Goal: Information Seeking & Learning: Learn about a topic

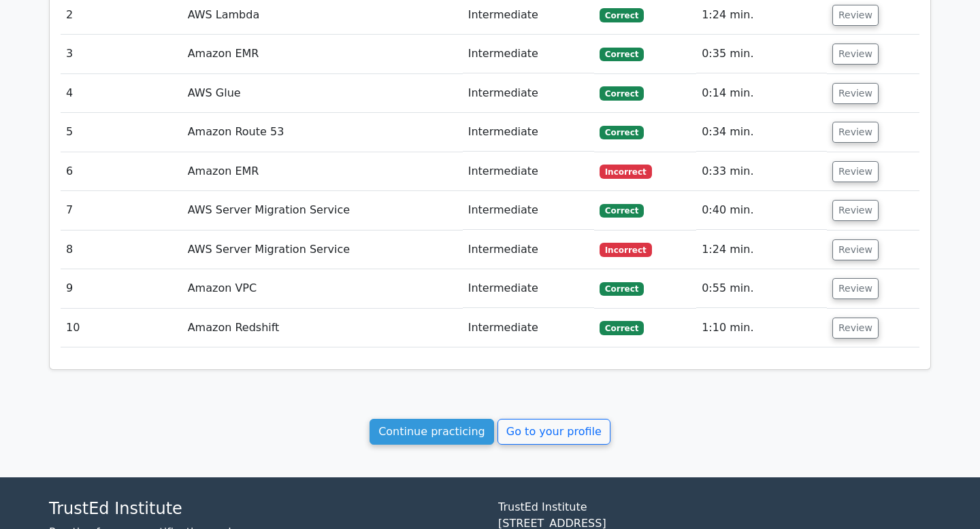
scroll to position [1635, 0]
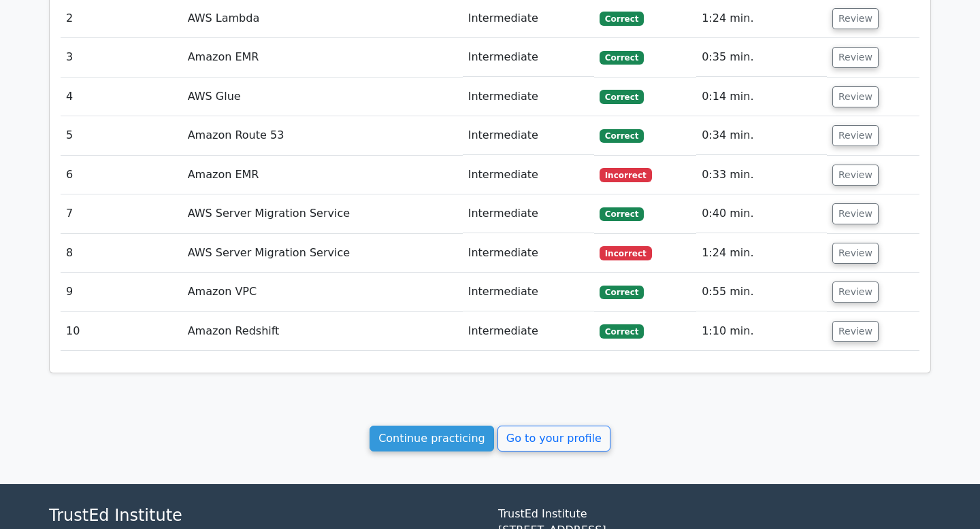
click at [342, 234] on td "AWS Server Migration Service" at bounding box center [322, 253] width 280 height 39
click at [570, 234] on td "Intermediate" at bounding box center [528, 253] width 131 height 39
click at [840, 243] on button "Review" at bounding box center [855, 253] width 46 height 21
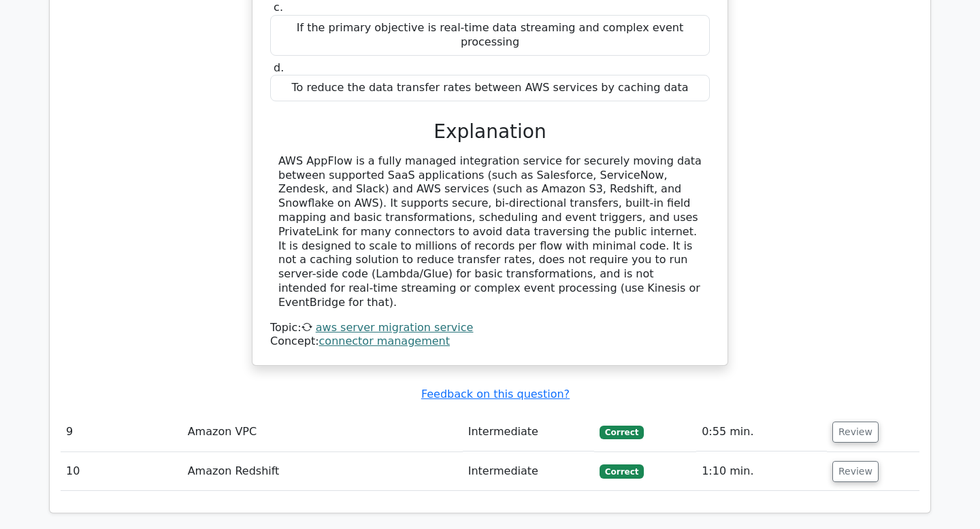
scroll to position [2343, 0]
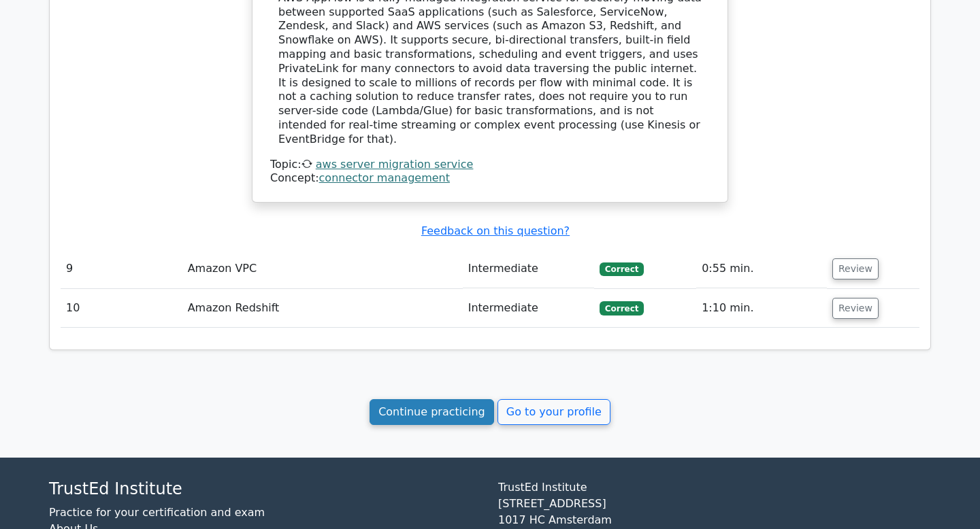
click at [434, 399] on link "Continue practicing" at bounding box center [431, 412] width 125 height 26
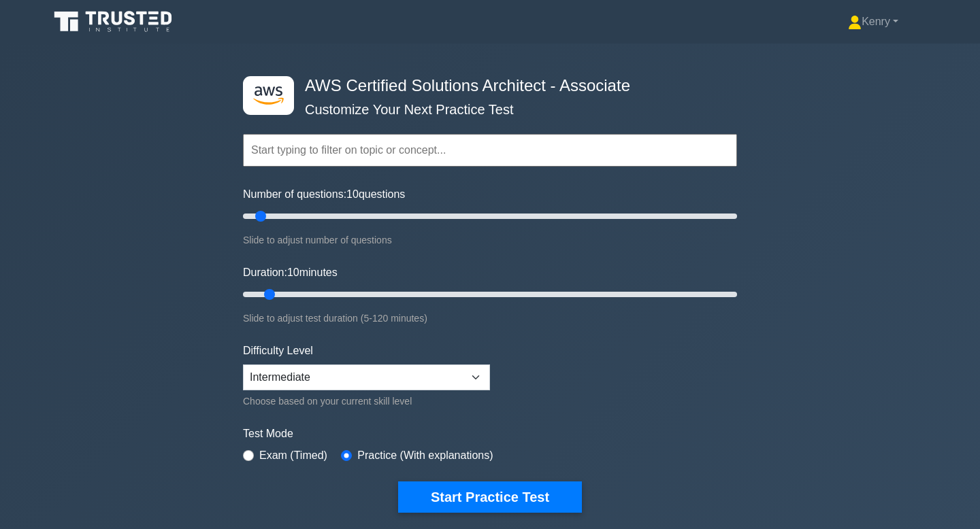
click at [440, 155] on input "text" at bounding box center [490, 150] width 494 height 33
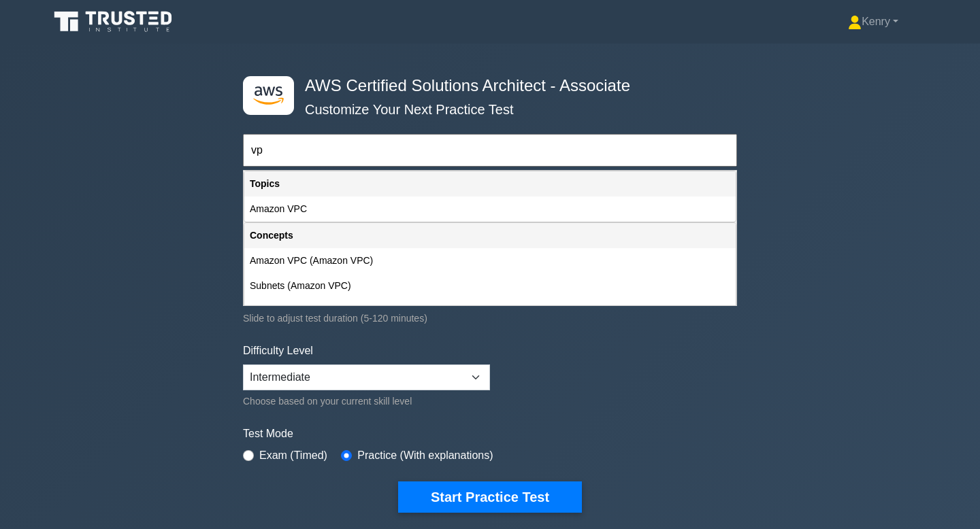
type input "vpc"
click at [383, 147] on input "vpc" at bounding box center [490, 150] width 494 height 33
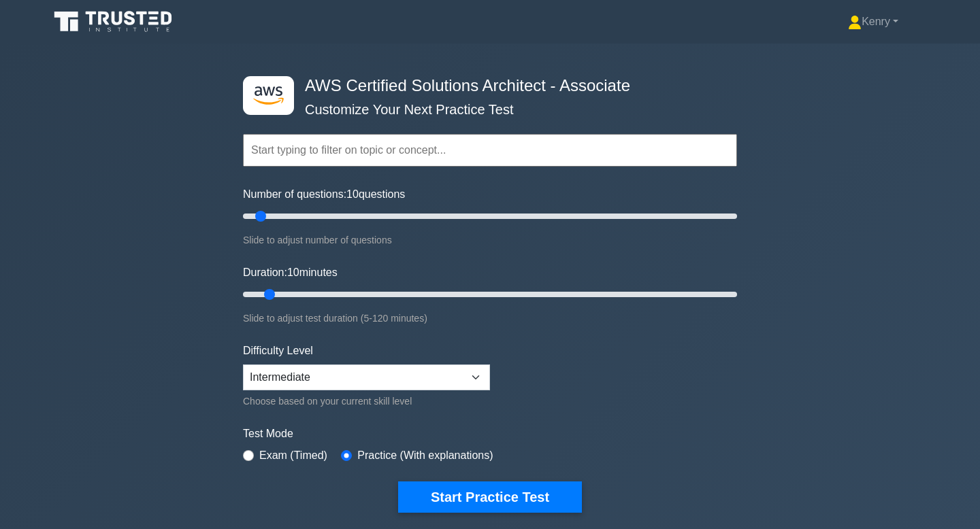
click at [725, 328] on form "Topics Amazon EC2 Amazon S3 Amazon VPC AWS Identity and Access Management (IAM)…" at bounding box center [490, 303] width 494 height 420
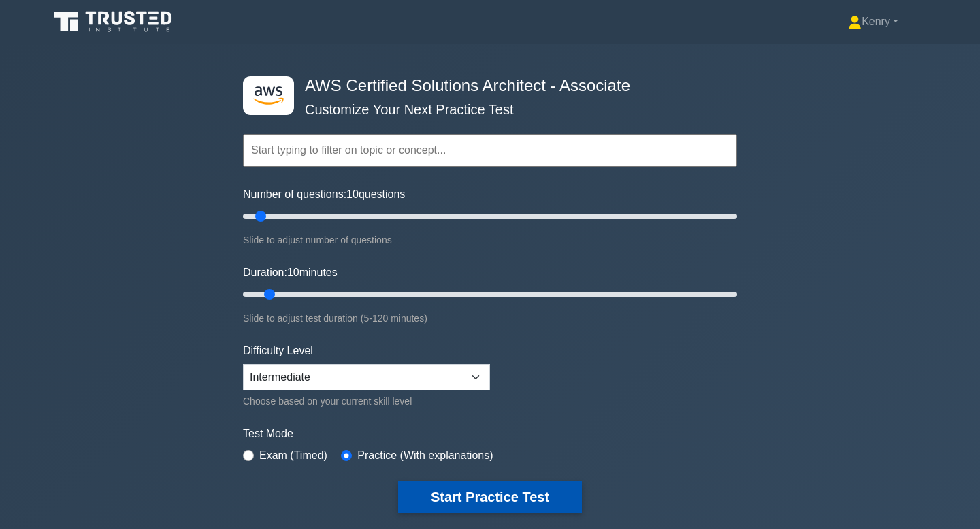
click at [531, 492] on button "Start Practice Test" at bounding box center [490, 497] width 184 height 31
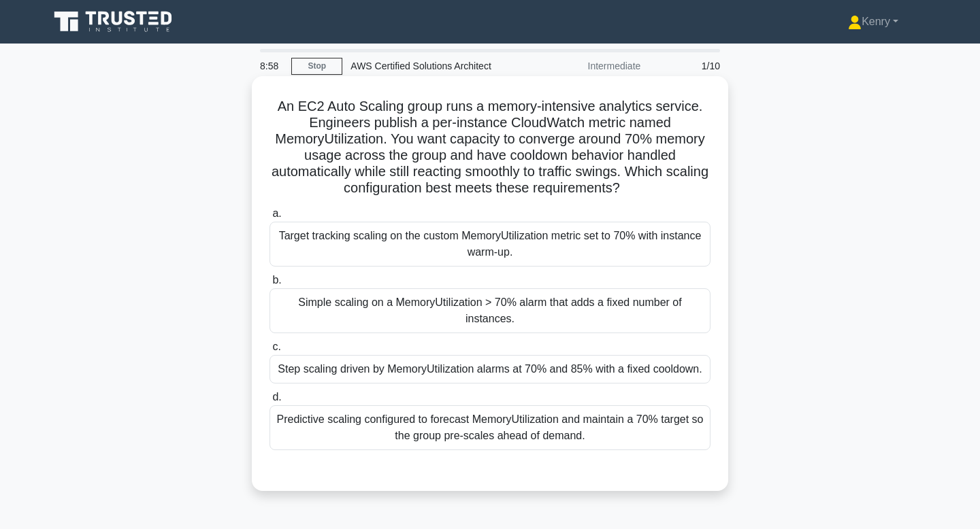
click at [537, 310] on div "Simple scaling on a MemoryUtilization > 70% alarm that adds a fixed number of i…" at bounding box center [489, 310] width 441 height 45
click at [269, 285] on input "b. Simple scaling on a MemoryUtilization > 70% alarm that adds a fixed number o…" at bounding box center [269, 280] width 0 height 9
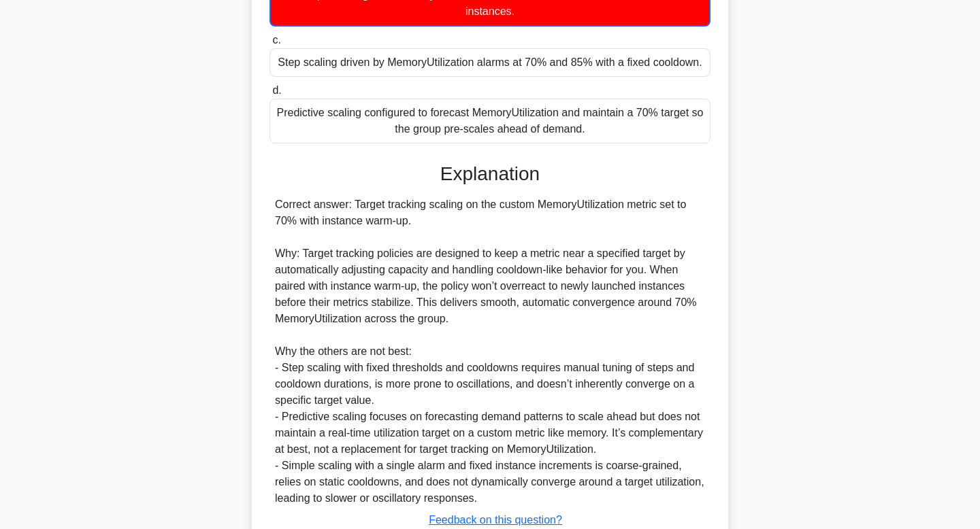
scroll to position [378, 0]
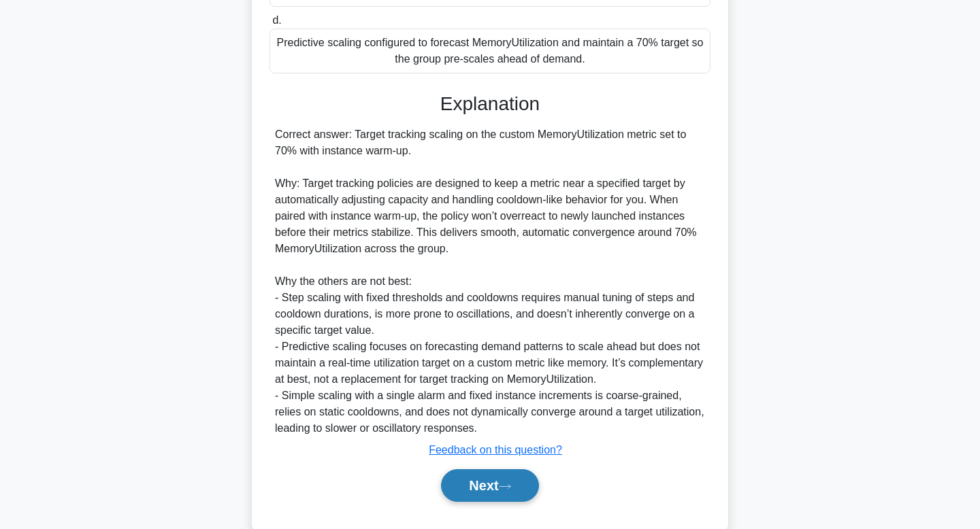
click at [496, 478] on button "Next" at bounding box center [489, 485] width 97 height 33
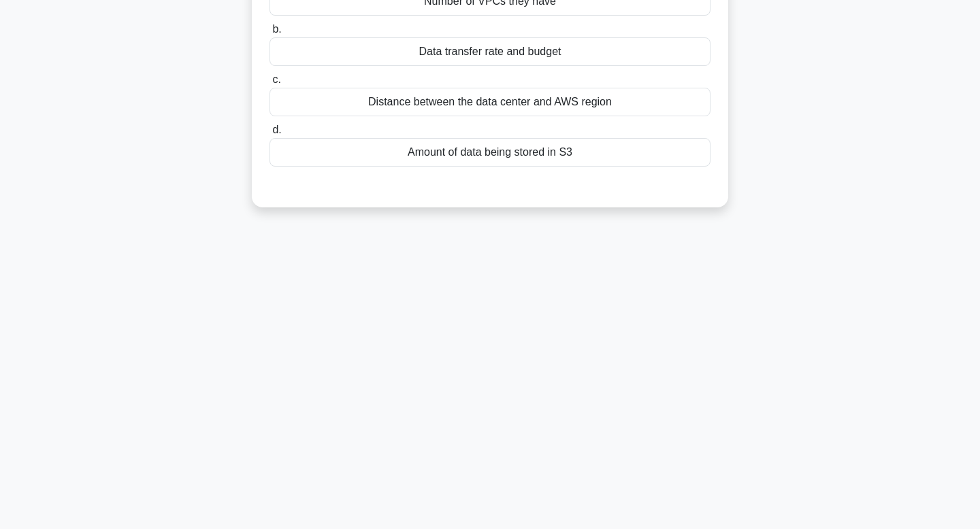
scroll to position [0, 0]
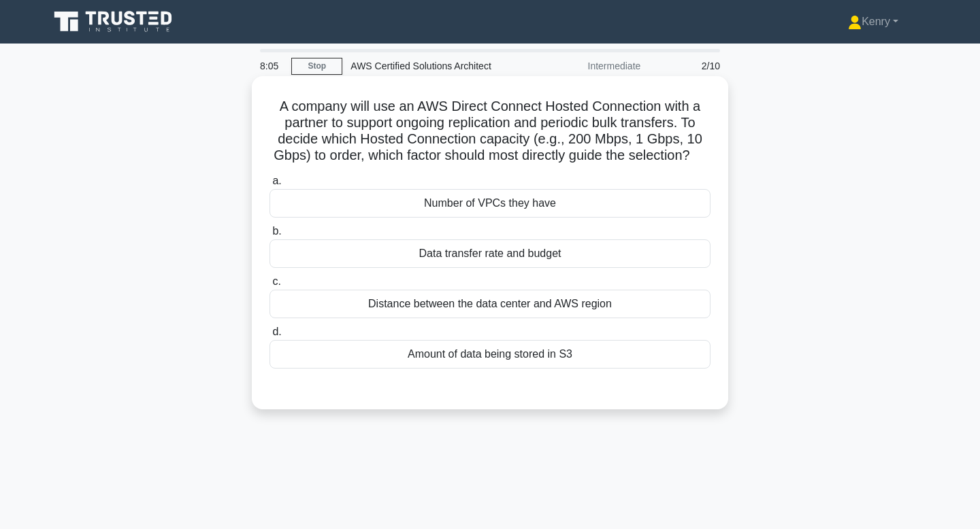
click at [546, 263] on div "Data transfer rate and budget" at bounding box center [489, 254] width 441 height 29
click at [269, 236] on input "b. Data transfer rate and budget" at bounding box center [269, 231] width 0 height 9
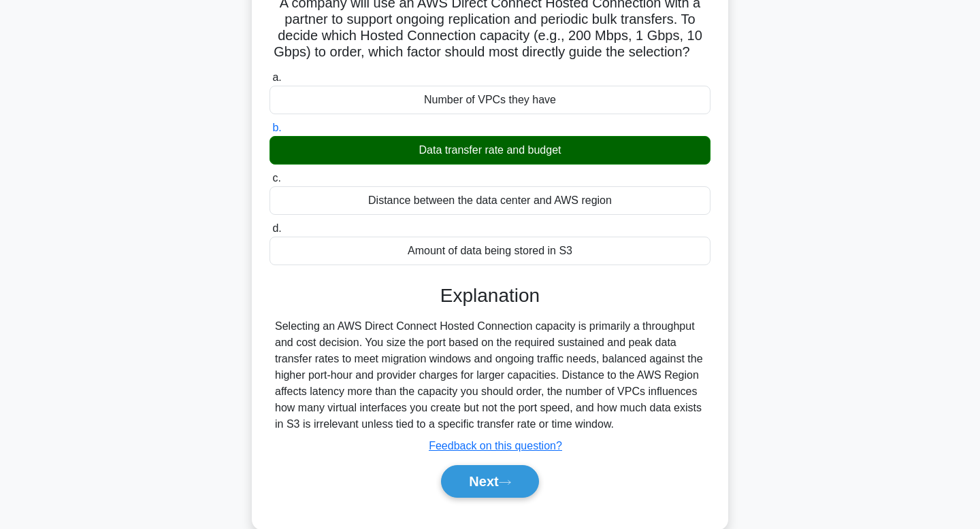
scroll to position [205, 0]
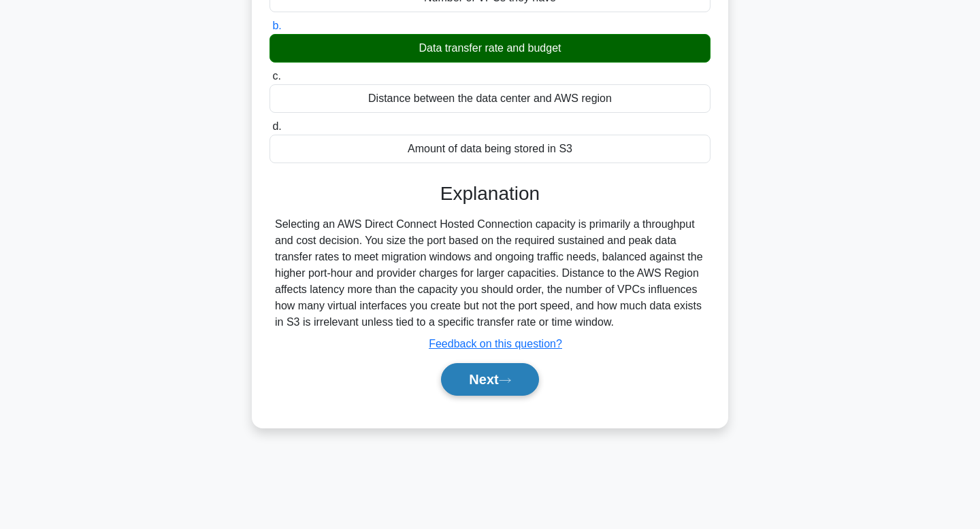
click at [487, 380] on button "Next" at bounding box center [489, 379] width 97 height 33
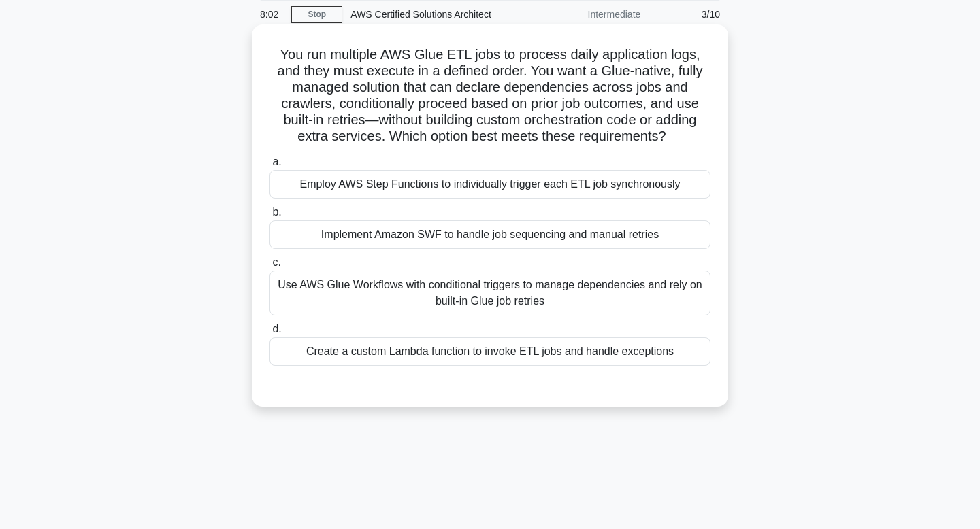
scroll to position [0, 0]
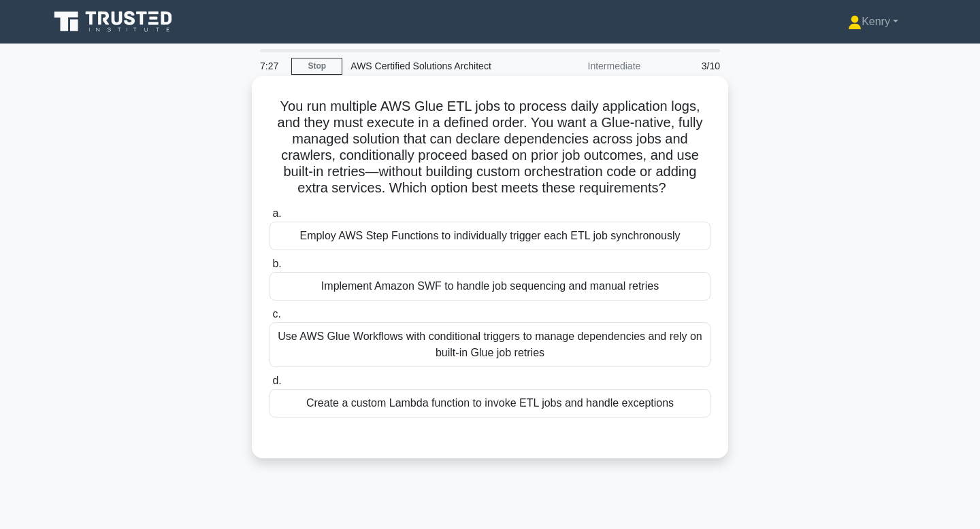
click at [591, 239] on div "Employ AWS Step Functions to individually trigger each ETL job synchronously" at bounding box center [489, 236] width 441 height 29
click at [269, 218] on input "a. Employ AWS Step Functions to individually trigger each ETL job synchronously" at bounding box center [269, 214] width 0 height 9
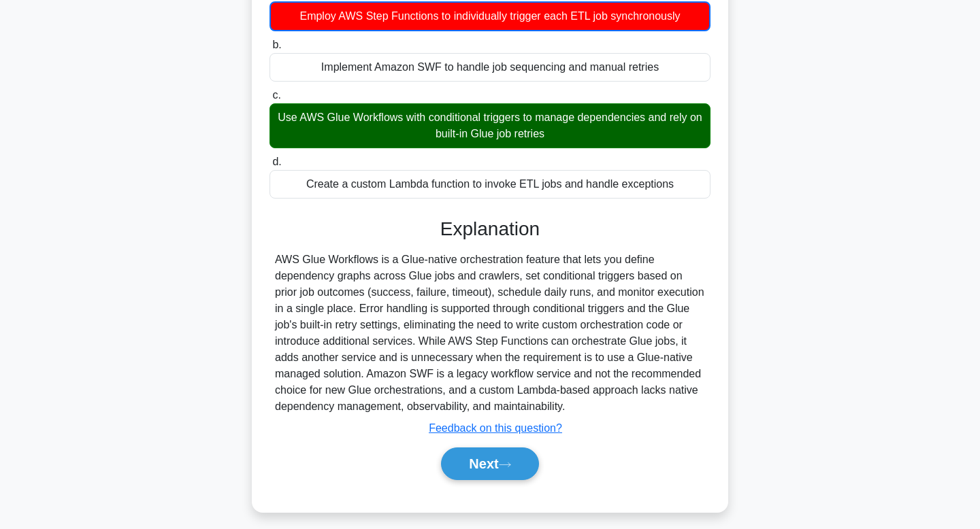
scroll to position [229, 0]
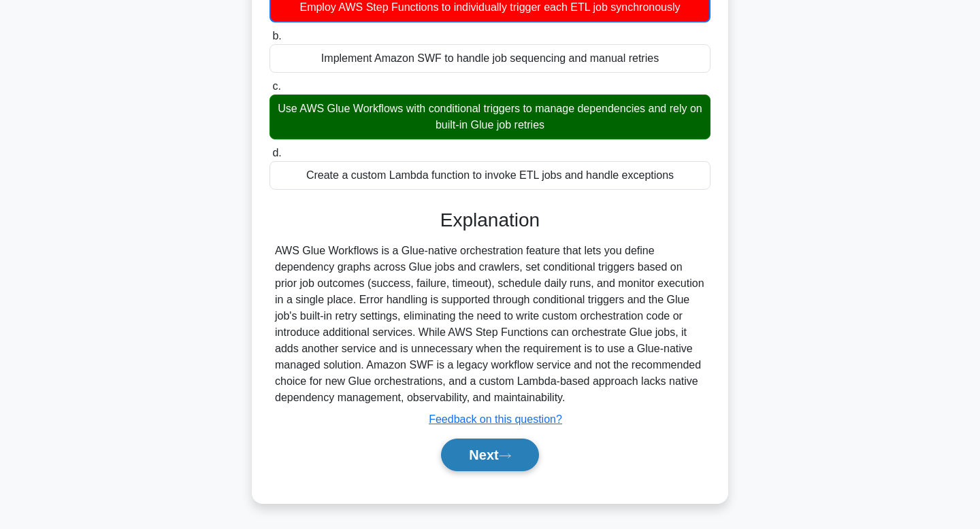
click at [508, 448] on button "Next" at bounding box center [489, 455] width 97 height 33
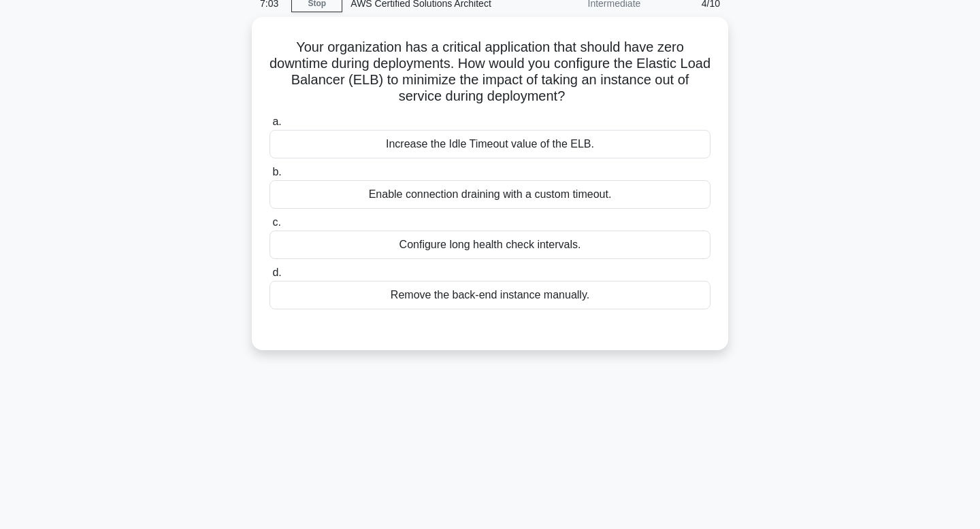
scroll to position [0, 0]
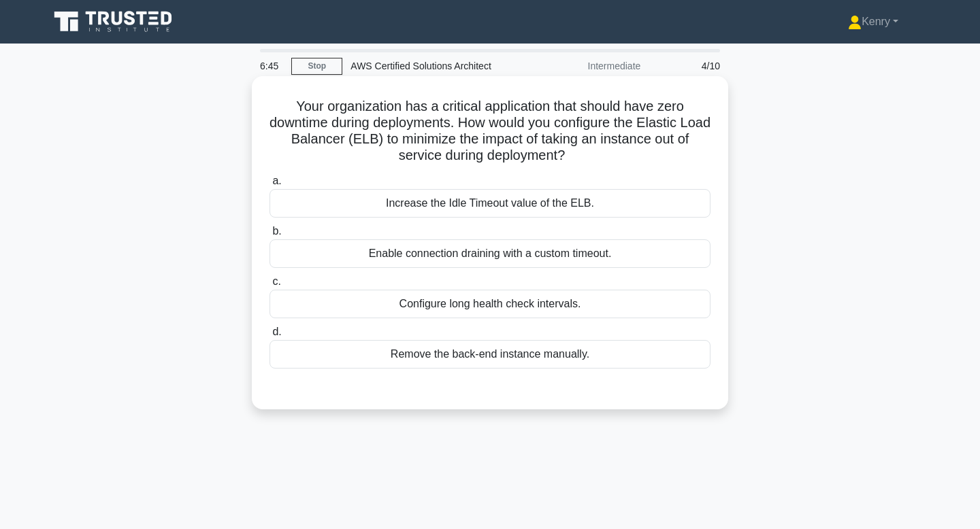
click at [459, 212] on div "Increase the Idle Timeout value of the ELB." at bounding box center [489, 203] width 441 height 29
click at [269, 186] on input "a. Increase the Idle Timeout value of the ELB." at bounding box center [269, 181] width 0 height 9
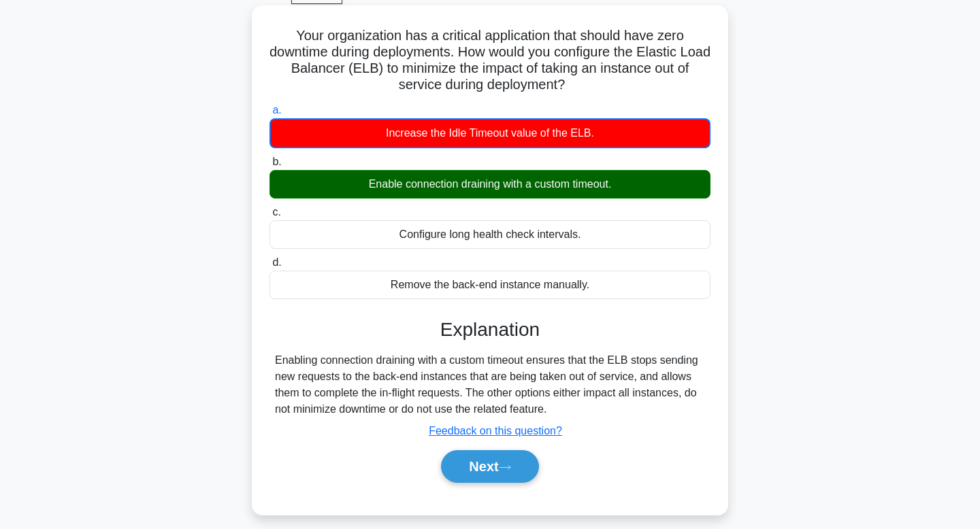
scroll to position [83, 0]
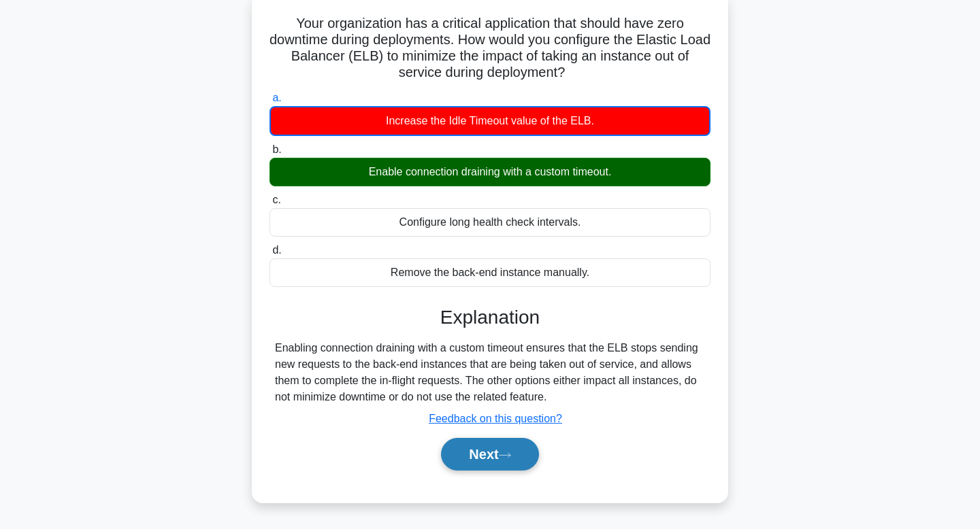
click at [506, 461] on button "Next" at bounding box center [489, 454] width 97 height 33
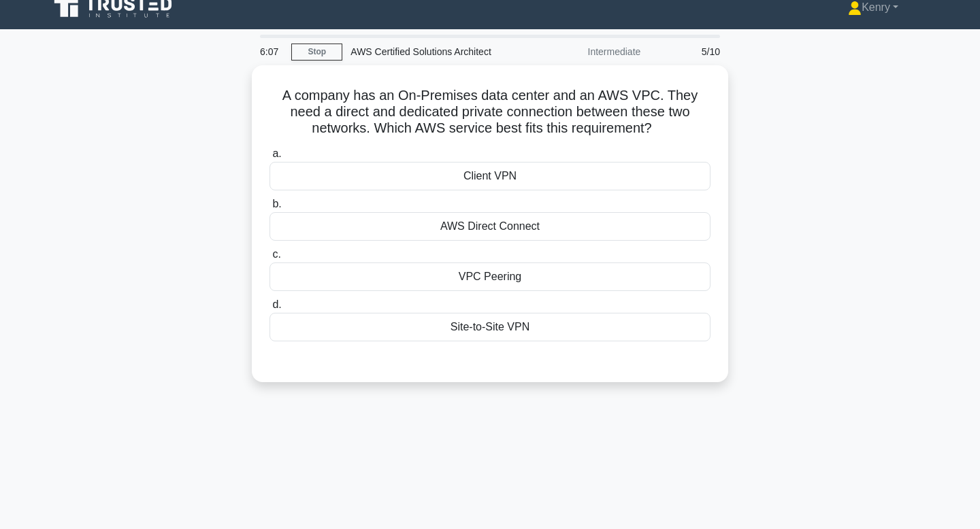
scroll to position [0, 0]
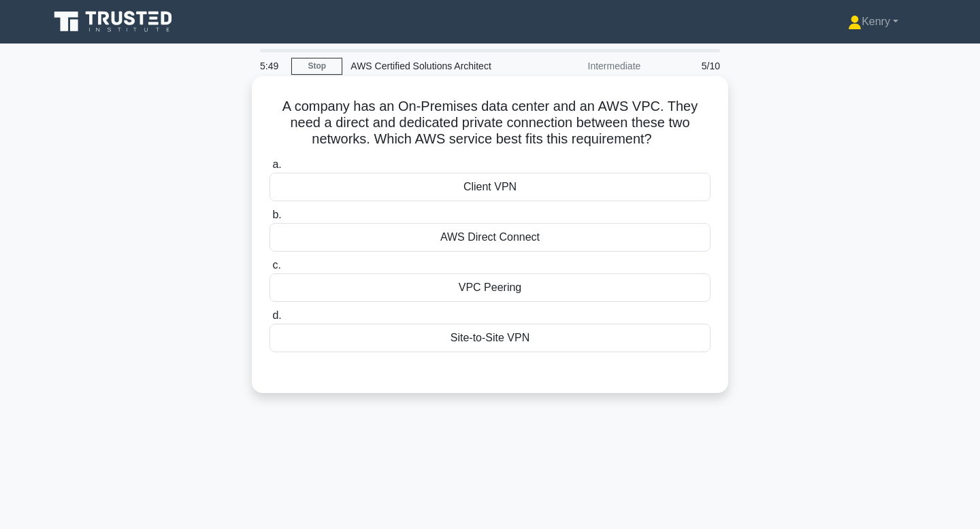
click at [548, 250] on div "AWS Direct Connect" at bounding box center [489, 237] width 441 height 29
click at [269, 220] on input "b. AWS Direct Connect" at bounding box center [269, 215] width 0 height 9
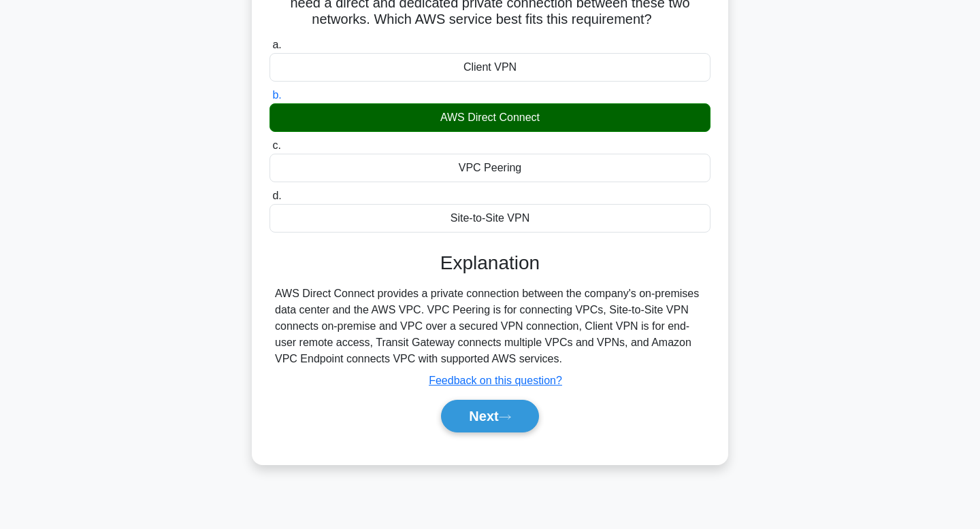
scroll to position [122, 0]
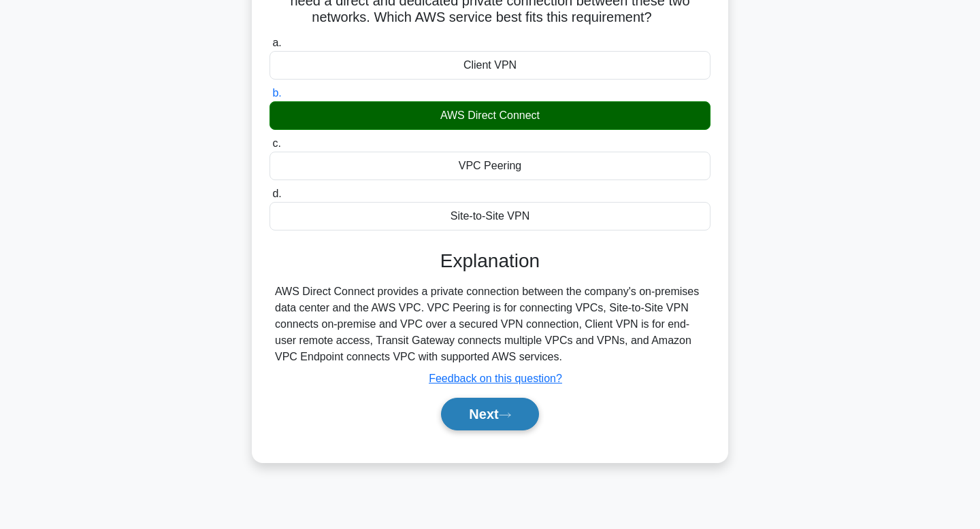
click at [484, 427] on button "Next" at bounding box center [489, 414] width 97 height 33
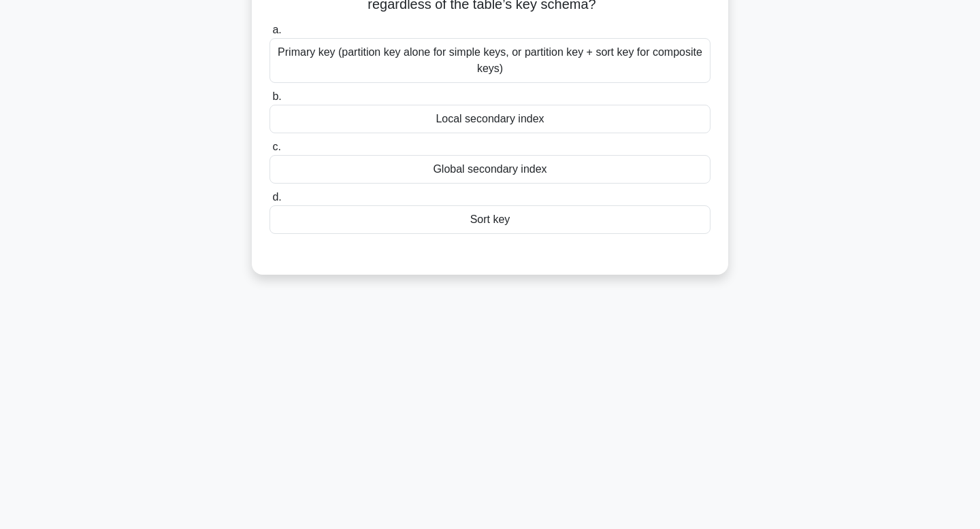
scroll to position [0, 0]
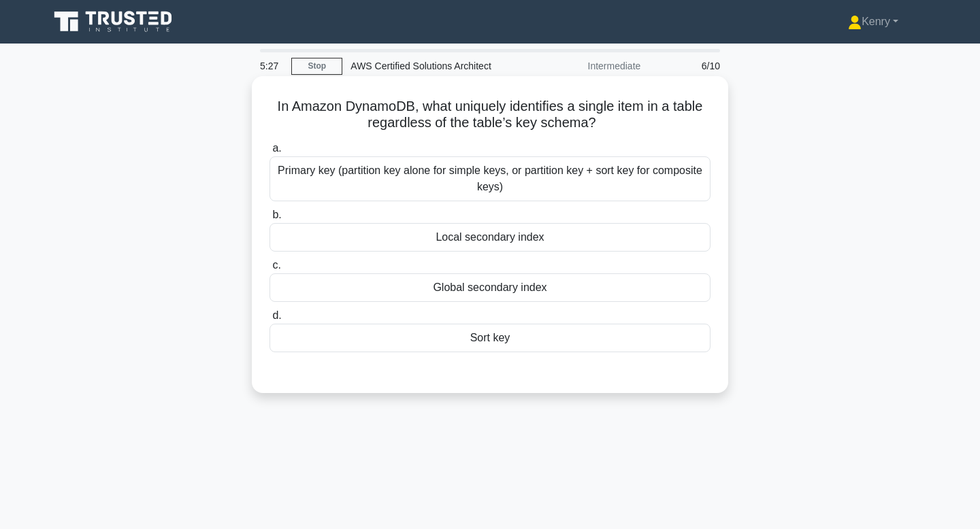
click at [532, 191] on div "Primary key (partition key alone for simple keys, or partition key + sort key f…" at bounding box center [489, 178] width 441 height 45
click at [269, 153] on input "a. Primary key (partition key alone for simple keys, or partition key + sort ke…" at bounding box center [269, 148] width 0 height 9
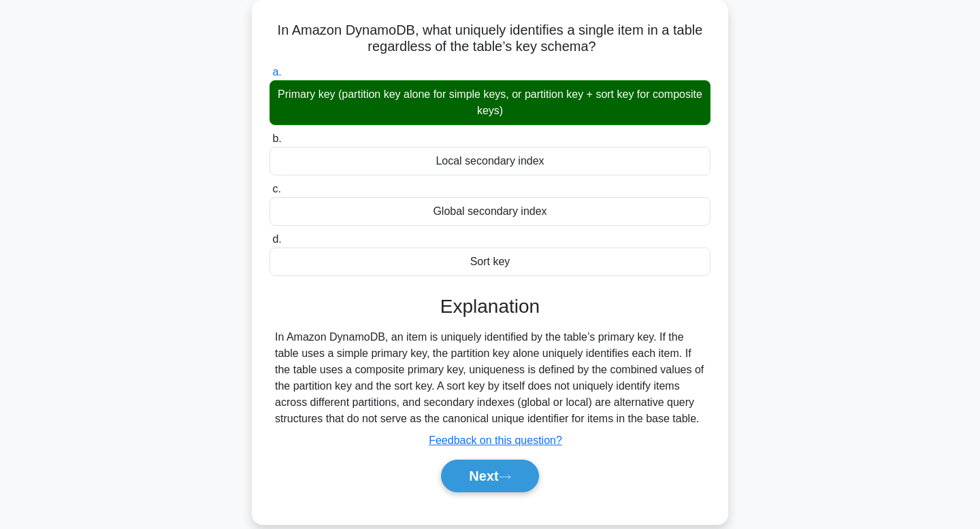
scroll to position [205, 0]
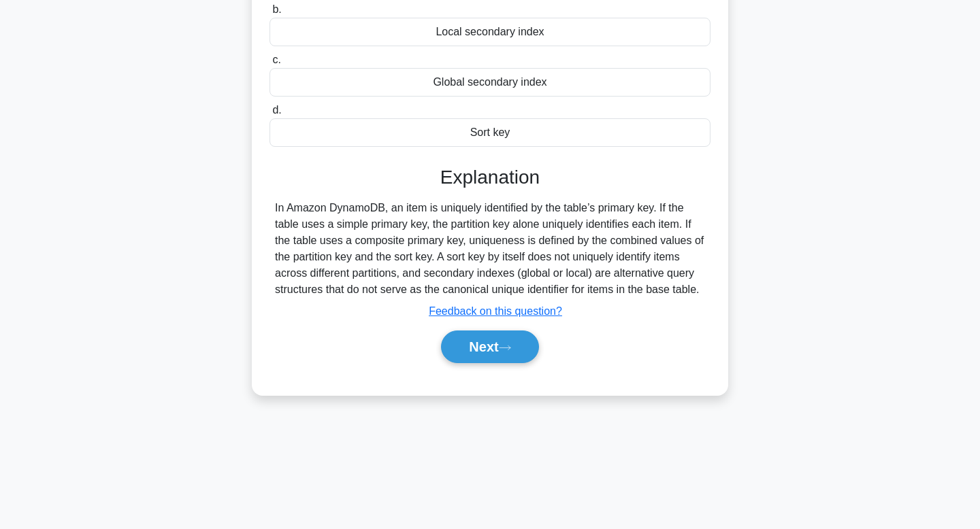
click at [491, 369] on div "a. Primary key (partition key alone for simple keys, or partition key + sort ke…" at bounding box center [490, 156] width 444 height 448
click at [488, 348] on button "Next" at bounding box center [489, 347] width 97 height 33
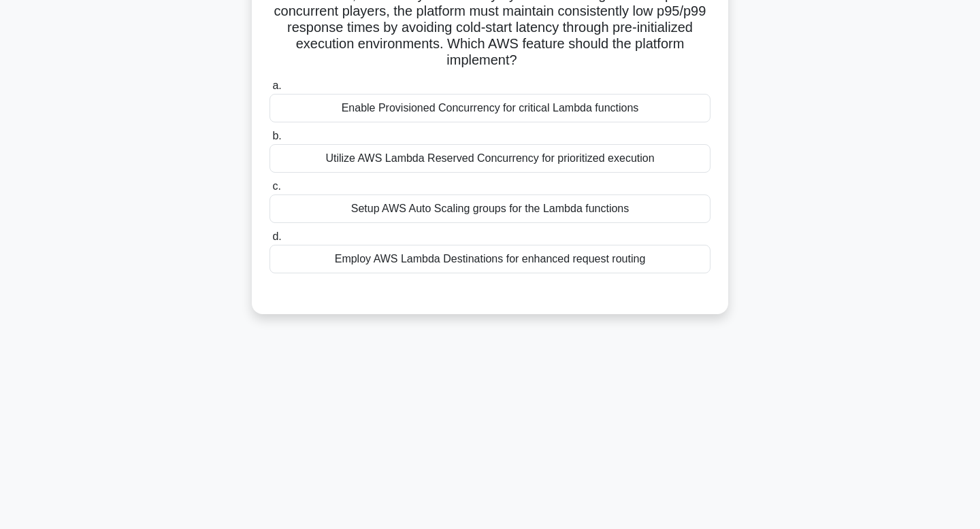
scroll to position [0, 0]
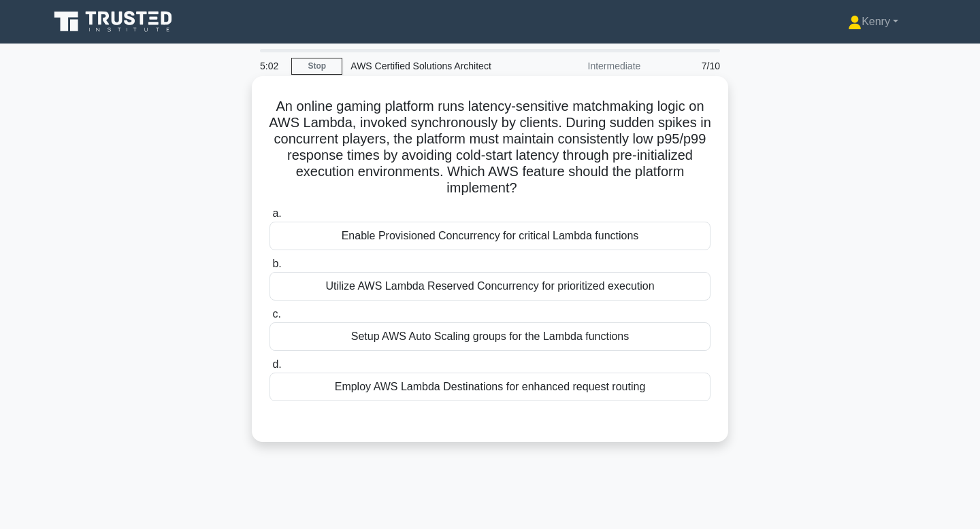
click at [503, 245] on div "Enable Provisioned Concurrency for critical Lambda functions" at bounding box center [489, 236] width 441 height 29
click at [269, 218] on input "a. Enable Provisioned Concurrency for critical Lambda functions" at bounding box center [269, 214] width 0 height 9
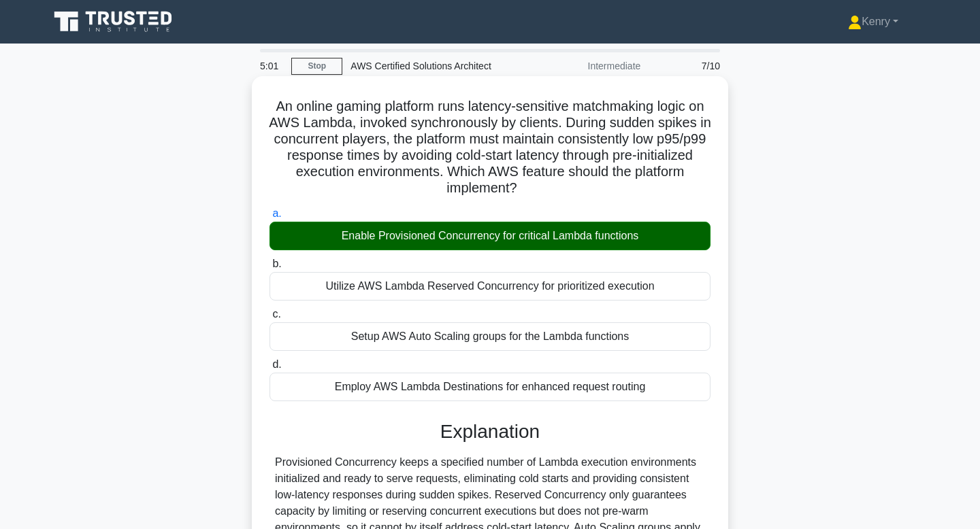
scroll to position [205, 0]
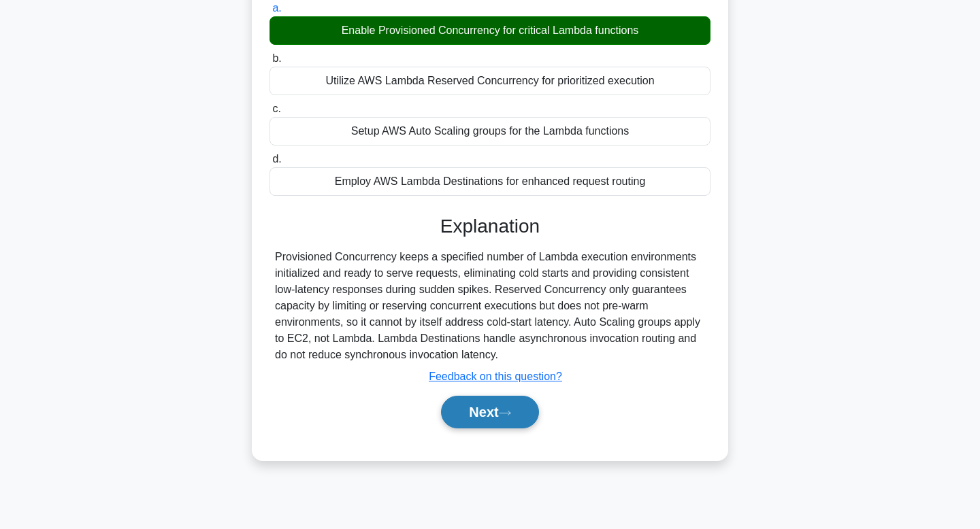
click at [474, 422] on button "Next" at bounding box center [489, 412] width 97 height 33
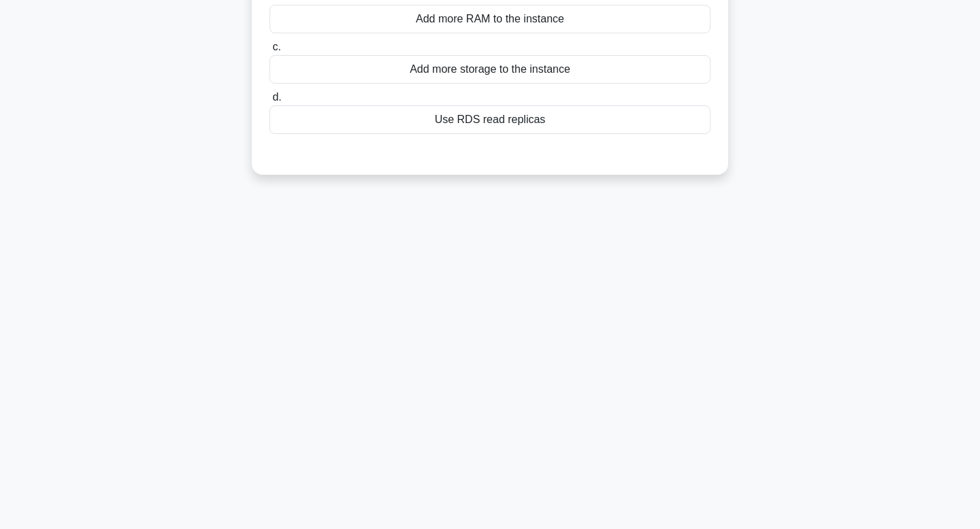
scroll to position [0, 0]
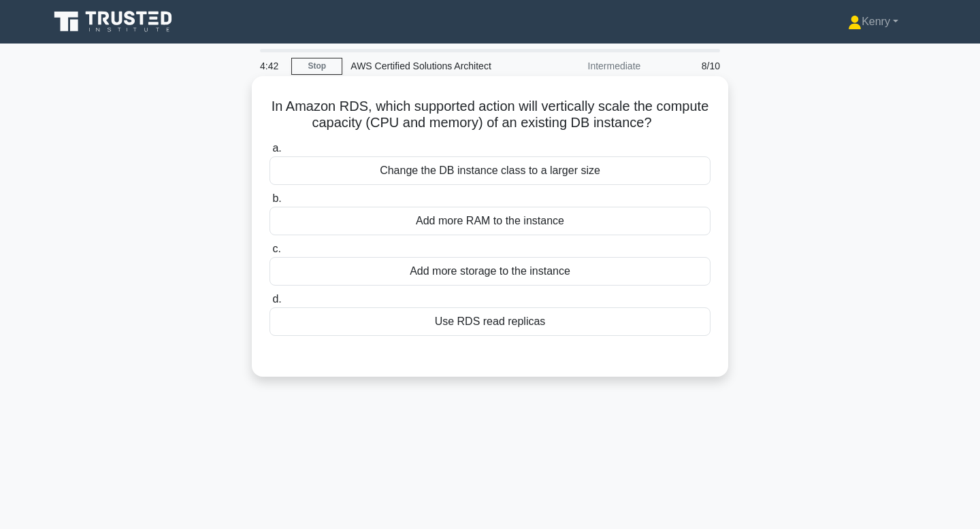
click at [452, 327] on div "Use RDS read replicas" at bounding box center [489, 322] width 441 height 29
click at [269, 304] on input "d. Use RDS read replicas" at bounding box center [269, 299] width 0 height 9
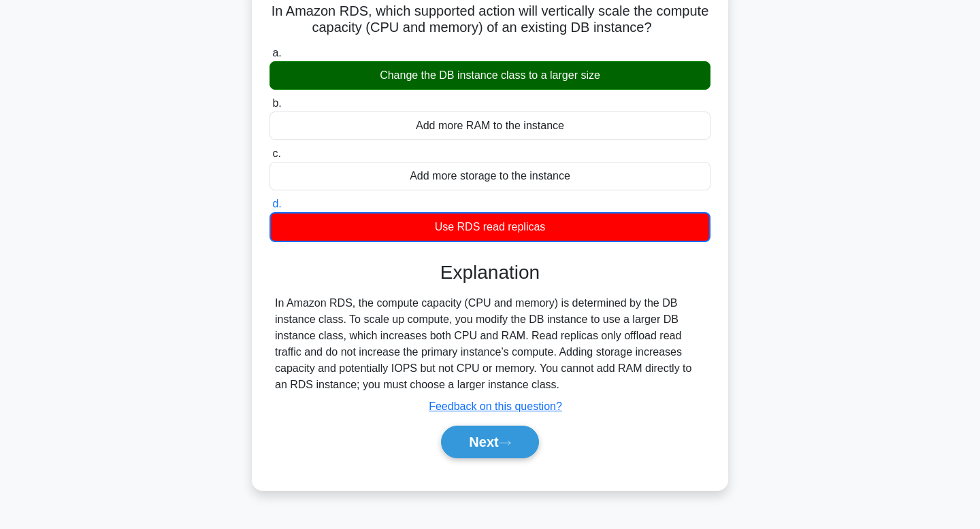
scroll to position [103, 0]
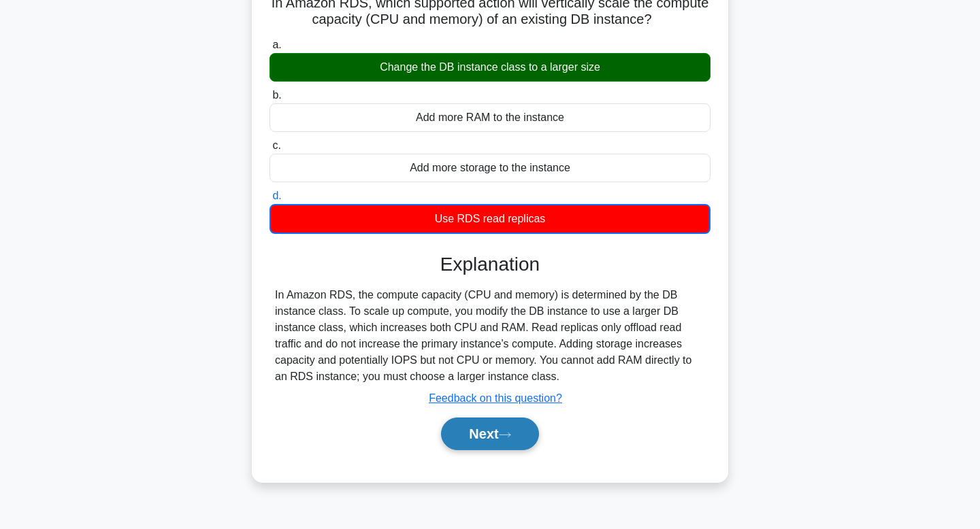
click at [490, 432] on button "Next" at bounding box center [489, 434] width 97 height 33
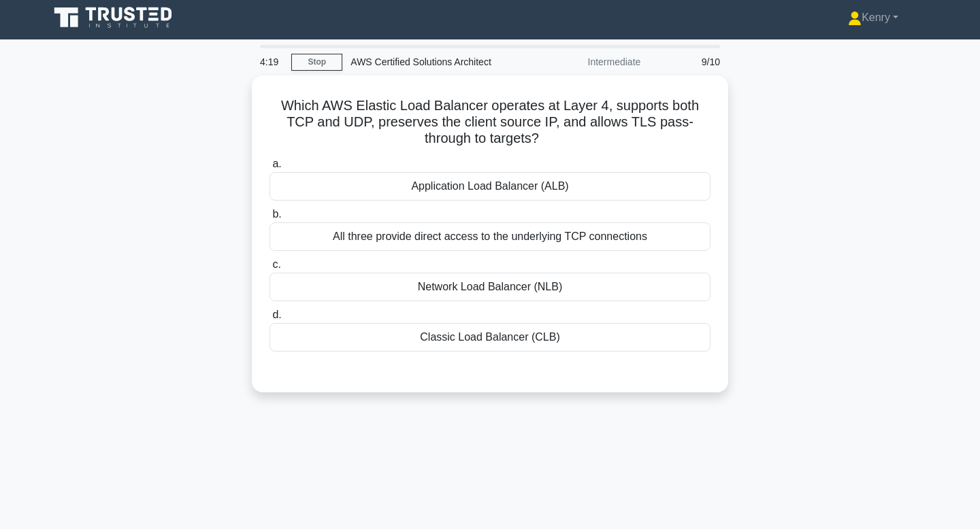
scroll to position [0, 0]
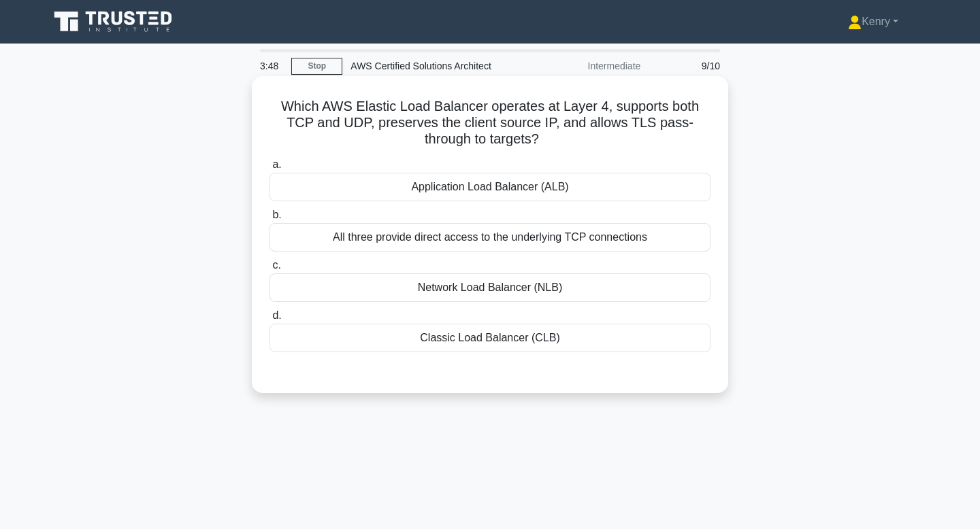
click at [581, 284] on div "Network Load Balancer (NLB)" at bounding box center [489, 288] width 441 height 29
click at [269, 270] on input "c. Network Load Balancer (NLB)" at bounding box center [269, 265] width 0 height 9
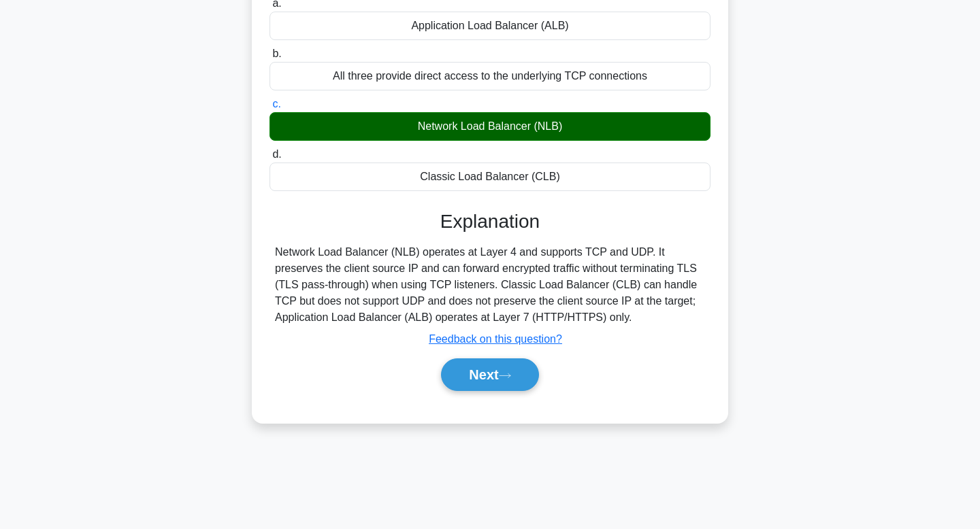
scroll to position [205, 0]
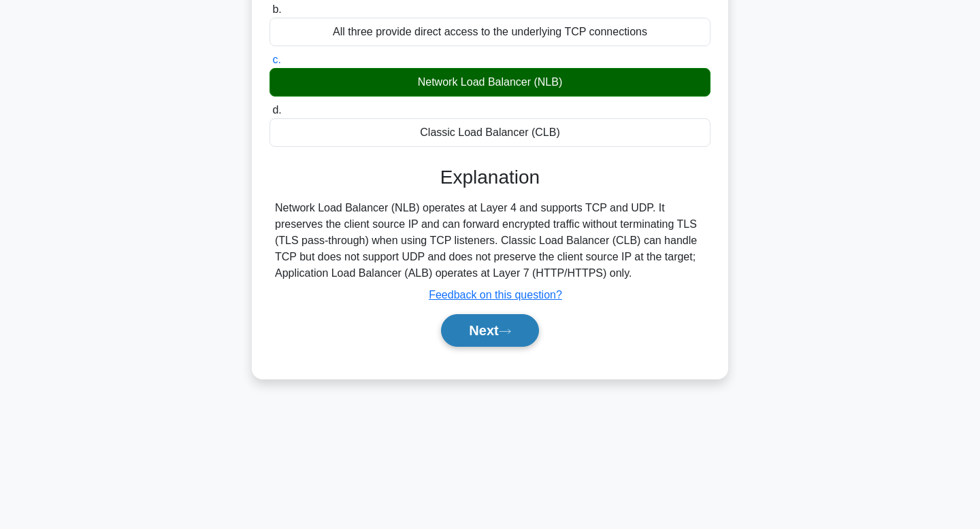
click at [459, 332] on button "Next" at bounding box center [489, 330] width 97 height 33
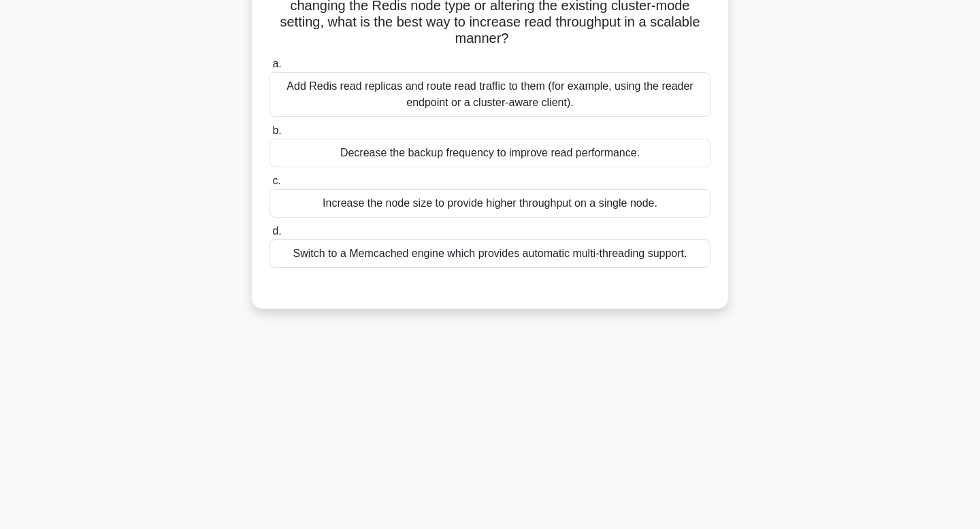
scroll to position [0, 0]
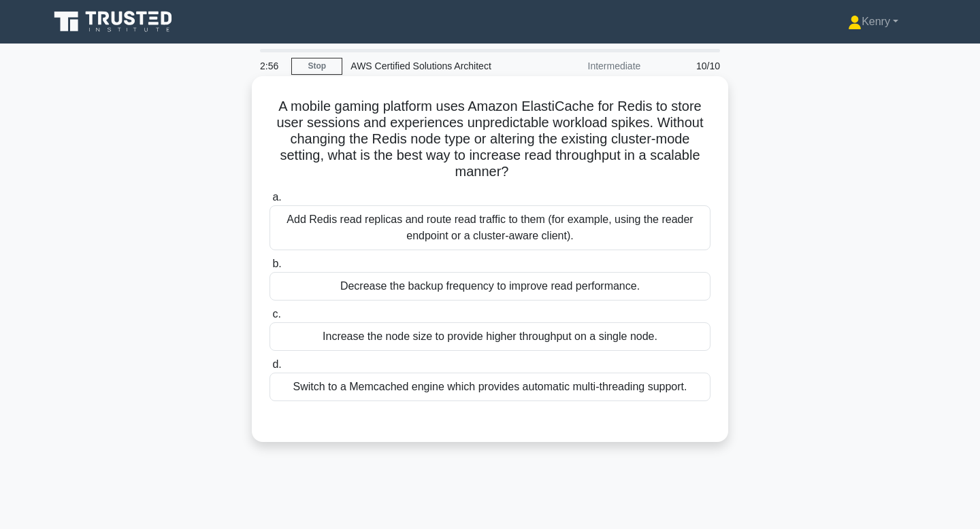
click at [476, 332] on div "Increase the node size to provide higher throughput on a single node." at bounding box center [489, 337] width 441 height 29
click at [269, 319] on input "c. Increase the node size to provide higher throughput on a single node." at bounding box center [269, 314] width 0 height 9
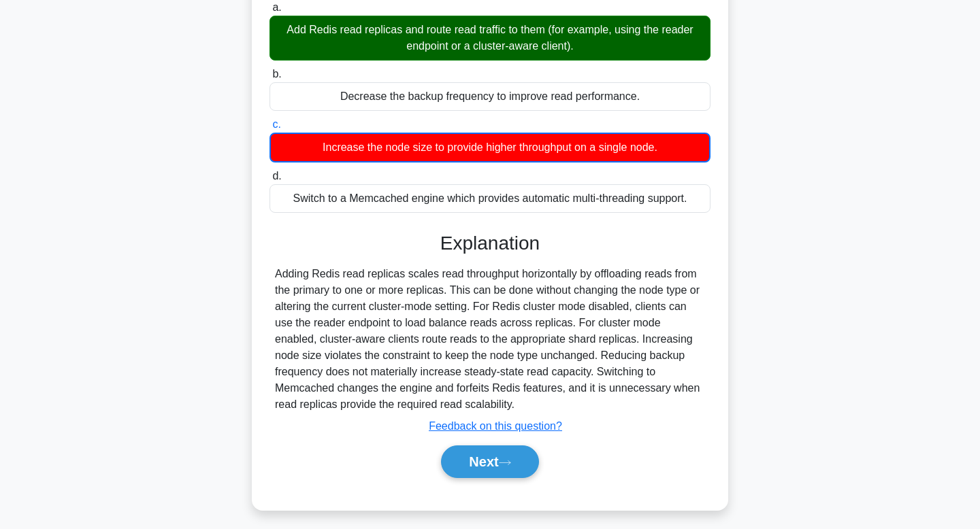
scroll to position [203, 0]
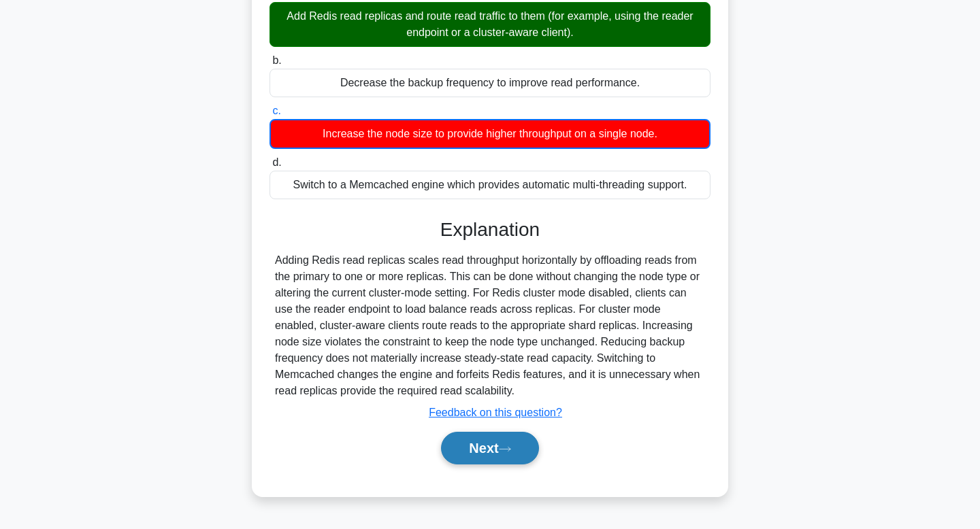
click at [473, 442] on button "Next" at bounding box center [489, 448] width 97 height 33
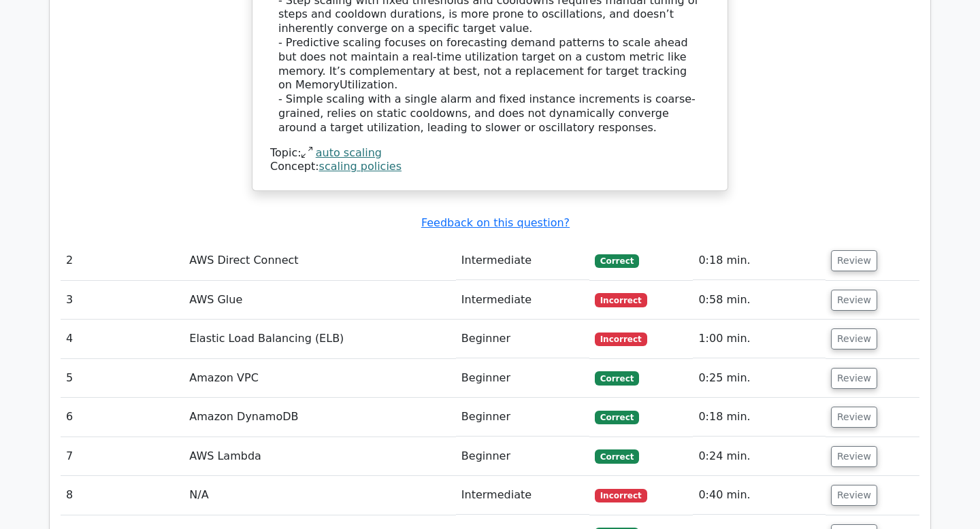
scroll to position [1466, 0]
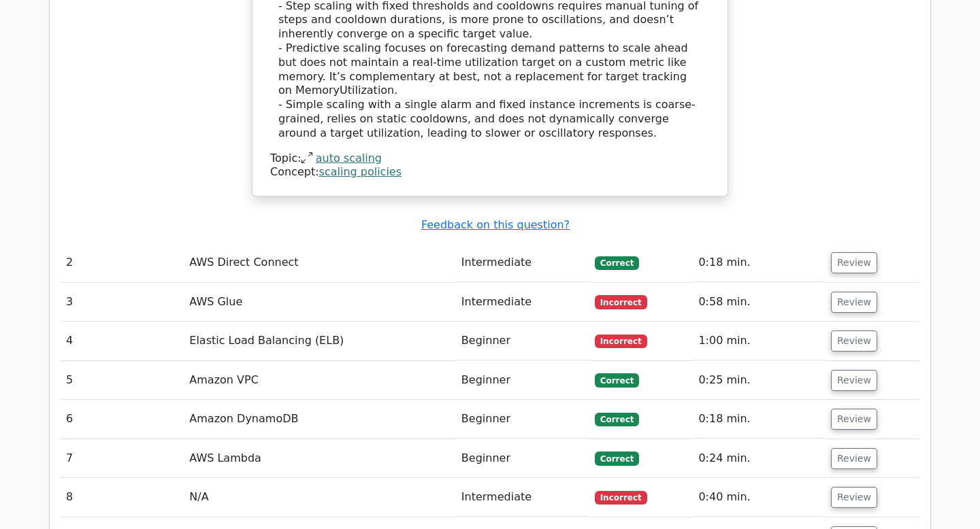
click at [274, 283] on td "AWS Glue" at bounding box center [320, 302] width 272 height 39
click at [214, 283] on td "AWS Glue" at bounding box center [320, 302] width 272 height 39
click at [839, 292] on button "Review" at bounding box center [854, 302] width 46 height 21
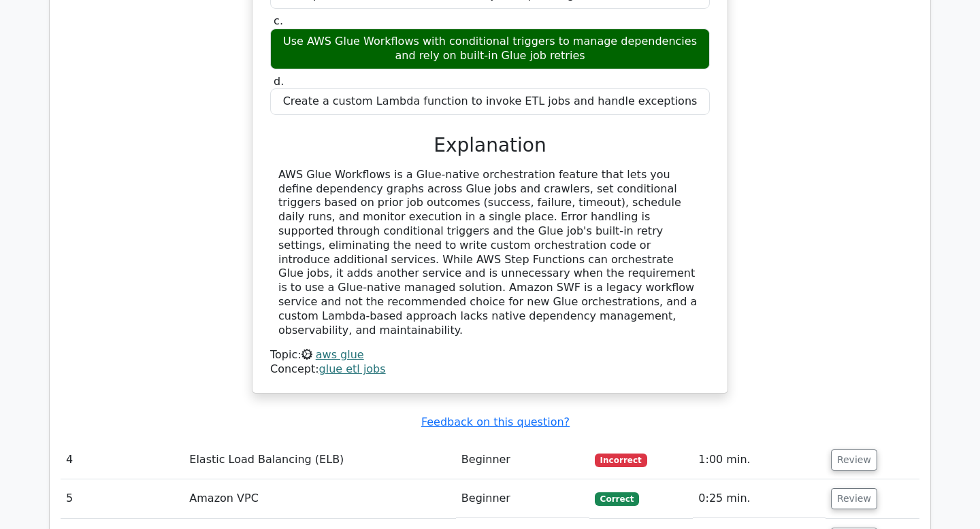
scroll to position [2056, 0]
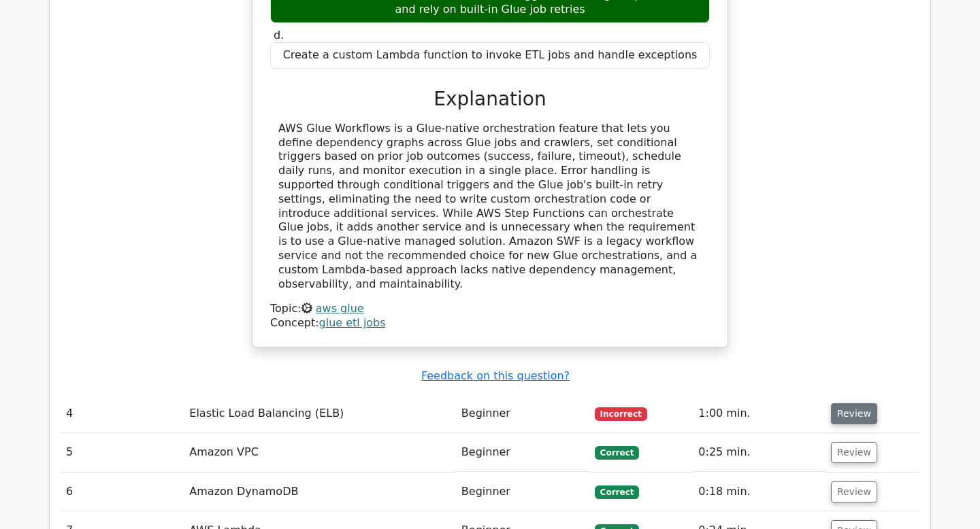
click at [861, 403] on button "Review" at bounding box center [854, 413] width 46 height 21
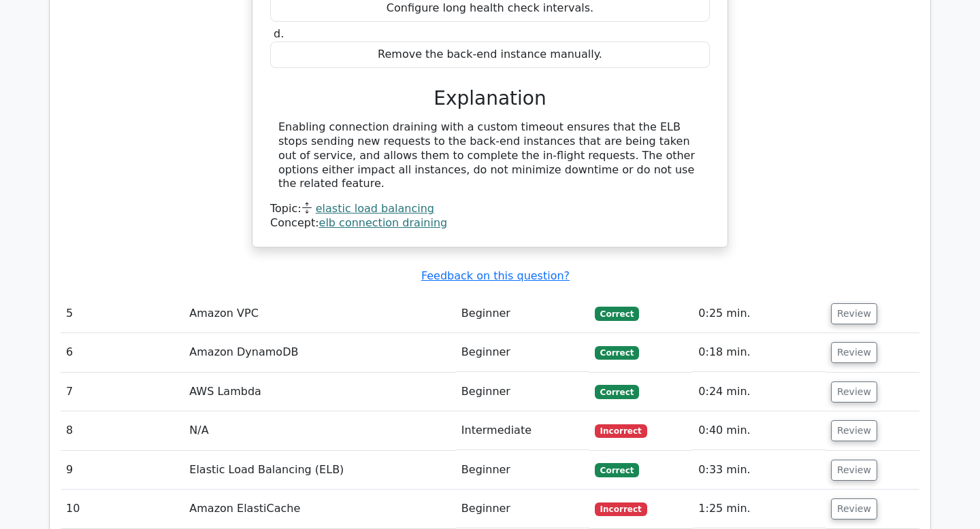
scroll to position [2697, 0]
click at [408, 411] on td "N/A" at bounding box center [320, 430] width 272 height 39
click at [845, 498] on button "Review" at bounding box center [854, 508] width 46 height 21
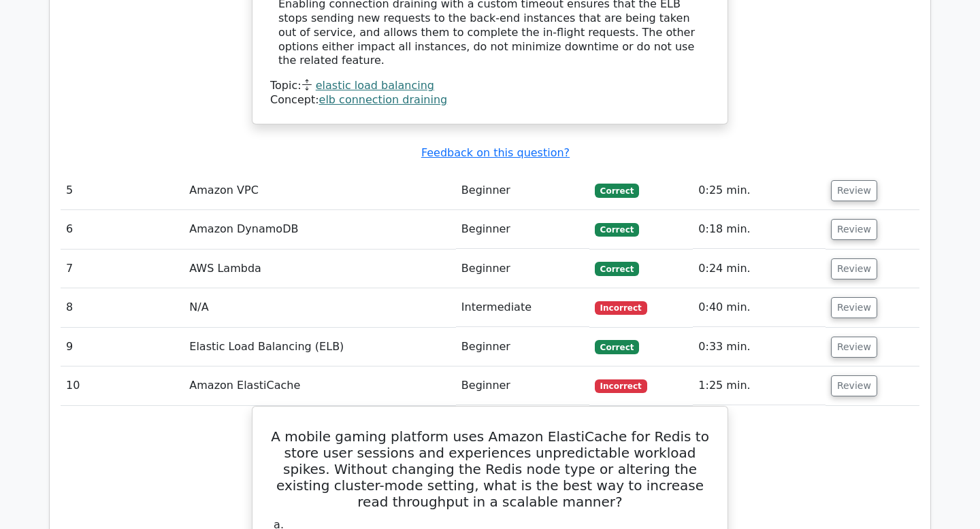
scroll to position [2820, 0]
click at [853, 297] on button "Review" at bounding box center [854, 307] width 46 height 21
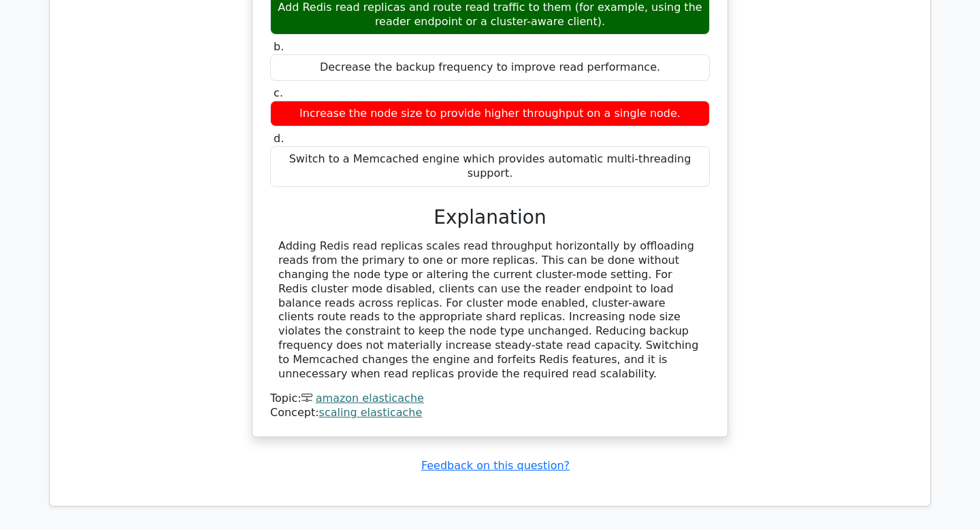
scroll to position [3958, 0]
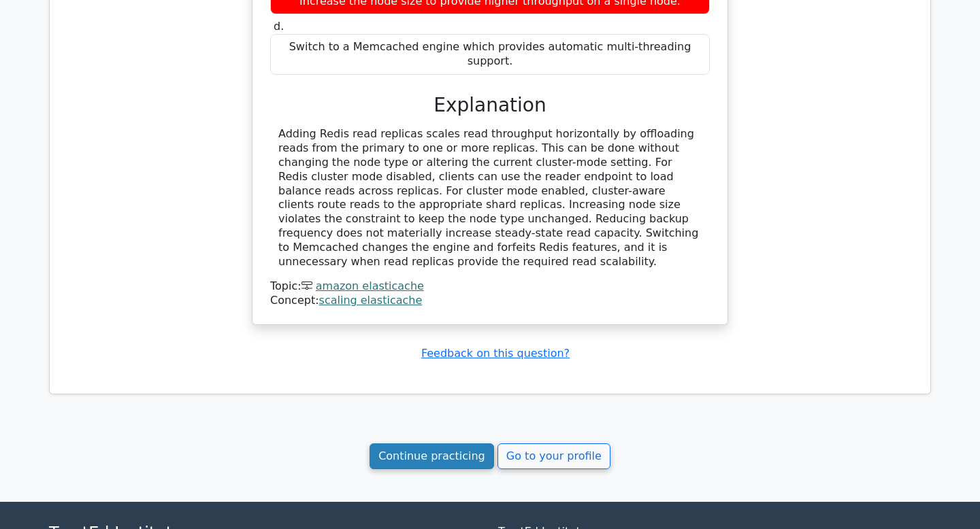
click at [429, 444] on link "Continue practicing" at bounding box center [431, 457] width 125 height 26
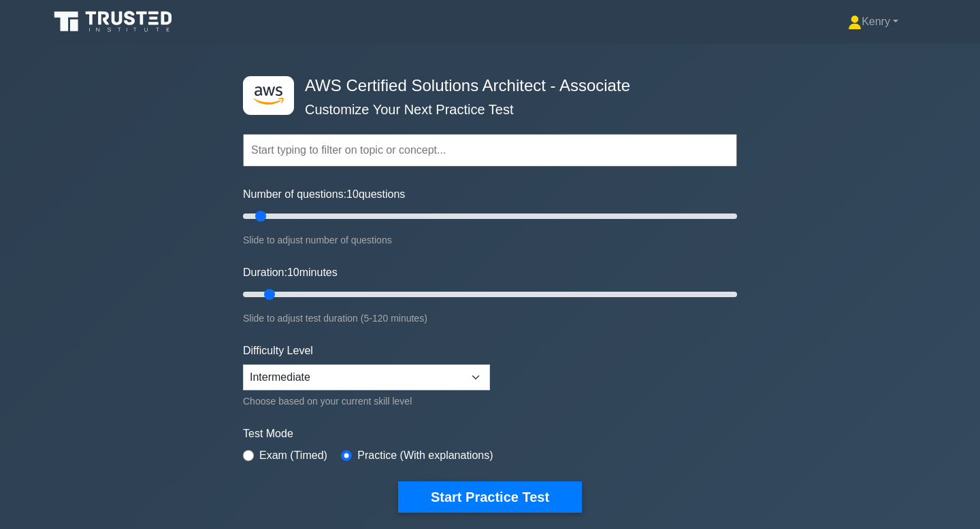
click at [499, 513] on div ".st0{fill:#252F3E;} .st1{fill-rule:evenodd;clip-rule:evenodd;fill:#FF9900;} AWS…" at bounding box center [490, 295] width 510 height 502
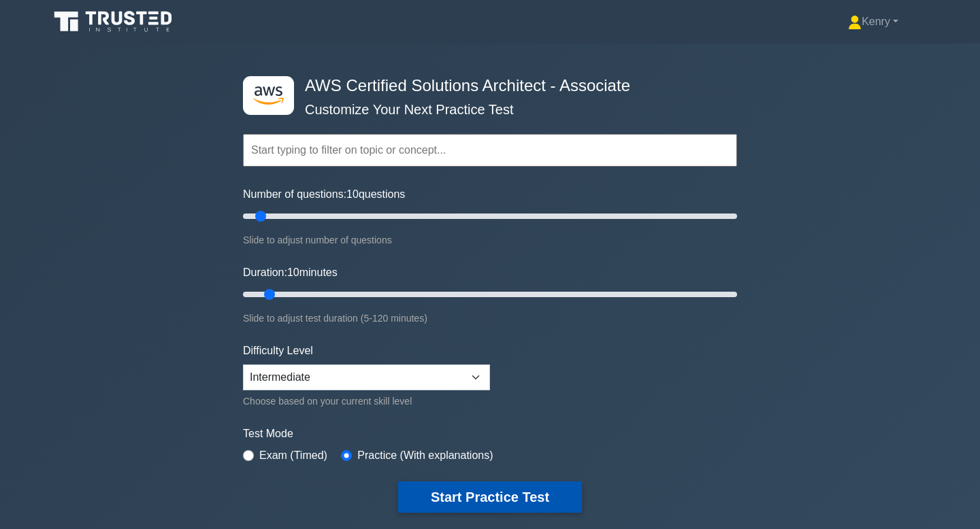
click at [523, 501] on button "Start Practice Test" at bounding box center [490, 497] width 184 height 31
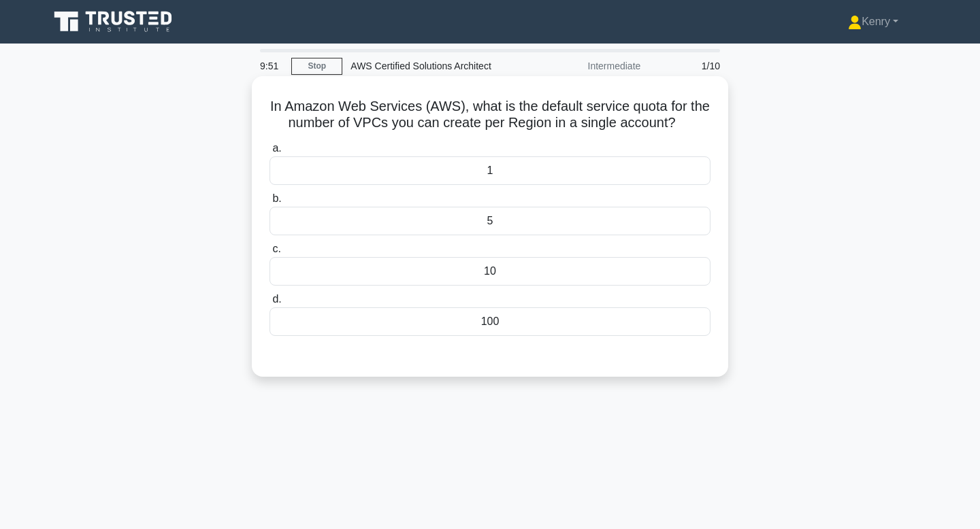
click at [523, 326] on div "100" at bounding box center [489, 322] width 441 height 29
click at [269, 304] on input "d. 100" at bounding box center [269, 299] width 0 height 9
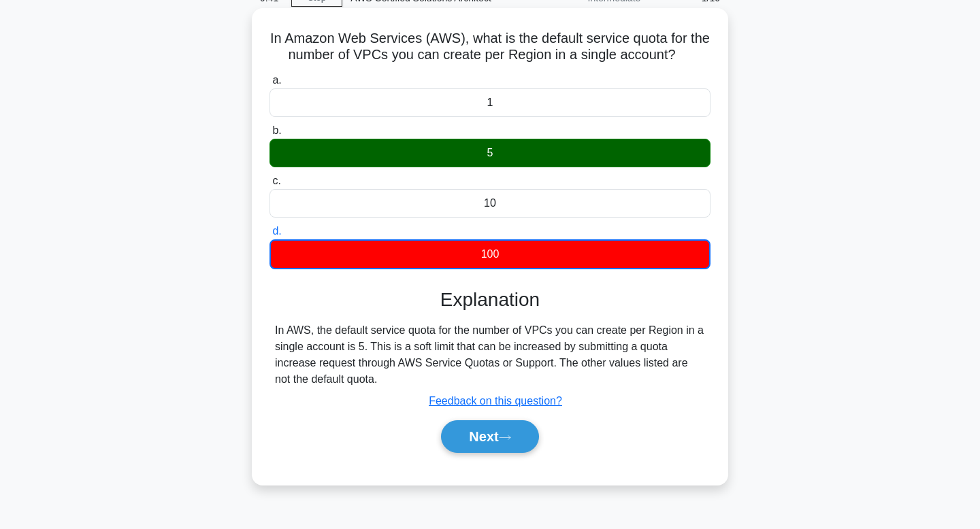
scroll to position [88, 0]
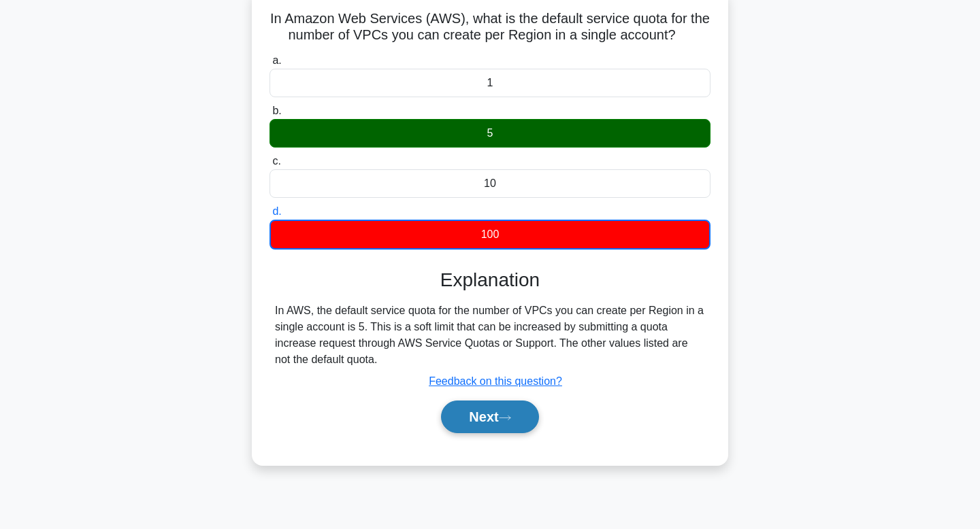
click at [486, 414] on button "Next" at bounding box center [489, 417] width 97 height 33
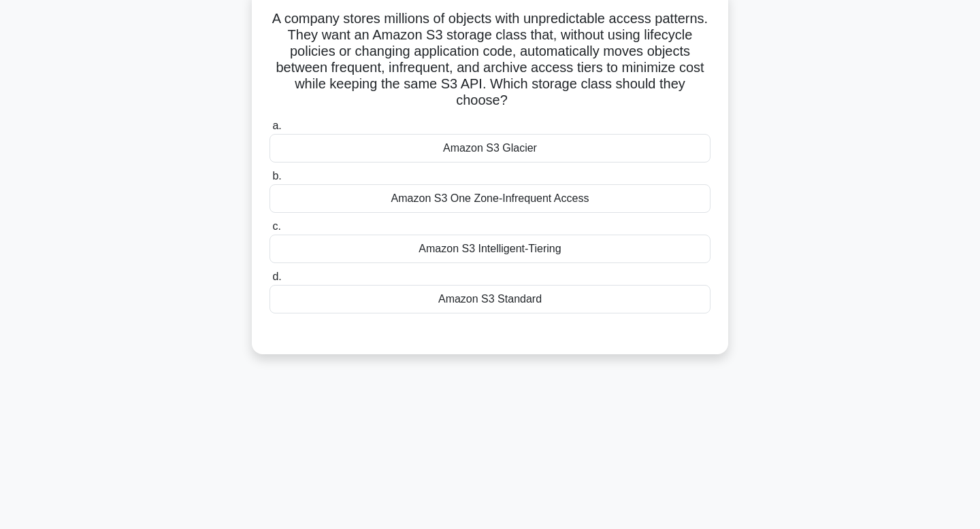
click at [528, 257] on div "Amazon S3 Intelligent-Tiering" at bounding box center [489, 249] width 441 height 29
click at [269, 231] on input "c. Amazon S3 Intelligent-Tiering" at bounding box center [269, 226] width 0 height 9
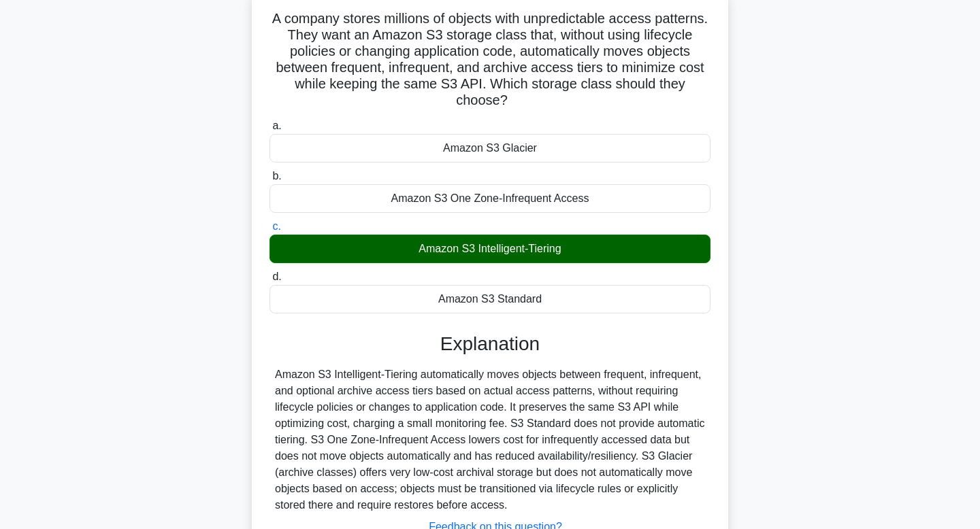
scroll to position [205, 0]
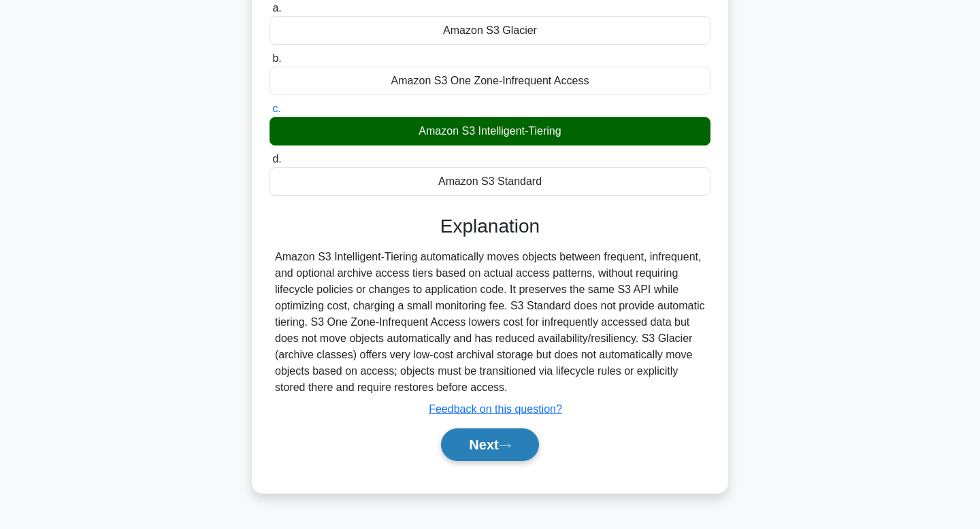
click at [467, 442] on button "Next" at bounding box center [489, 445] width 97 height 33
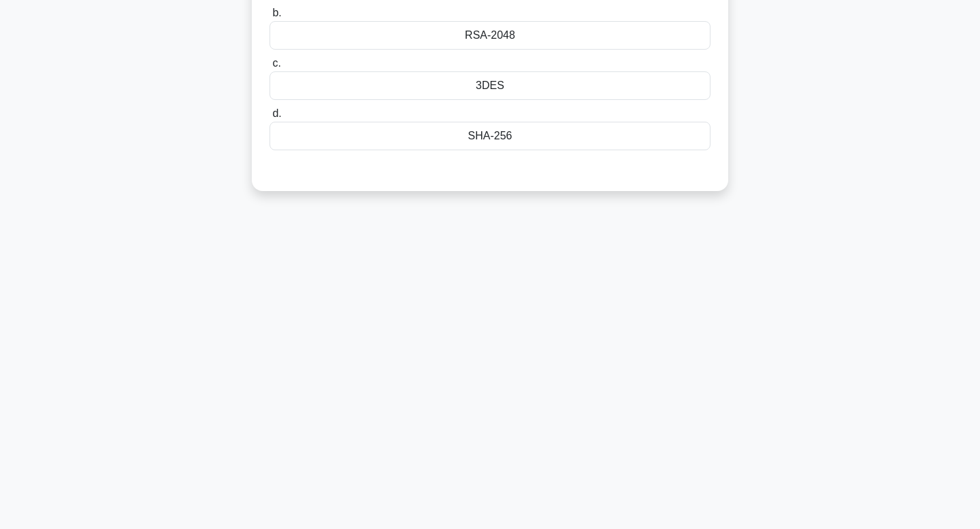
scroll to position [0, 0]
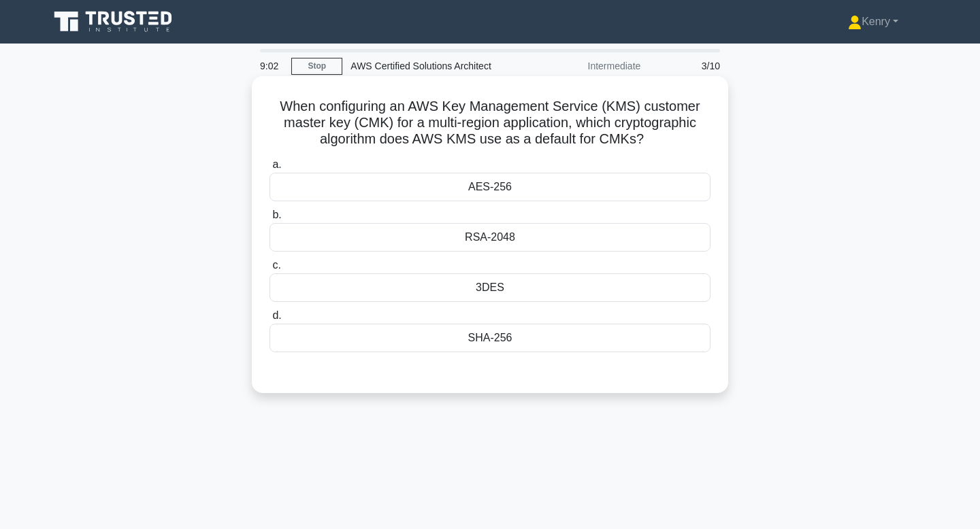
click at [522, 192] on div "AES-256" at bounding box center [489, 187] width 441 height 29
click at [269, 169] on input "a. AES-256" at bounding box center [269, 165] width 0 height 9
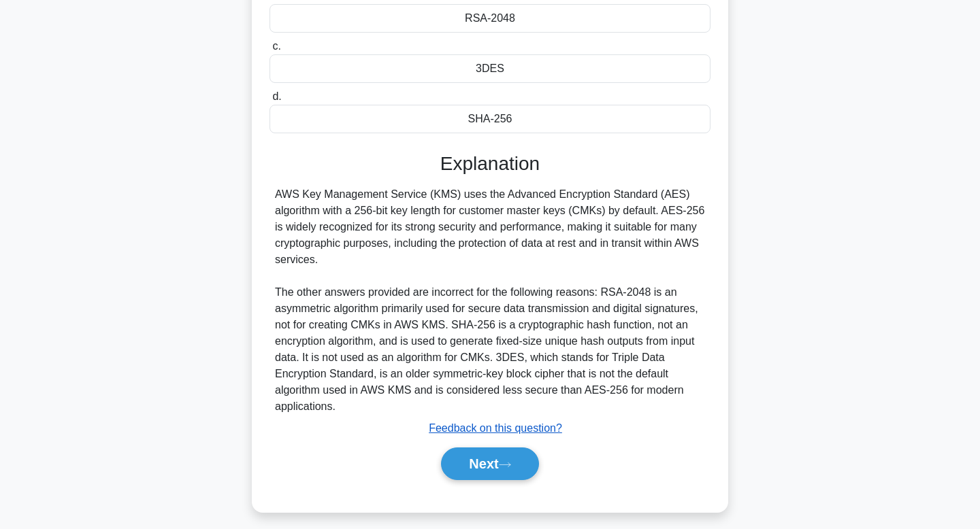
scroll to position [228, 0]
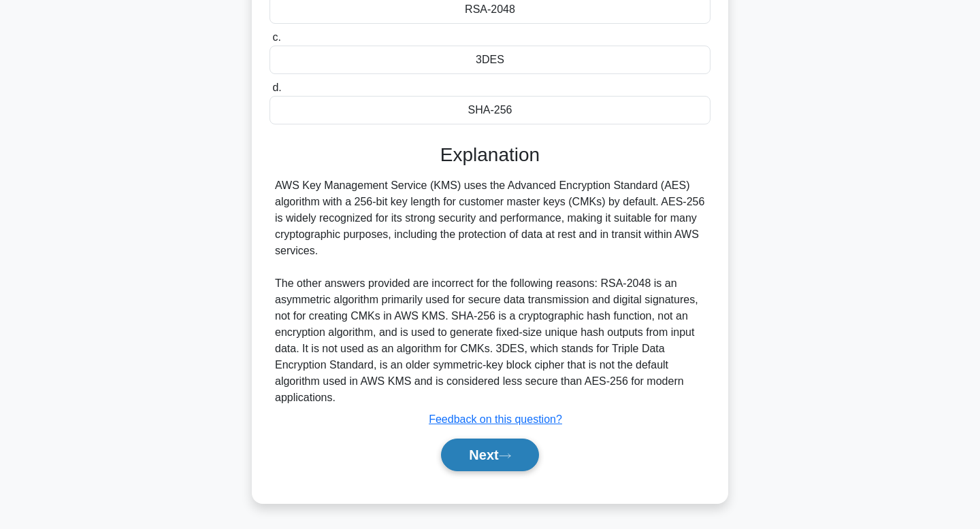
click at [455, 453] on button "Next" at bounding box center [489, 455] width 97 height 33
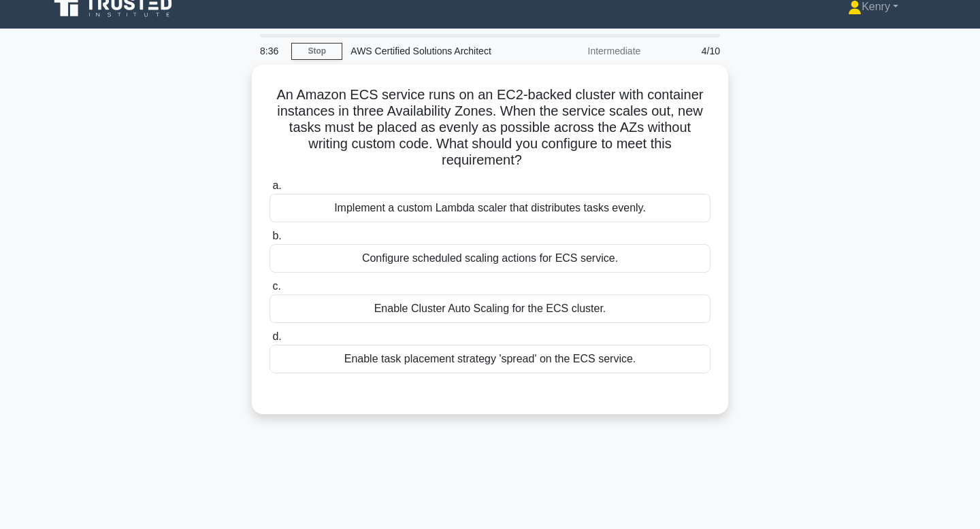
scroll to position [0, 0]
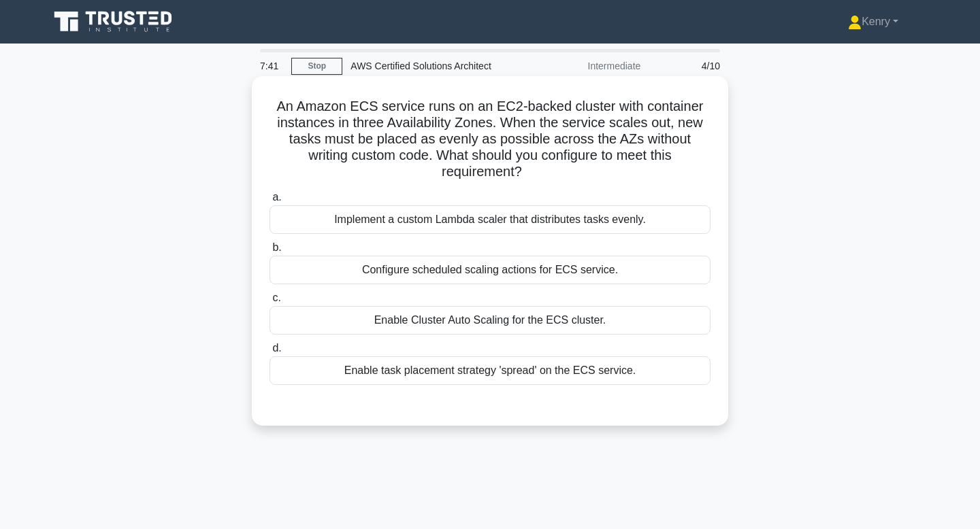
click at [573, 357] on div "Enable task placement strategy 'spread' on the ECS service." at bounding box center [489, 371] width 441 height 29
click at [269, 352] on input "d. Enable task placement strategy 'spread' on the ECS service." at bounding box center [269, 348] width 0 height 9
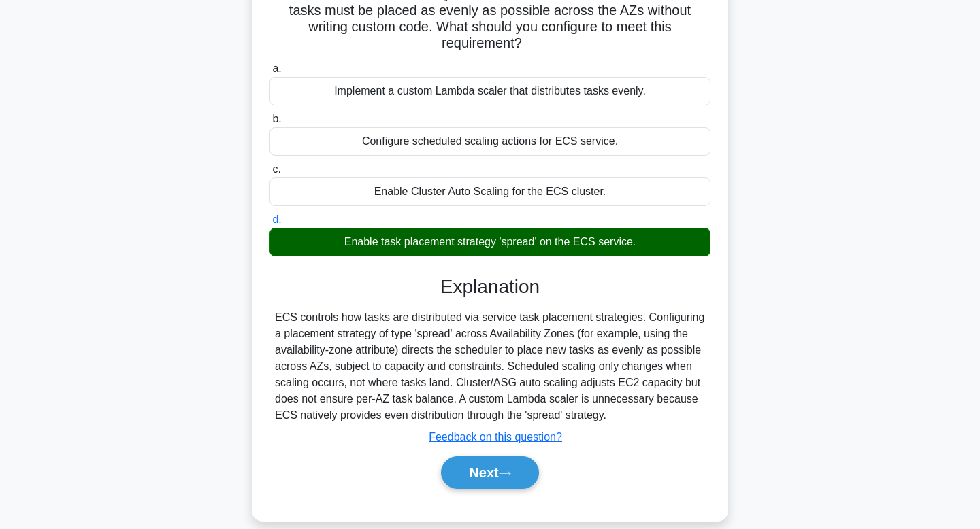
scroll to position [142, 0]
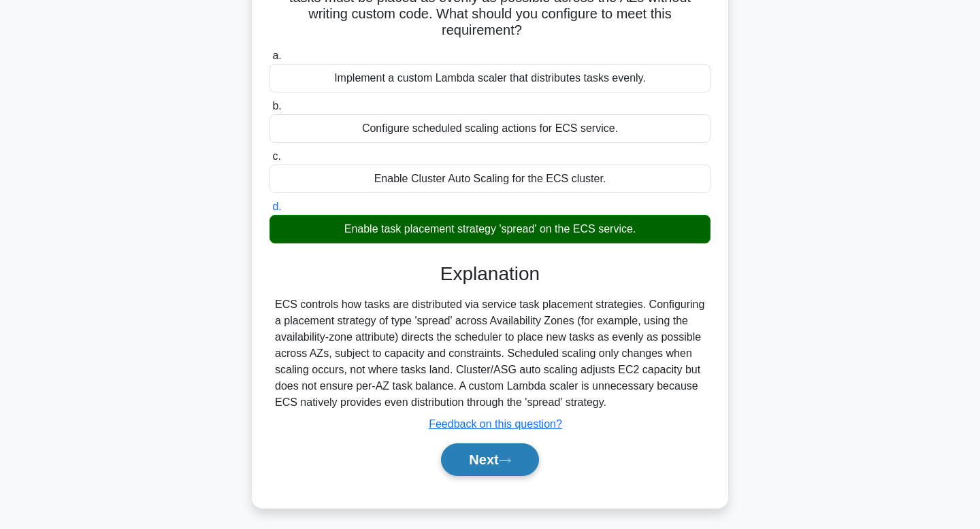
click at [504, 444] on button "Next" at bounding box center [489, 460] width 97 height 33
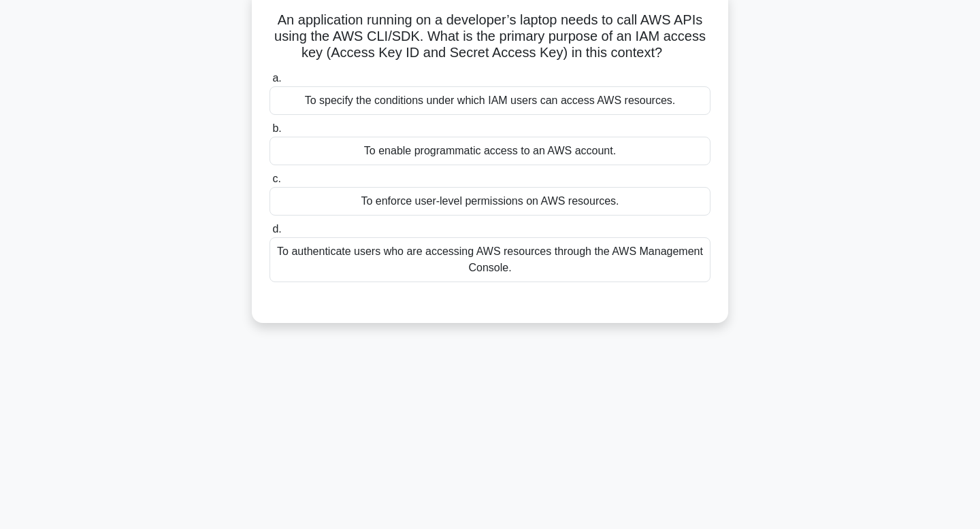
scroll to position [0, 0]
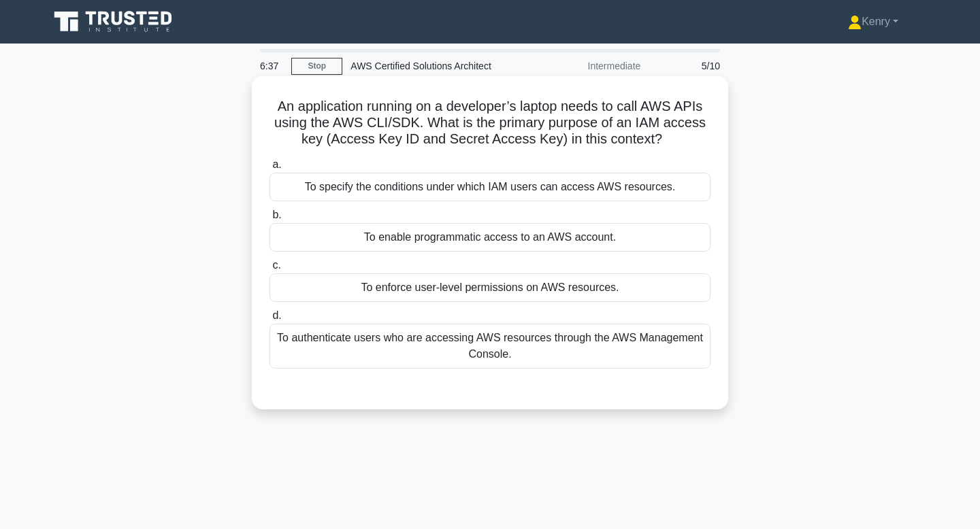
click at [625, 247] on div "To enable programmatic access to an AWS account." at bounding box center [489, 237] width 441 height 29
click at [269, 220] on input "b. To enable programmatic access to an AWS account." at bounding box center [269, 215] width 0 height 9
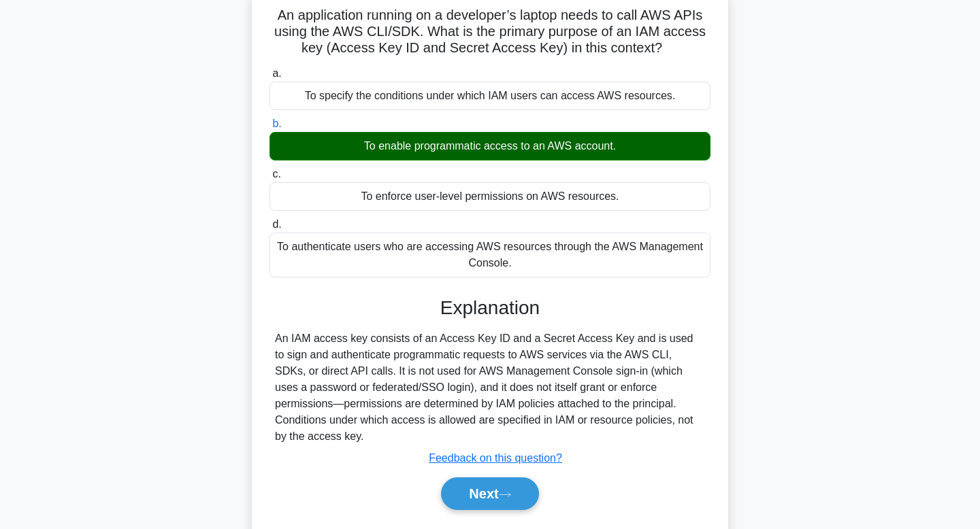
scroll to position [205, 0]
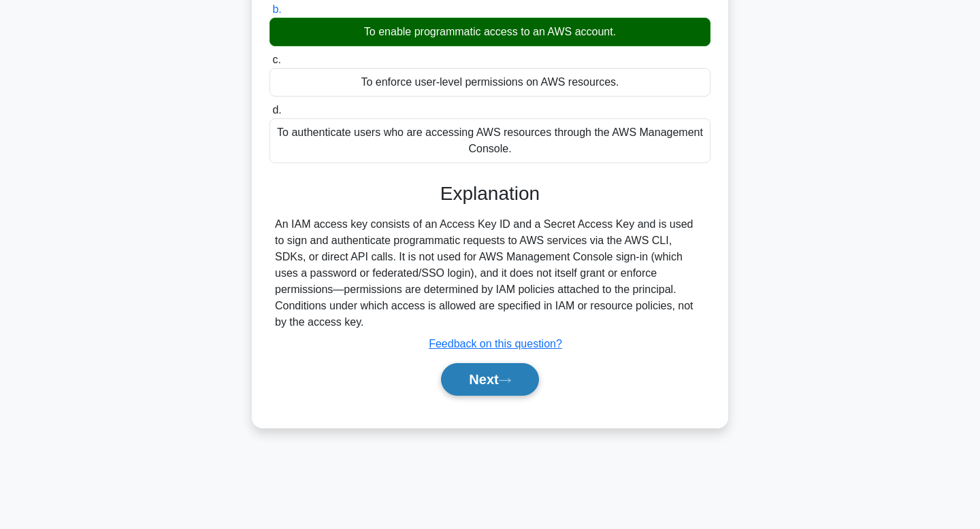
click at [517, 358] on div "Next" at bounding box center [489, 380] width 441 height 44
click at [508, 363] on button "Next" at bounding box center [489, 379] width 97 height 33
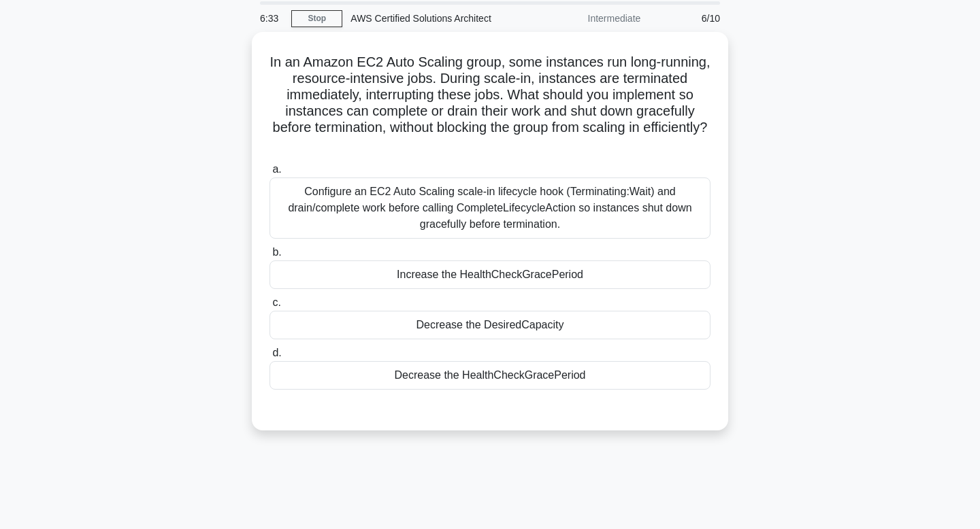
scroll to position [0, 0]
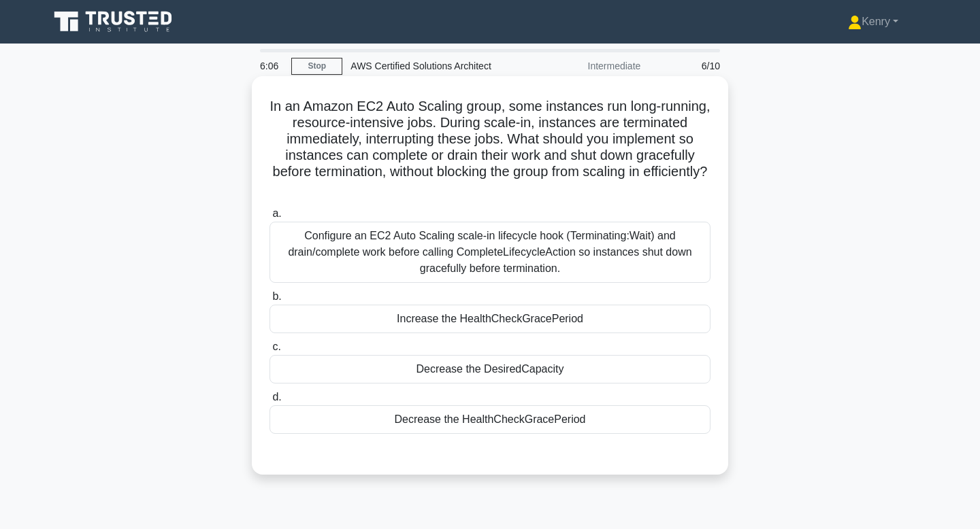
click at [559, 253] on div "Configure an EC2 Auto Scaling scale-in lifecycle hook (Terminating:Wait) and dr…" at bounding box center [489, 252] width 441 height 61
click at [269, 218] on input "a. Configure an EC2 Auto Scaling scale-in lifecycle hook (Terminating:Wait) and…" at bounding box center [269, 214] width 0 height 9
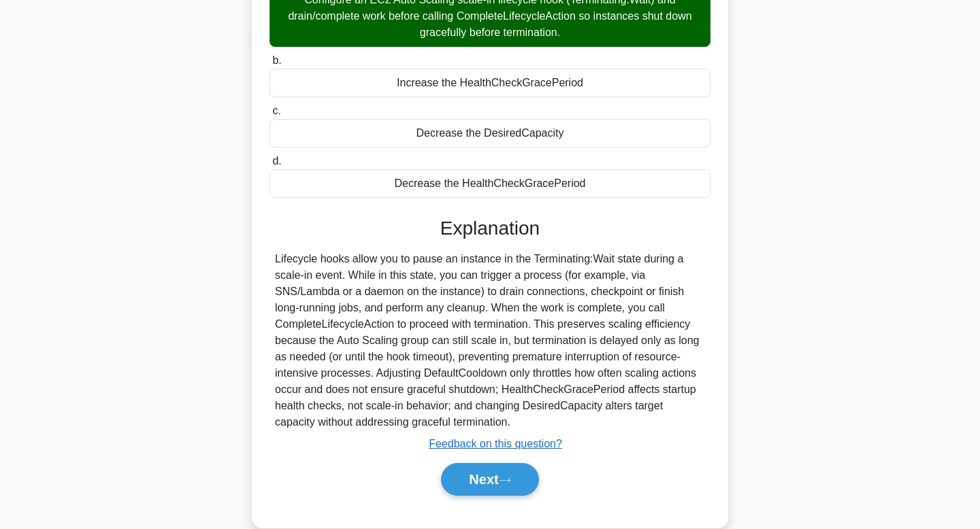
scroll to position [261, 0]
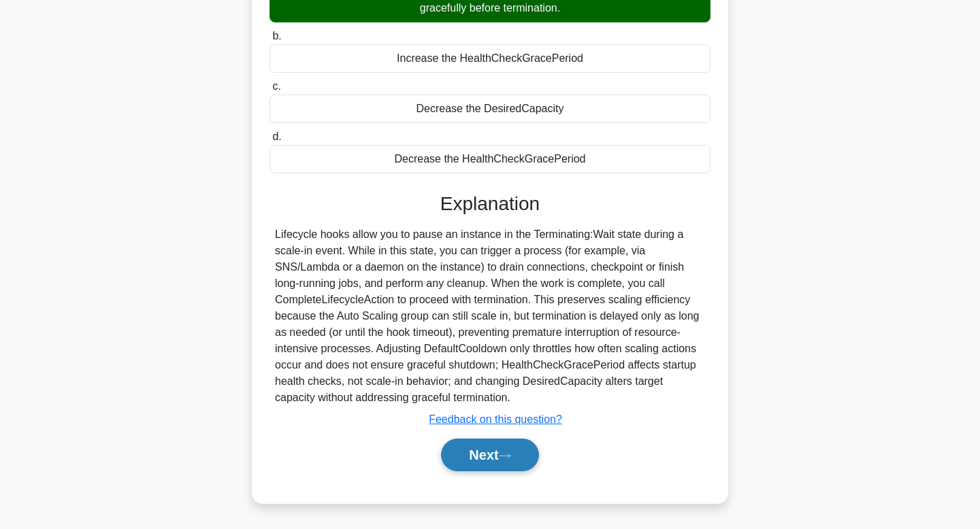
click at [497, 457] on button "Next" at bounding box center [489, 455] width 97 height 33
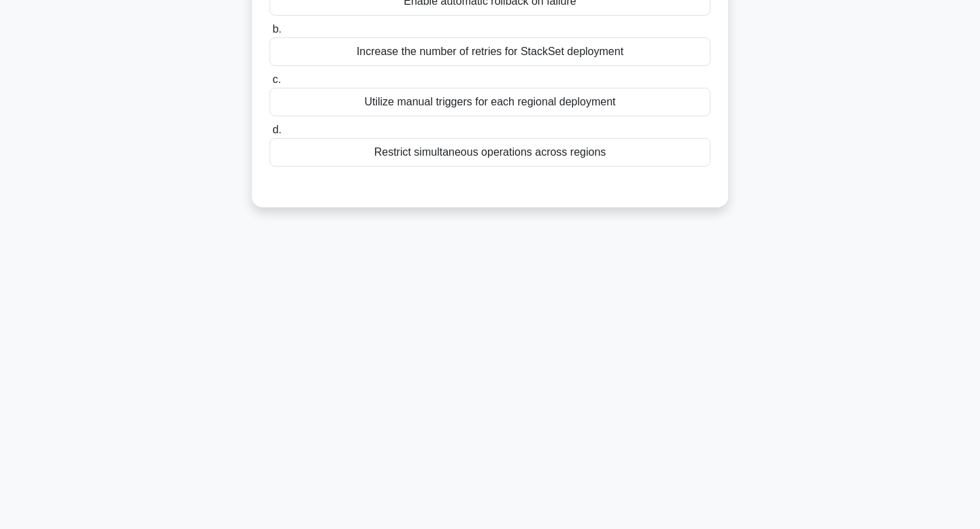
scroll to position [0, 0]
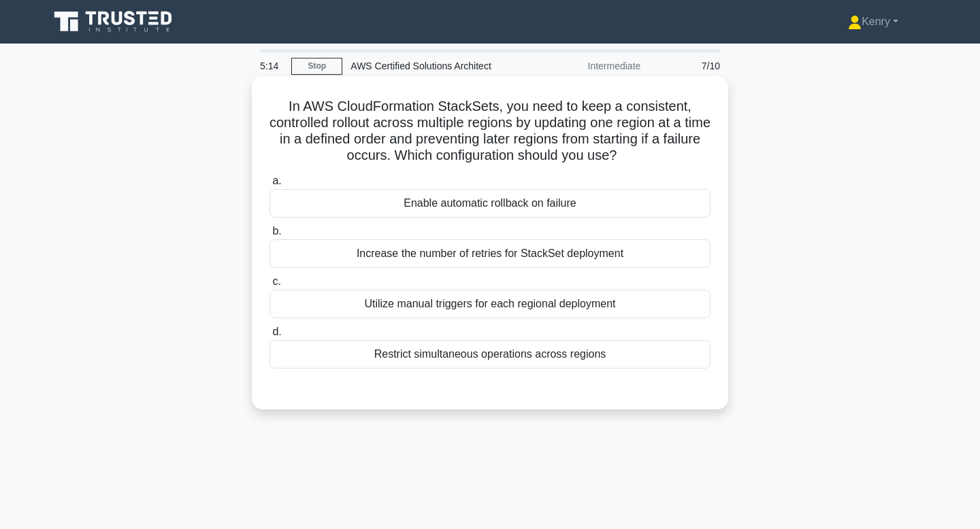
click at [605, 217] on div "Enable automatic rollback on failure" at bounding box center [489, 203] width 441 height 29
click at [269, 186] on input "a. Enable automatic rollback on failure" at bounding box center [269, 181] width 0 height 9
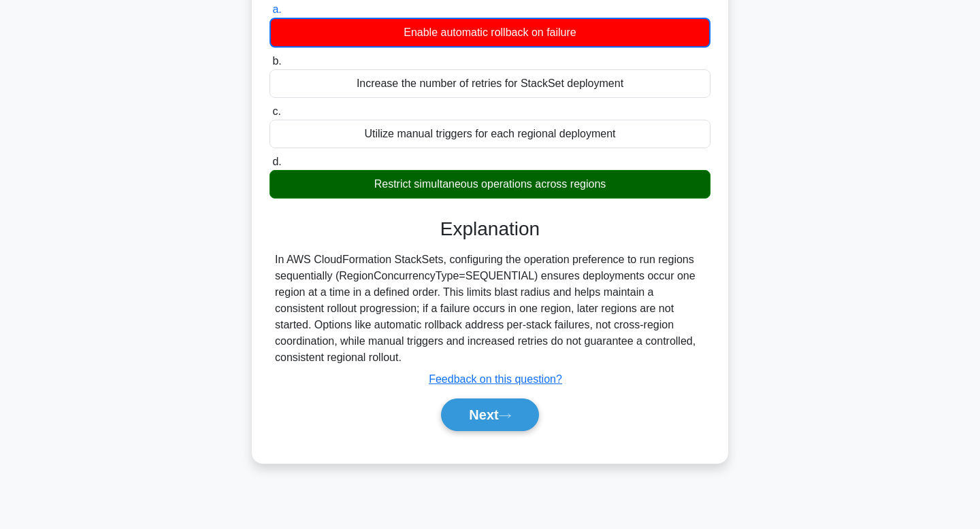
scroll to position [180, 0]
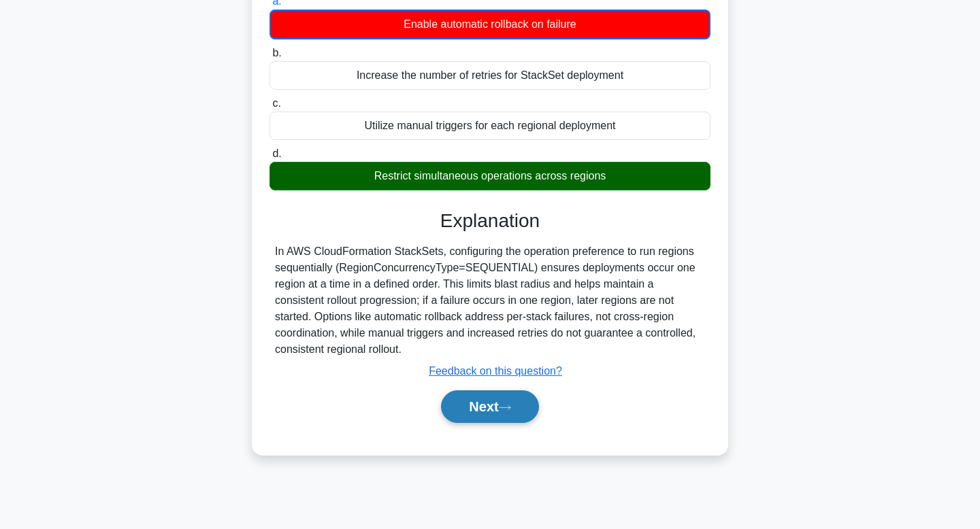
click at [491, 402] on button "Next" at bounding box center [489, 407] width 97 height 33
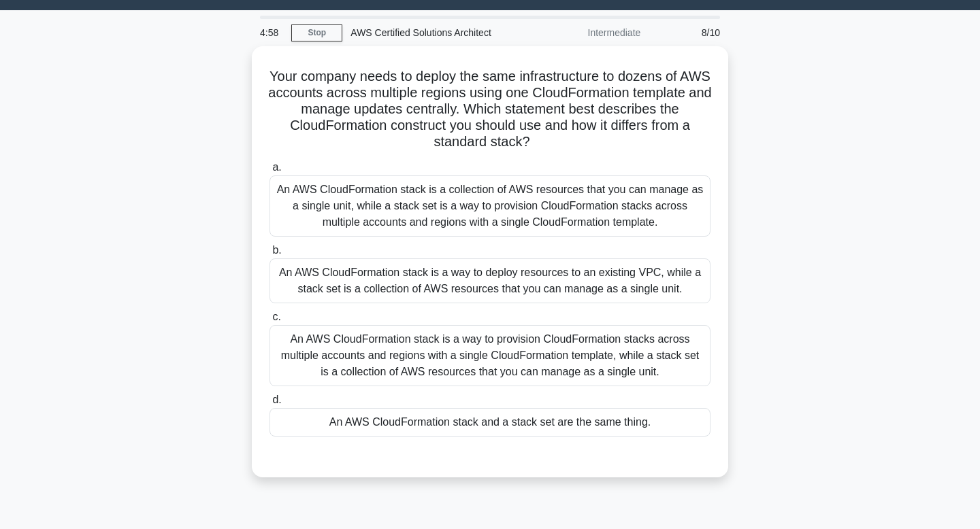
scroll to position [0, 0]
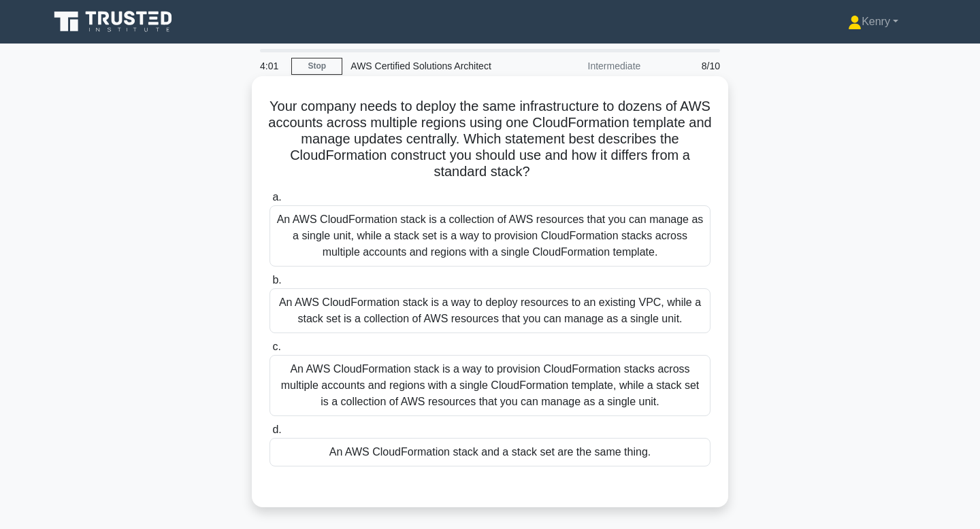
click at [590, 393] on div "An AWS CloudFormation stack is a way to provision CloudFormation stacks across …" at bounding box center [489, 385] width 441 height 61
click at [269, 352] on input "c. An AWS CloudFormation stack is a way to provision CloudFormation stacks acro…" at bounding box center [269, 347] width 0 height 9
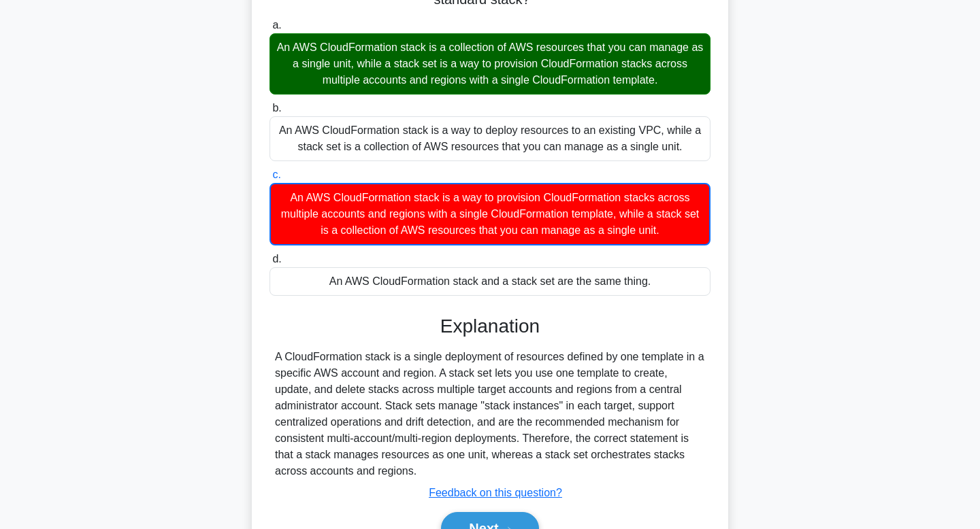
scroll to position [246, 0]
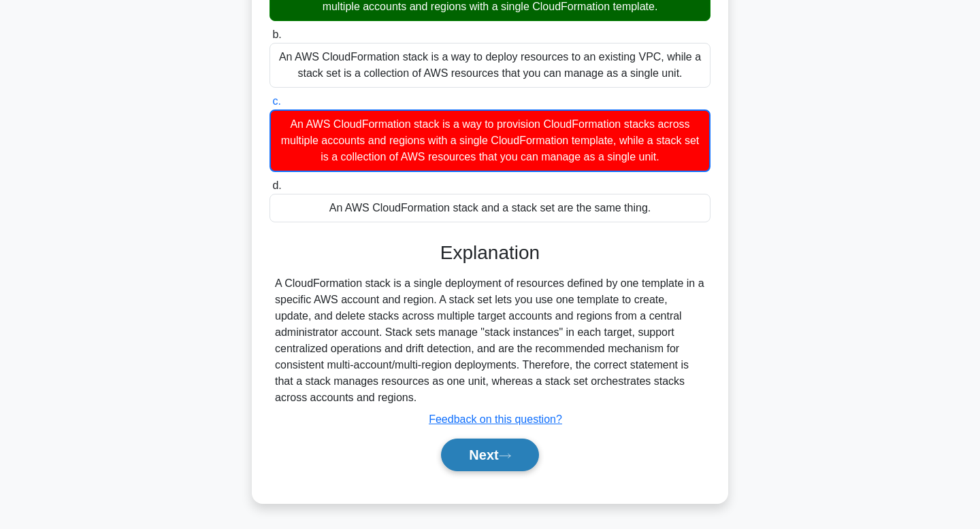
click at [474, 454] on button "Next" at bounding box center [489, 455] width 97 height 33
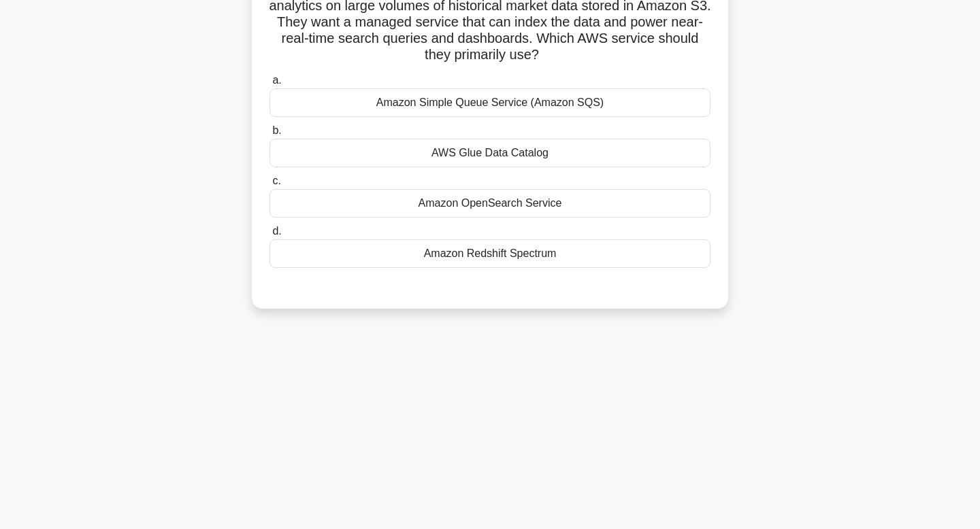
scroll to position [0, 0]
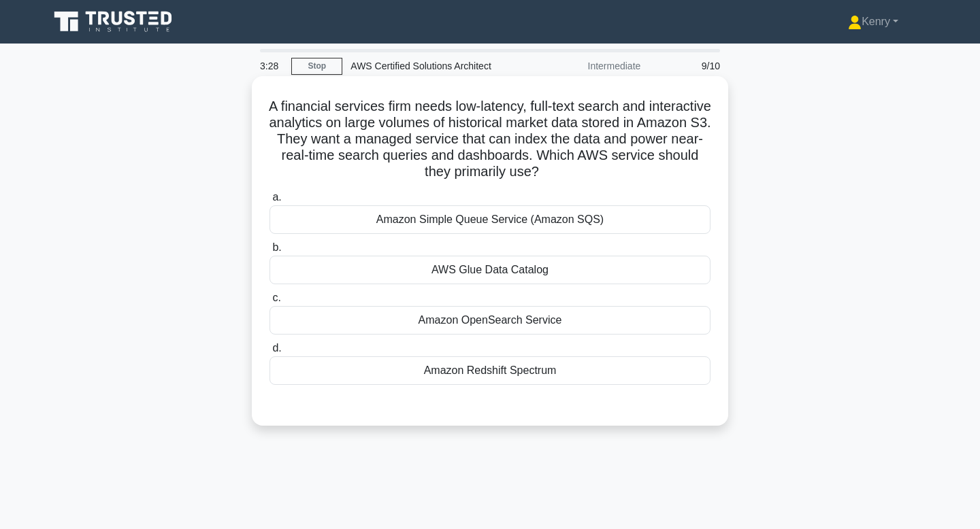
click at [538, 323] on div "Amazon OpenSearch Service" at bounding box center [489, 320] width 441 height 29
click at [269, 303] on input "c. Amazon OpenSearch Service" at bounding box center [269, 298] width 0 height 9
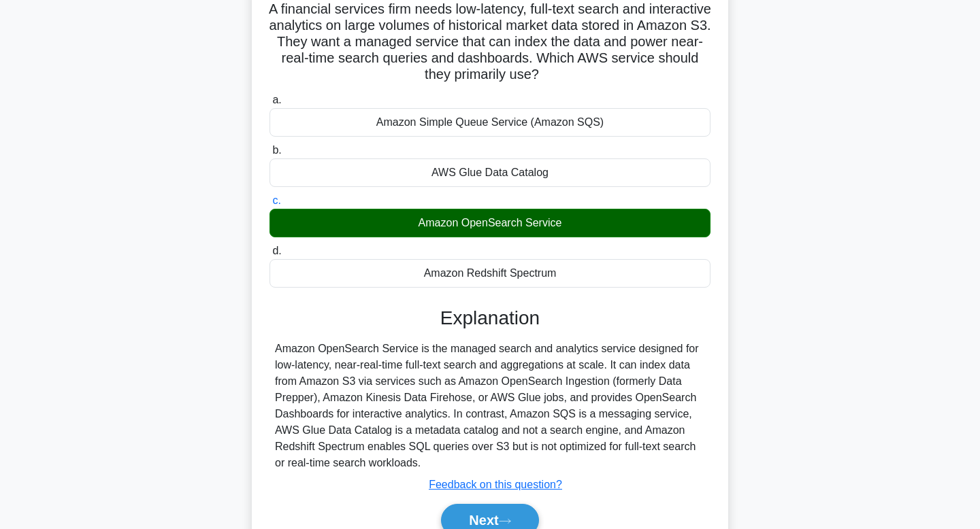
scroll to position [205, 0]
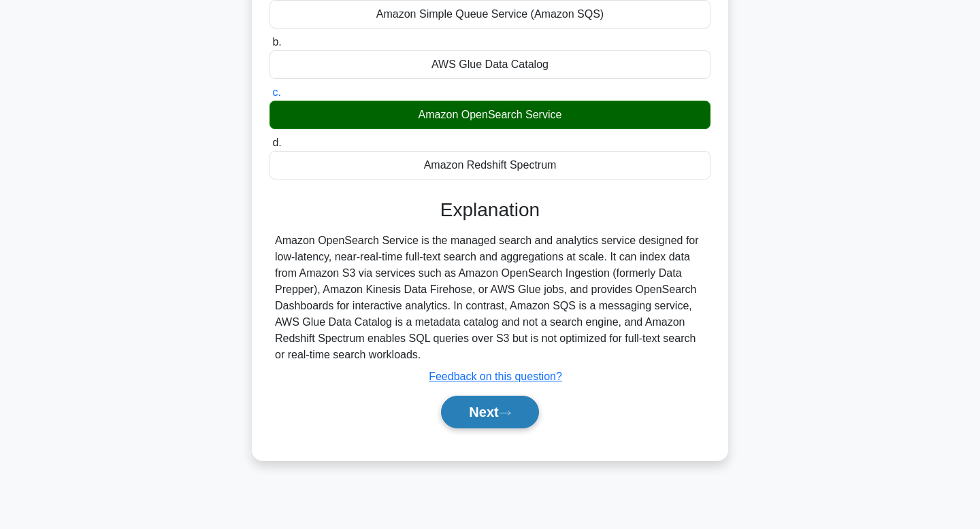
click at [501, 416] on button "Next" at bounding box center [489, 412] width 97 height 33
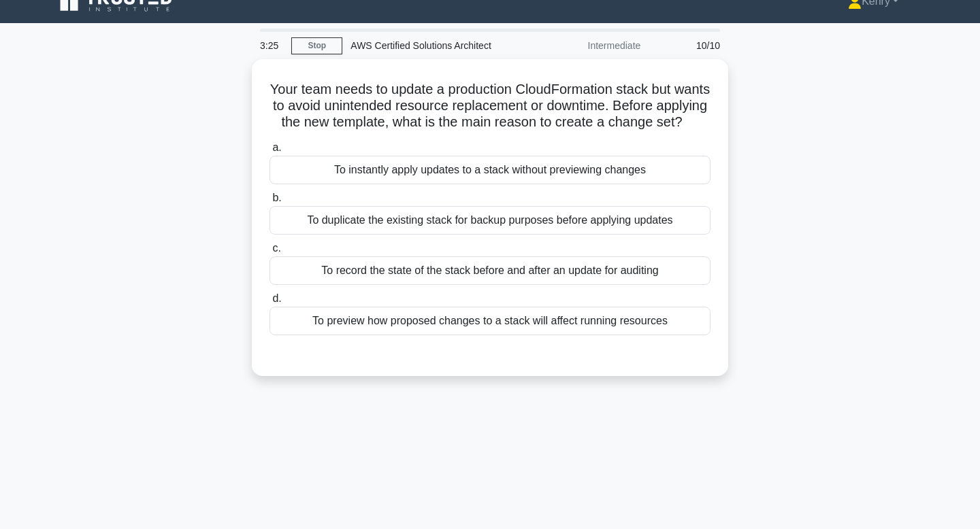
scroll to position [0, 0]
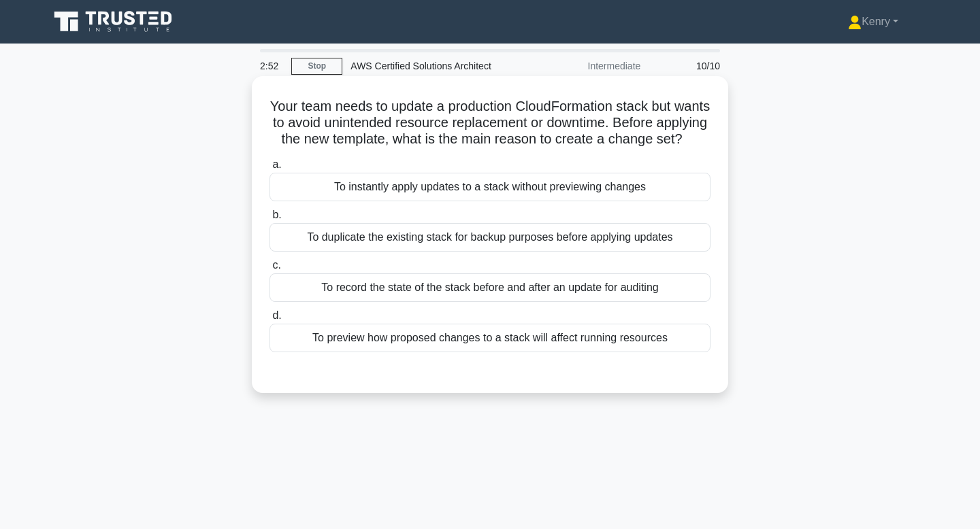
click at [597, 240] on div "To duplicate the existing stack for backup purposes before applying updates" at bounding box center [489, 237] width 441 height 29
click at [269, 220] on input "b. To duplicate the existing stack for backup purposes before applying updates" at bounding box center [269, 215] width 0 height 9
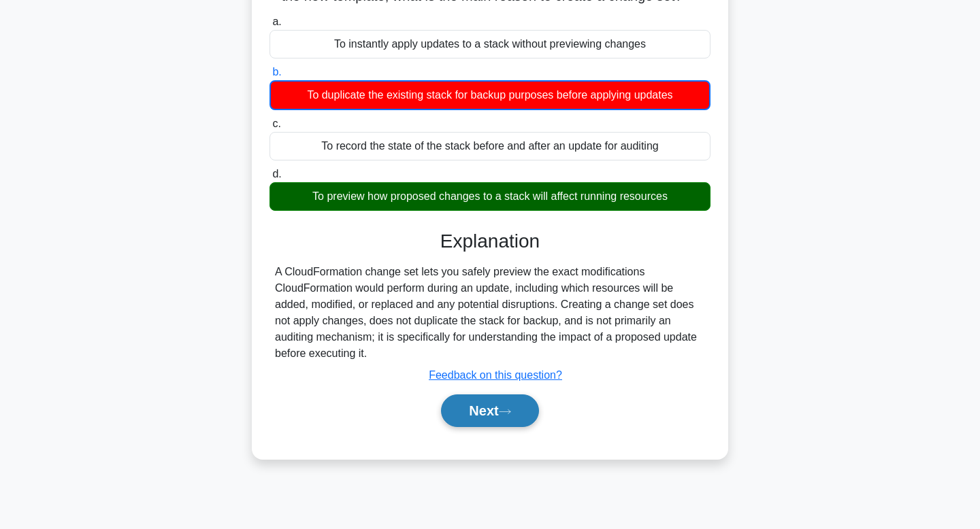
scroll to position [152, 0]
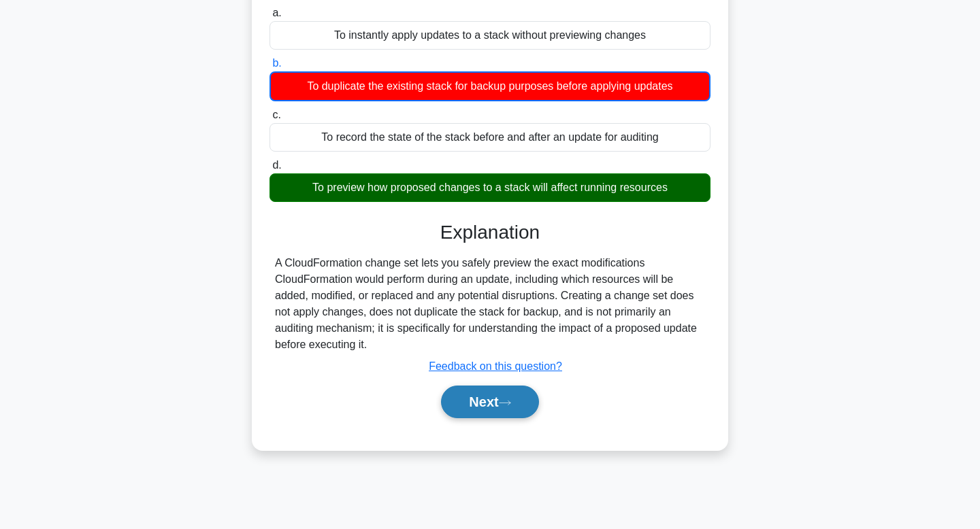
click at [463, 397] on button "Next" at bounding box center [489, 402] width 97 height 33
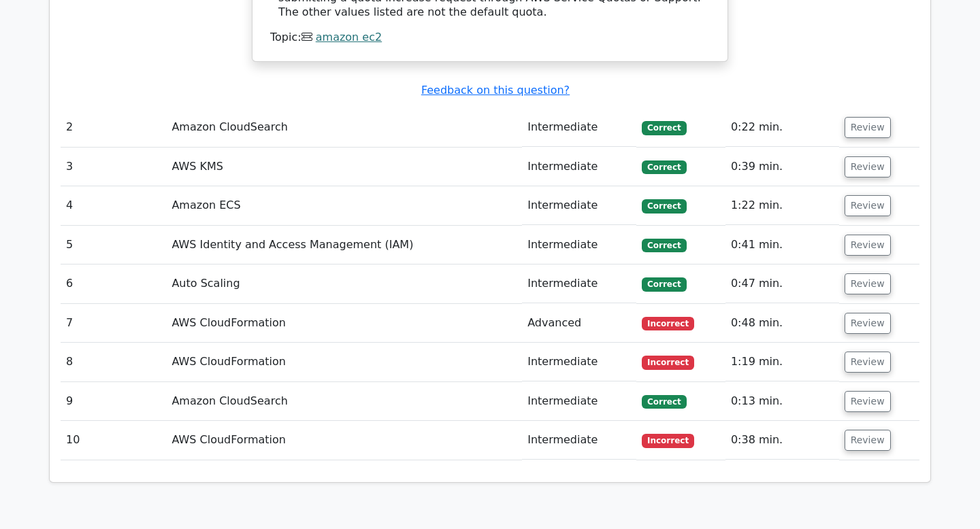
scroll to position [1397, 0]
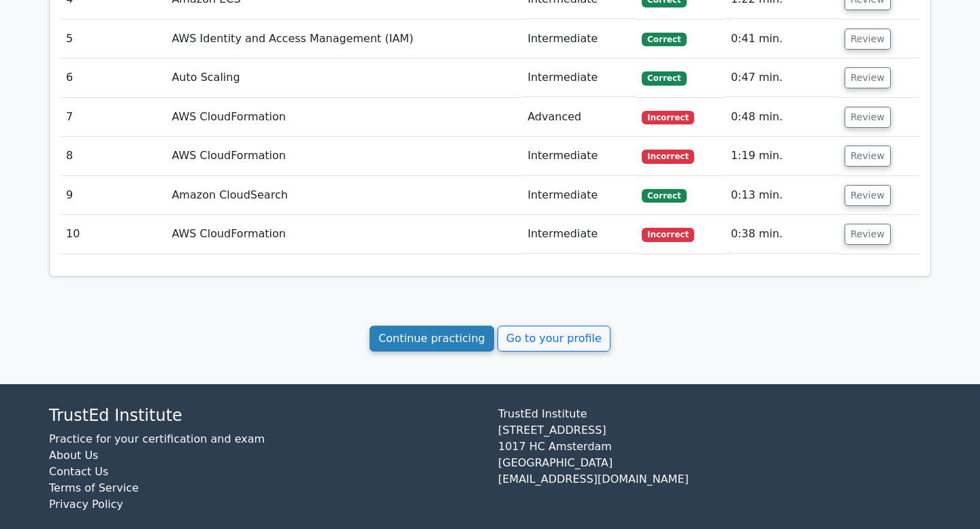
click at [410, 326] on link "Continue practicing" at bounding box center [431, 339] width 125 height 26
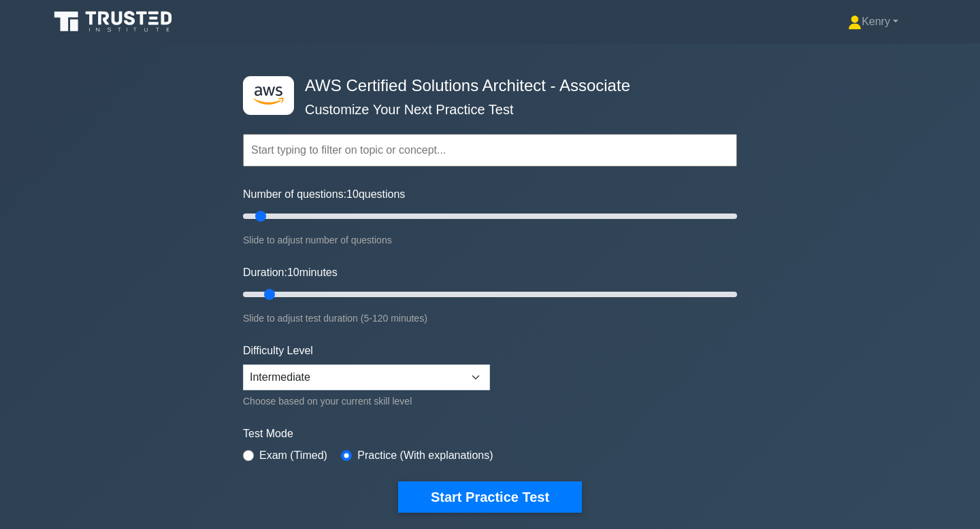
click at [343, 159] on input "text" at bounding box center [490, 150] width 494 height 33
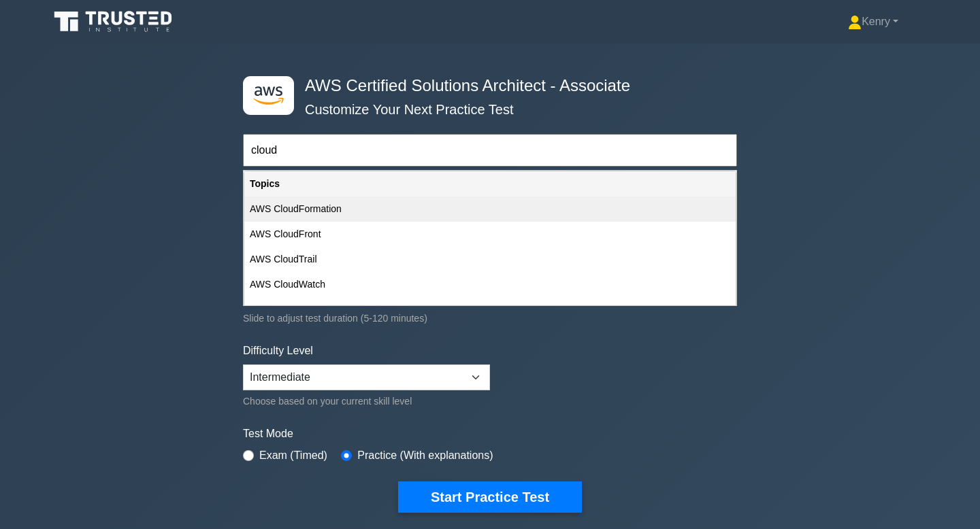
click at [340, 219] on div "AWS CloudFormation" at bounding box center [489, 209] width 491 height 25
type input "AWS CloudFormation"
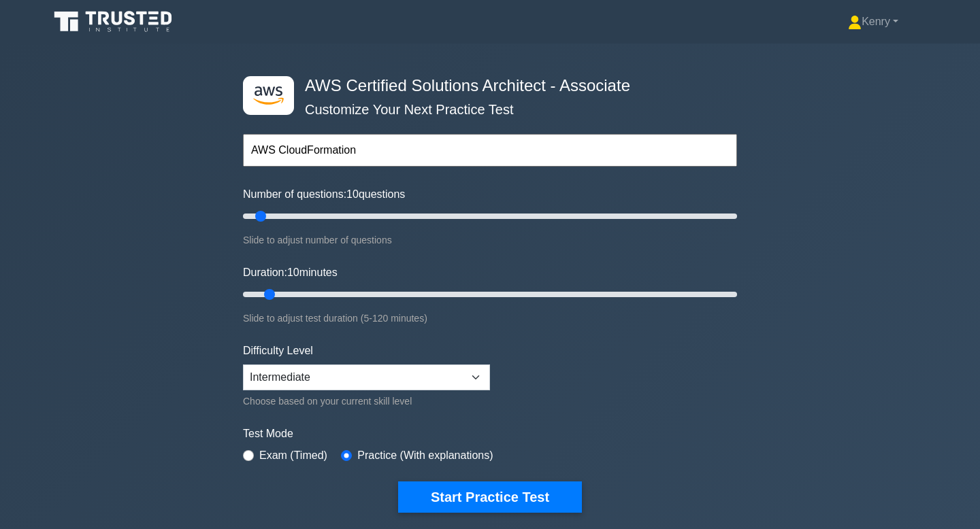
click at [429, 159] on input "AWS CloudFormation" at bounding box center [490, 150] width 494 height 33
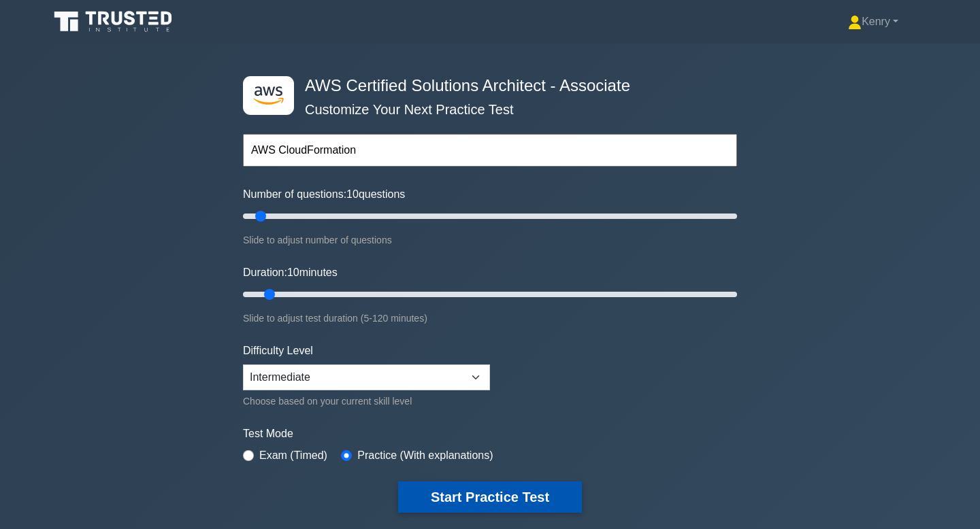
click at [497, 506] on button "Start Practice Test" at bounding box center [490, 497] width 184 height 31
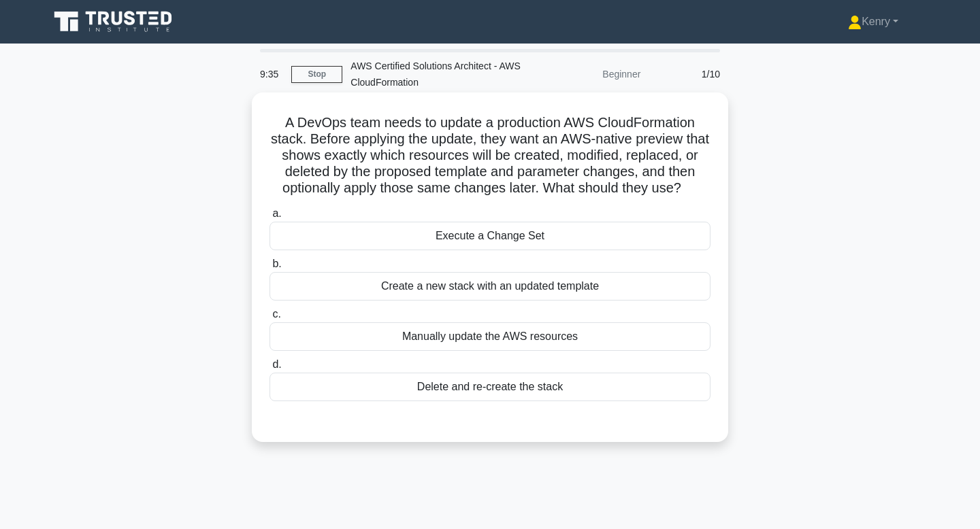
click at [557, 232] on div "Execute a Change Set" at bounding box center [489, 236] width 441 height 29
click at [269, 218] on input "a. Execute a Change Set" at bounding box center [269, 214] width 0 height 9
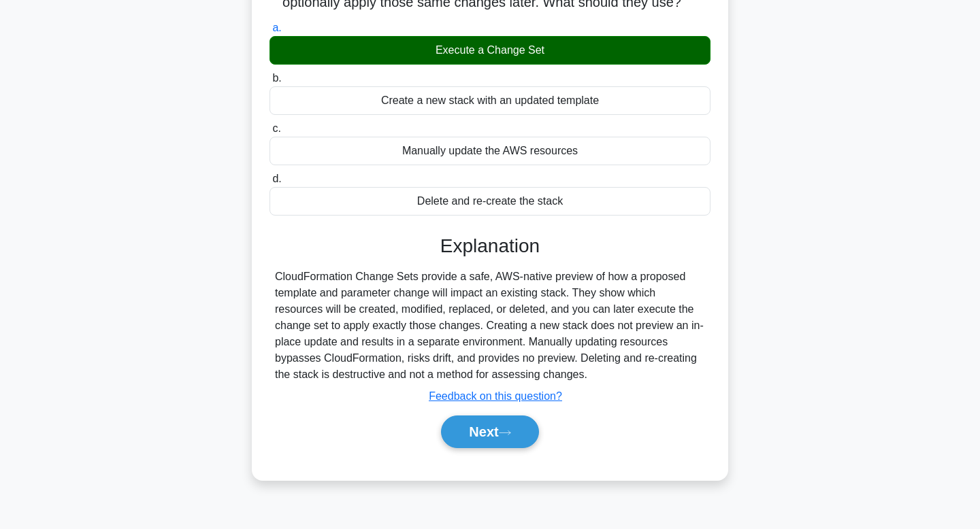
scroll to position [188, 0]
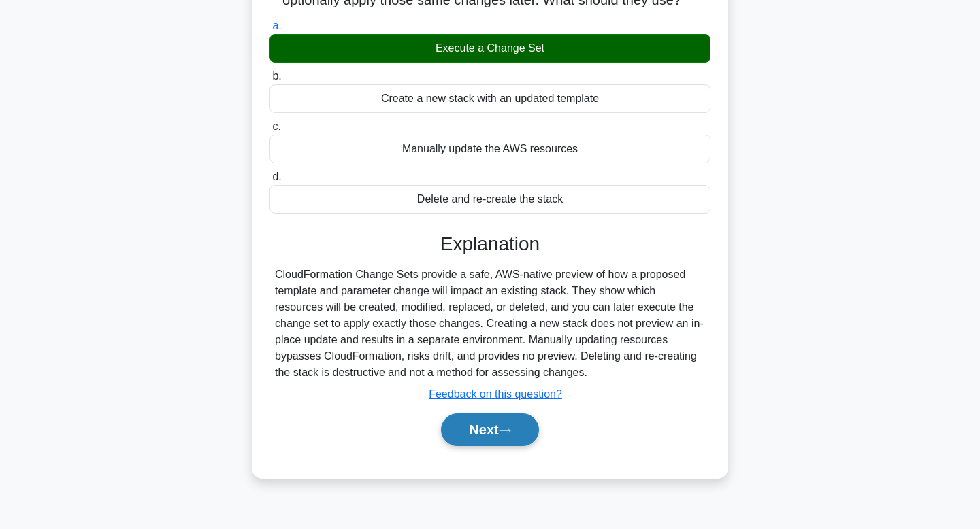
click at [524, 439] on button "Next" at bounding box center [489, 430] width 97 height 33
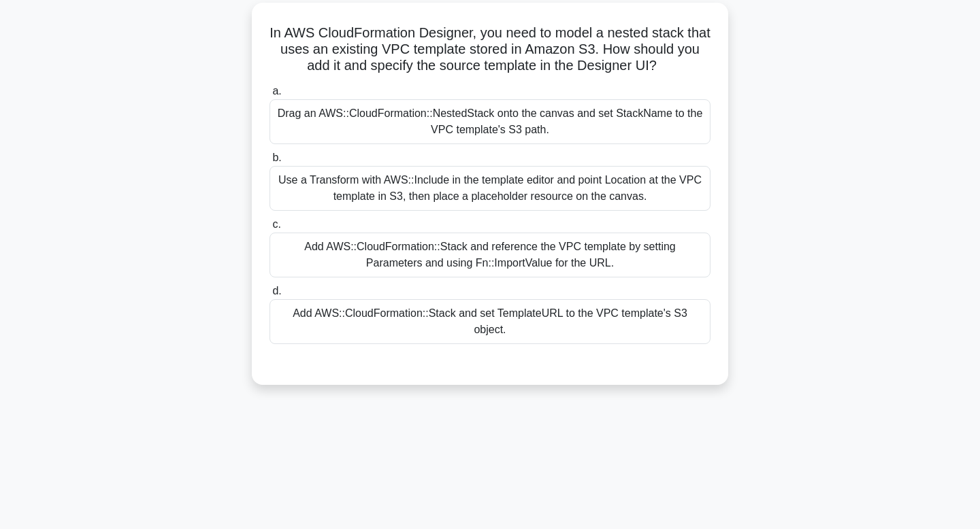
scroll to position [0, 0]
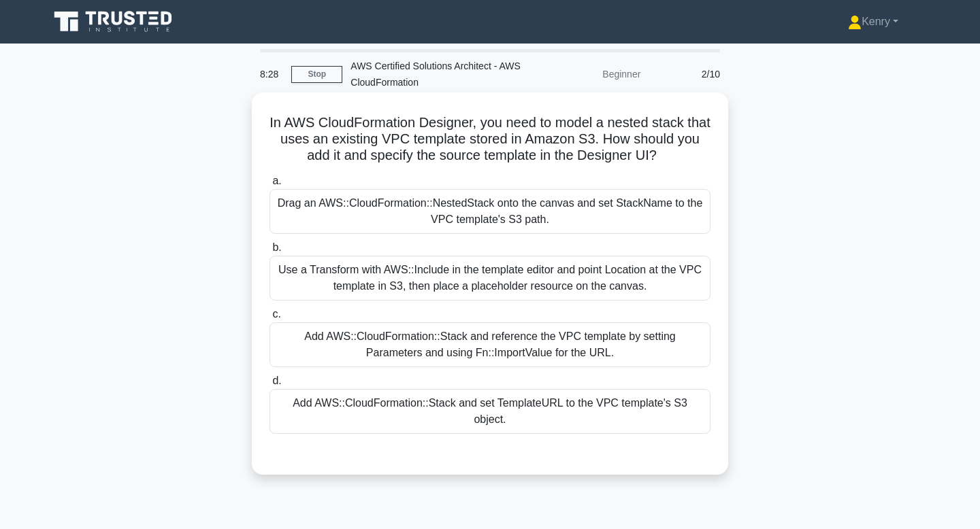
click at [546, 359] on div "Add AWS::CloudFormation::Stack and reference the VPC template by setting Parame…" at bounding box center [489, 345] width 441 height 45
click at [269, 319] on input "c. Add AWS::CloudFormation::Stack and reference the VPC template by setting Par…" at bounding box center [269, 314] width 0 height 9
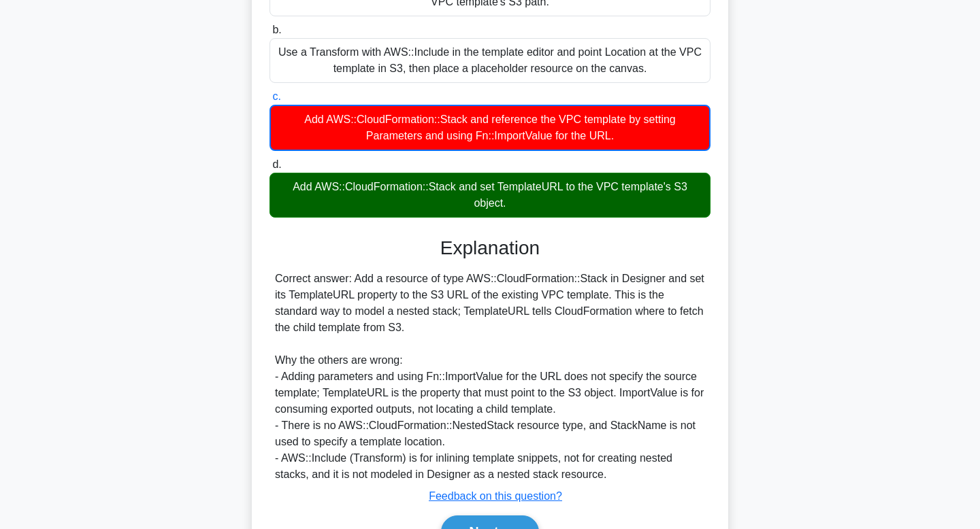
scroll to position [238, 0]
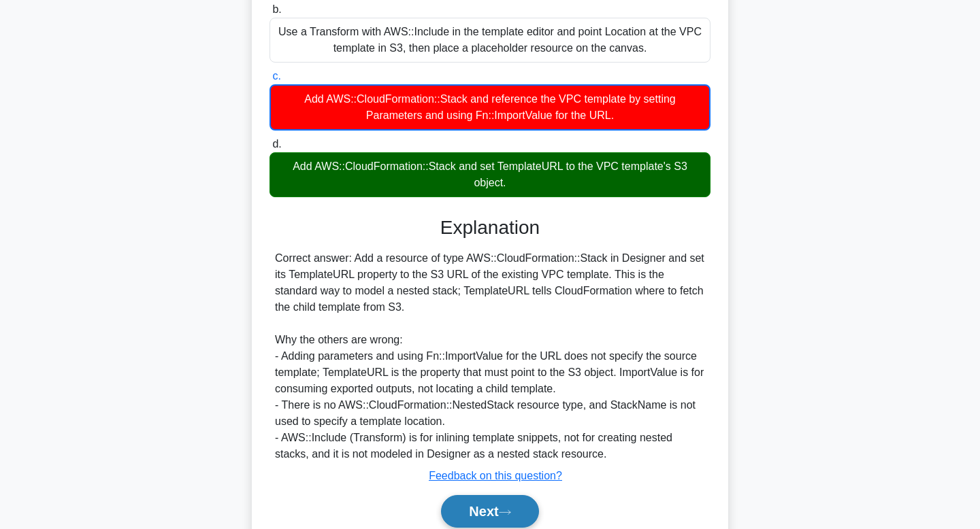
click at [479, 503] on button "Next" at bounding box center [489, 511] width 97 height 33
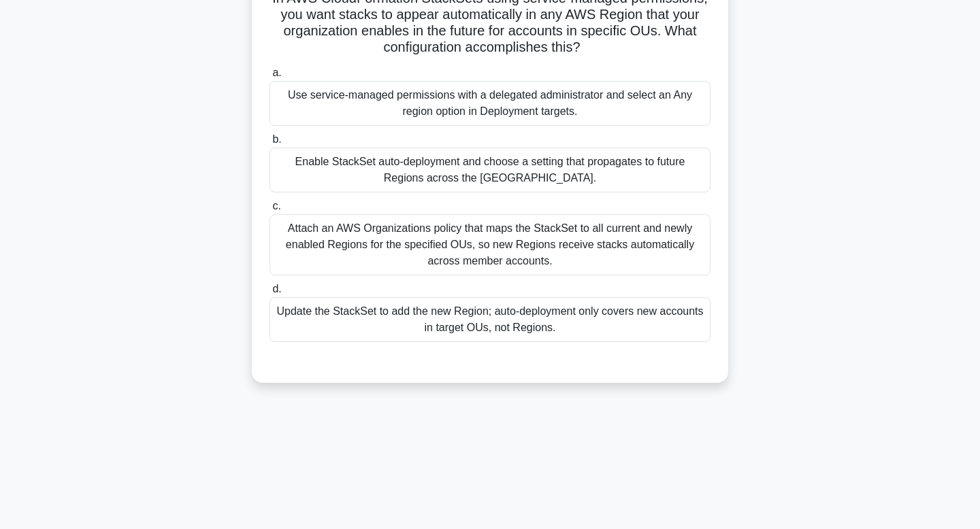
scroll to position [0, 0]
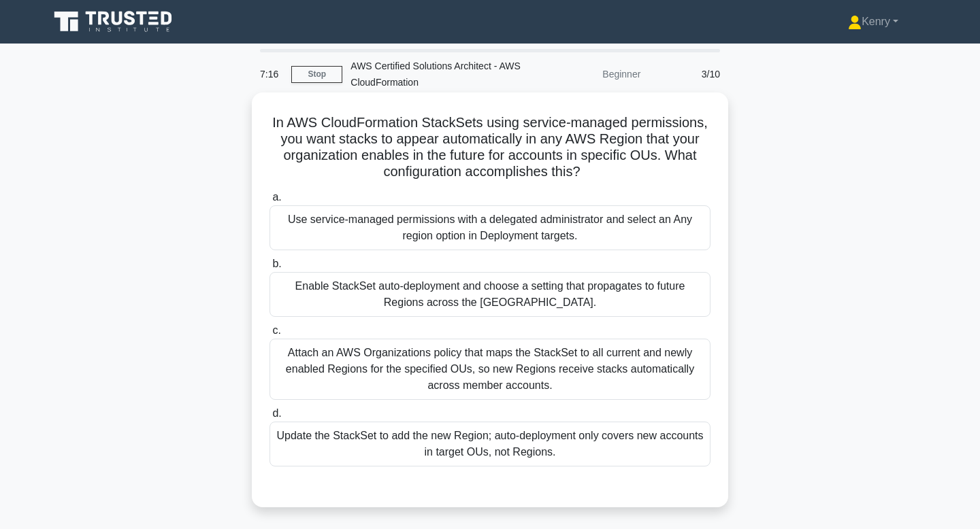
click at [440, 438] on div "Update the StackSet to add the new Region; auto-deployment only covers new acco…" at bounding box center [489, 444] width 441 height 45
click at [269, 418] on input "d. Update the StackSet to add the new Region; auto-deployment only covers new a…" at bounding box center [269, 414] width 0 height 9
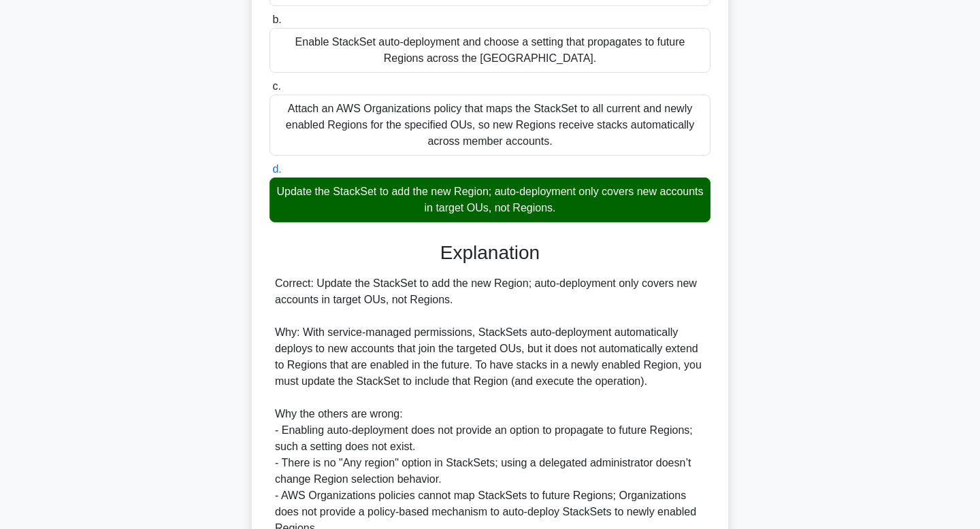
scroll to position [375, 0]
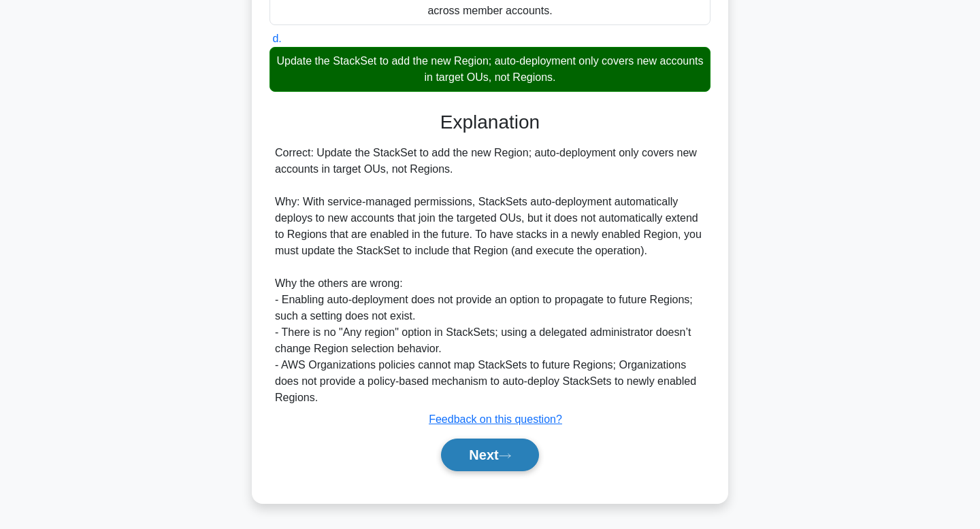
click at [489, 462] on button "Next" at bounding box center [489, 455] width 97 height 33
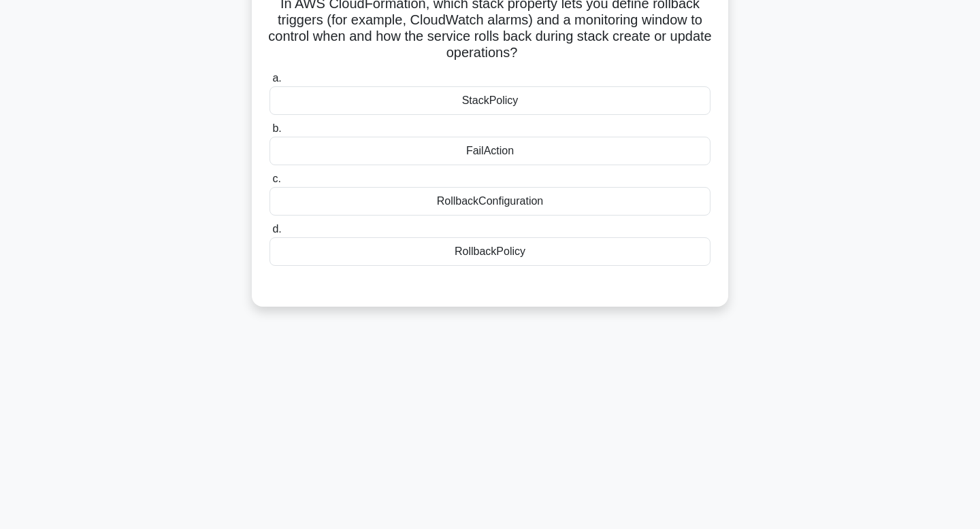
scroll to position [0, 0]
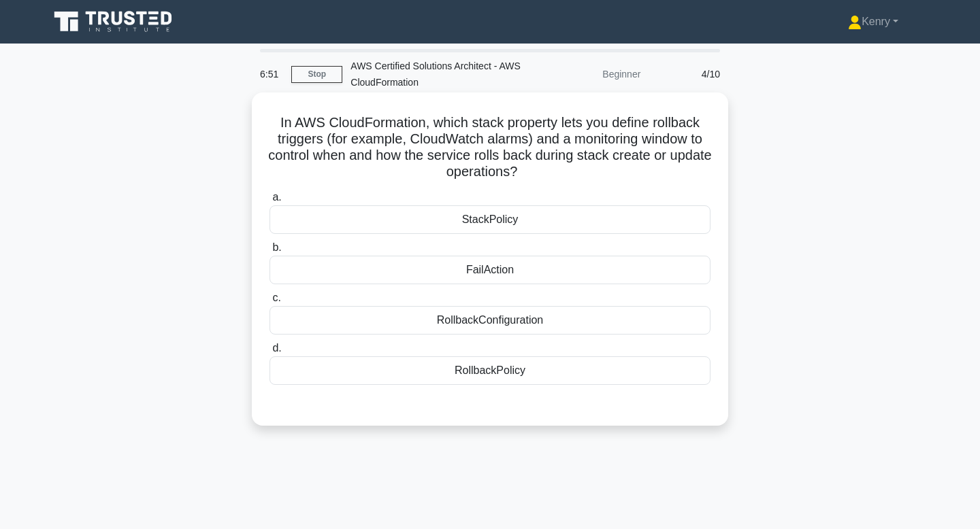
click at [544, 271] on div "FailAction" at bounding box center [489, 270] width 441 height 29
click at [269, 252] on input "b. FailAction" at bounding box center [269, 248] width 0 height 9
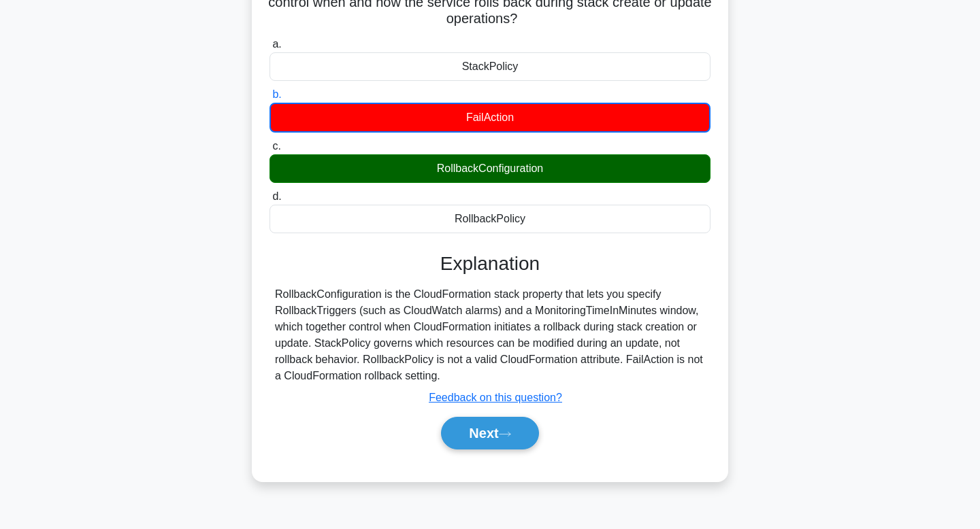
scroll to position [155, 0]
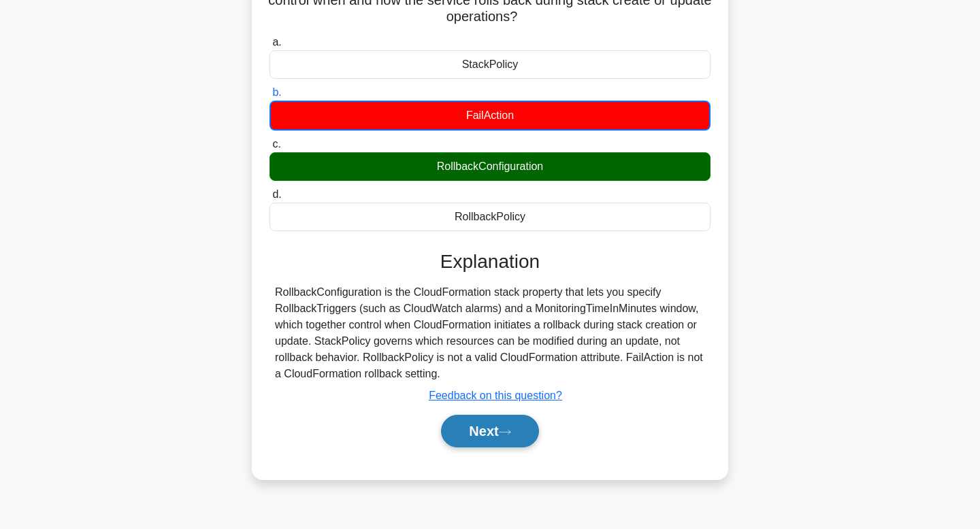
click at [474, 427] on button "Next" at bounding box center [489, 431] width 97 height 33
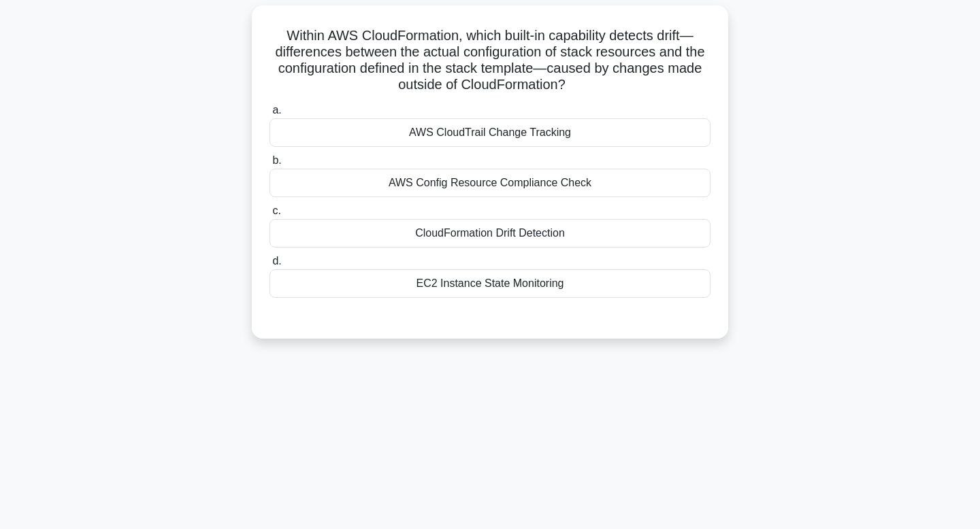
scroll to position [0, 0]
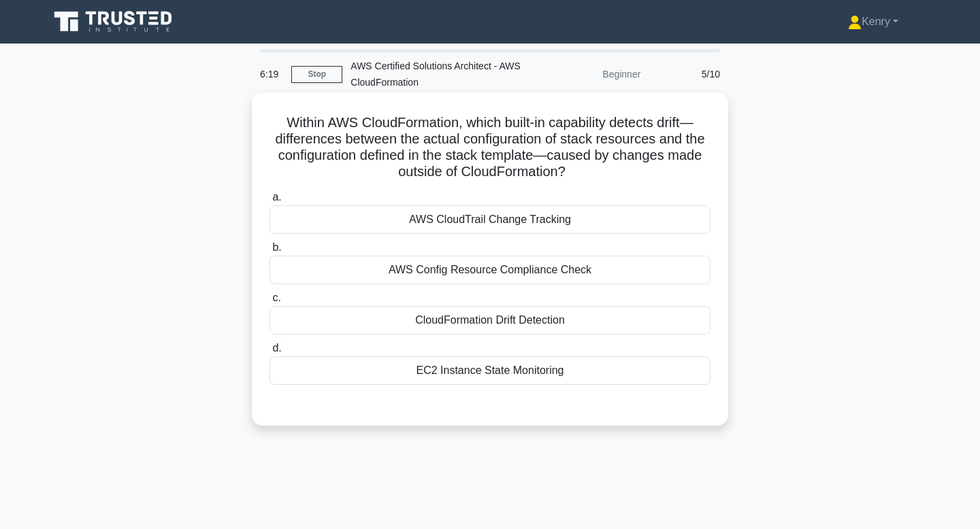
click at [533, 323] on div "CloudFormation Drift Detection" at bounding box center [489, 320] width 441 height 29
click at [269, 303] on input "c. CloudFormation Drift Detection" at bounding box center [269, 298] width 0 height 9
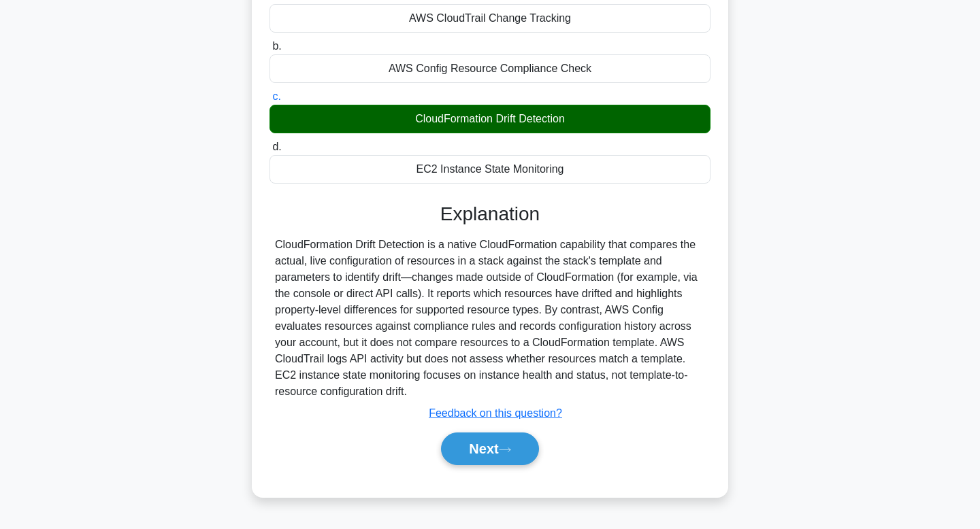
scroll to position [205, 0]
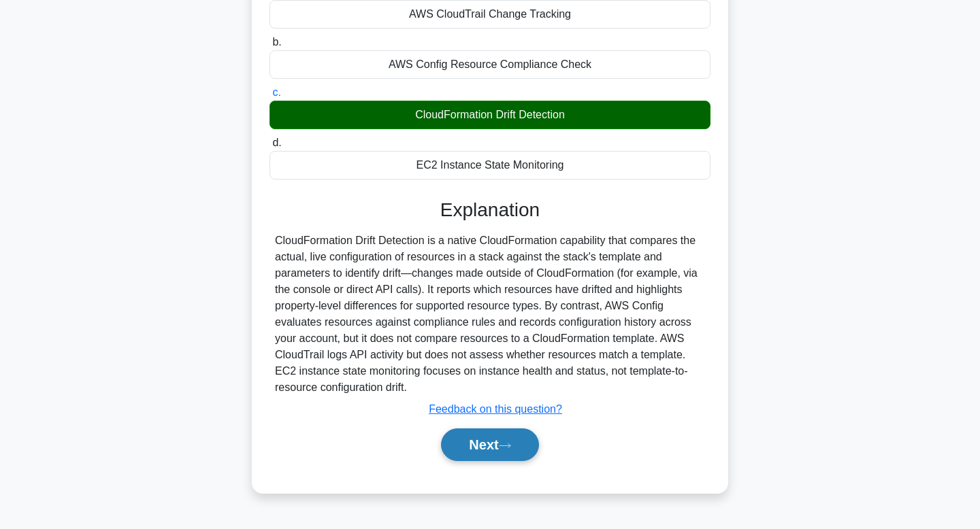
click at [493, 438] on button "Next" at bounding box center [489, 445] width 97 height 33
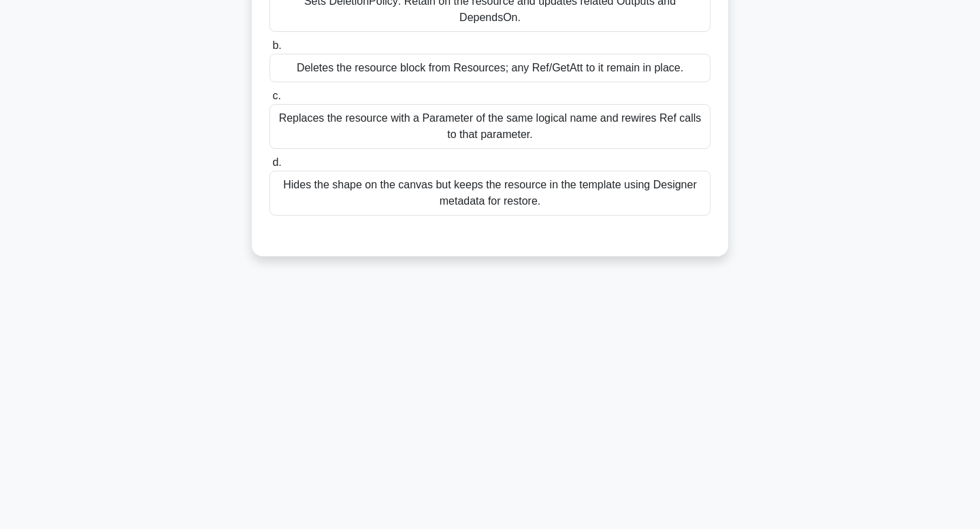
click at [493, 438] on div "6:00 Stop AWS Certified Solutions Architect - AWS CloudFormation Beginner 6/10 …" at bounding box center [490, 184] width 898 height 680
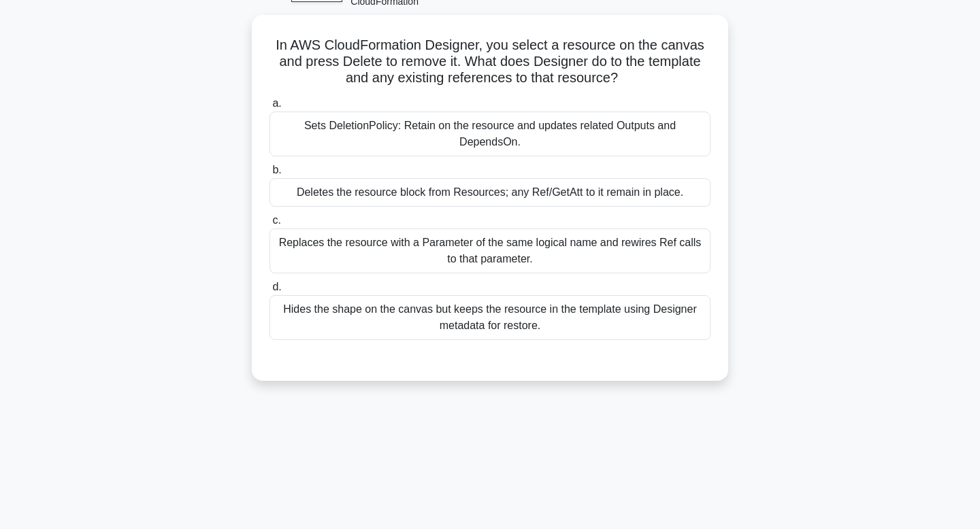
scroll to position [0, 0]
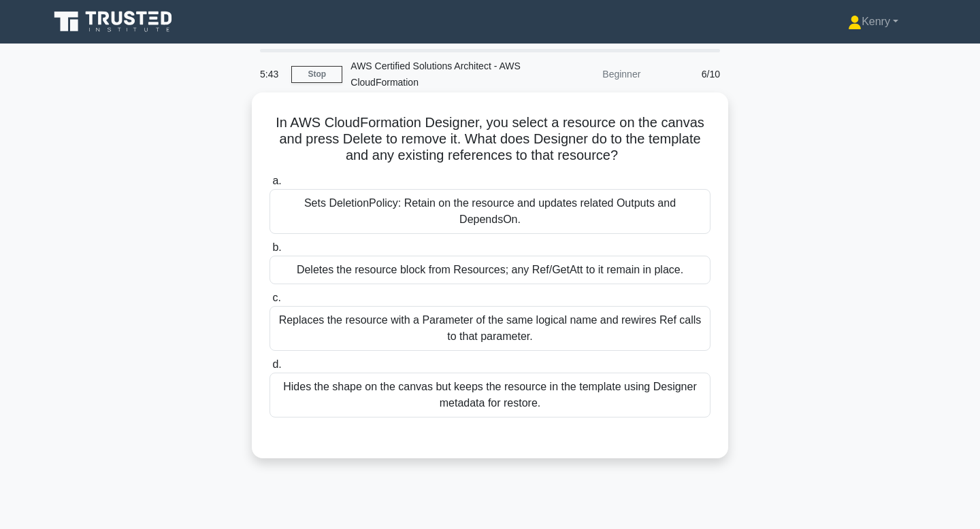
click at [527, 353] on div "a. Sets DeletionPolicy: Retain on the resource and updates related Outputs and …" at bounding box center [489, 295] width 457 height 250
click at [532, 330] on div "Replaces the resource with a Parameter of the same logical name and rewires Ref…" at bounding box center [489, 328] width 441 height 45
click at [269, 303] on input "c. Replaces the resource with a Parameter of the same logical name and rewires …" at bounding box center [269, 298] width 0 height 9
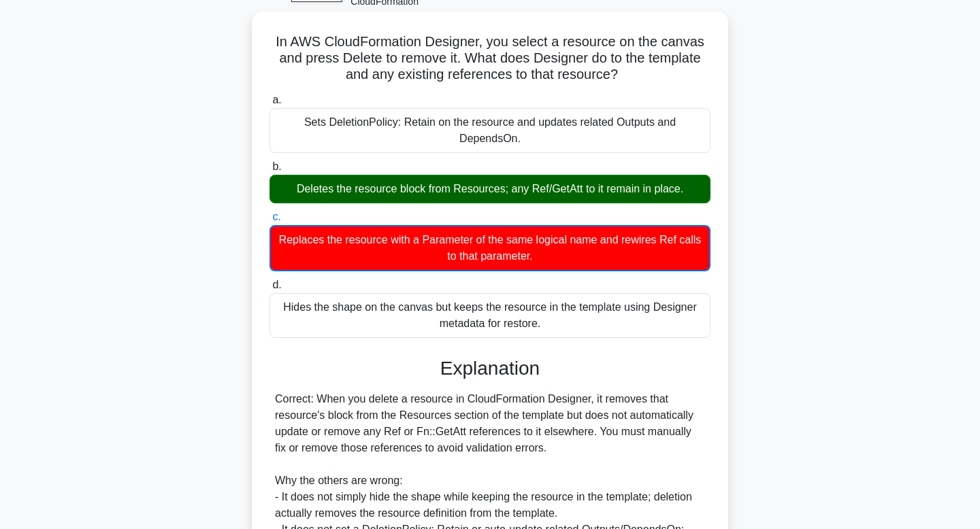
scroll to position [262, 0]
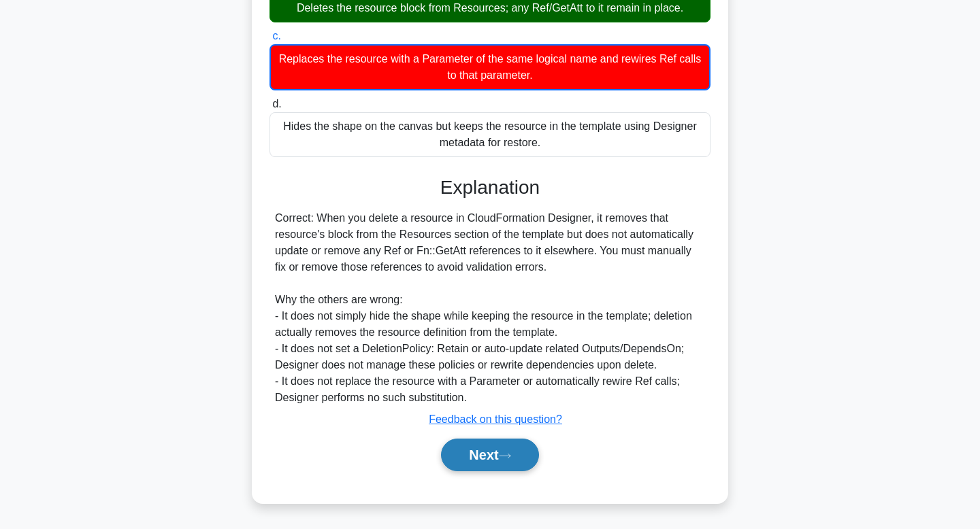
click at [499, 469] on button "Next" at bounding box center [489, 455] width 97 height 33
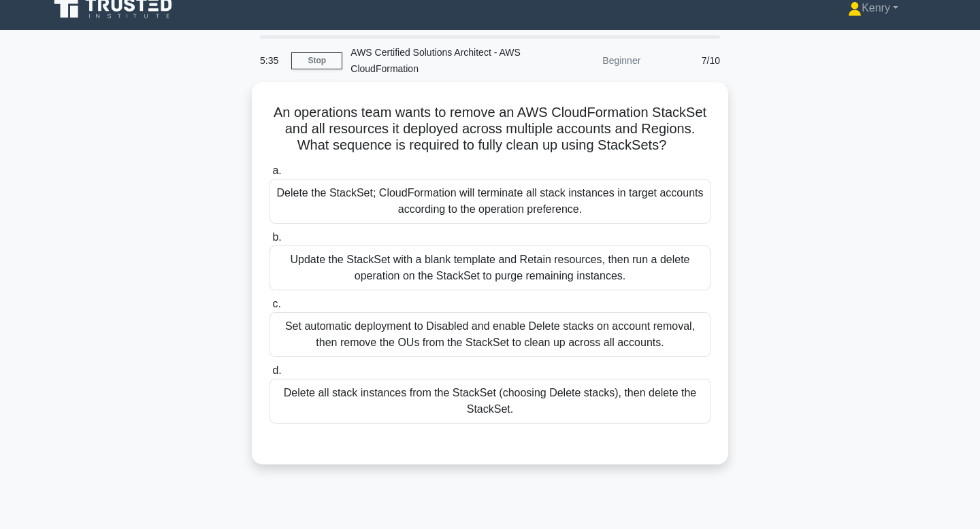
scroll to position [0, 0]
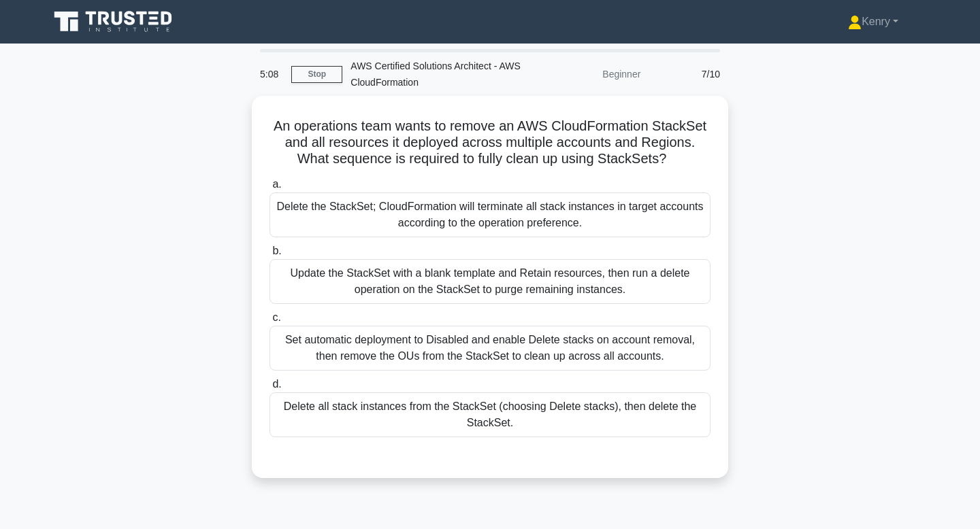
click at [546, 399] on div "Delete all stack instances from the StackSet (choosing Delete stacks), then del…" at bounding box center [489, 415] width 441 height 45
click at [269, 389] on input "d. Delete all stack instances from the StackSet (choosing Delete stacks), then …" at bounding box center [269, 384] width 0 height 9
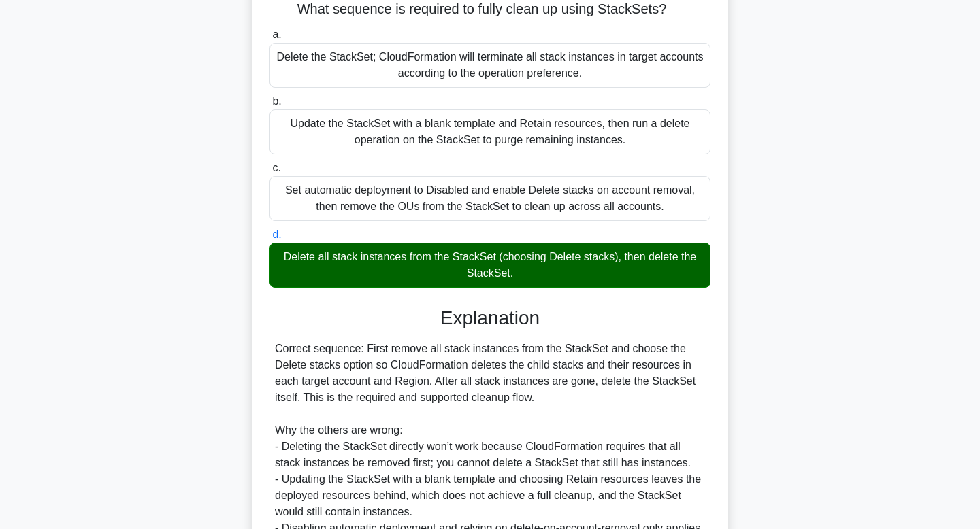
scroll to position [326, 0]
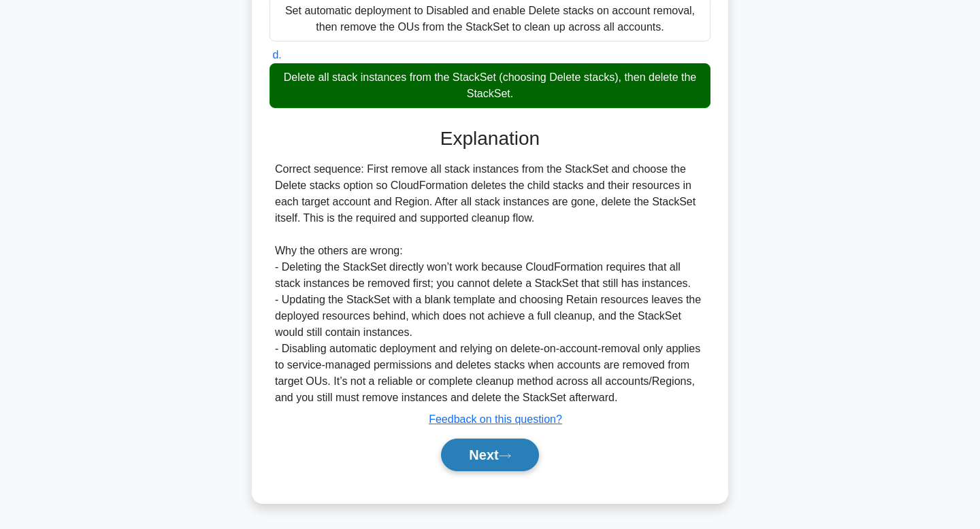
click at [483, 452] on button "Next" at bounding box center [489, 455] width 97 height 33
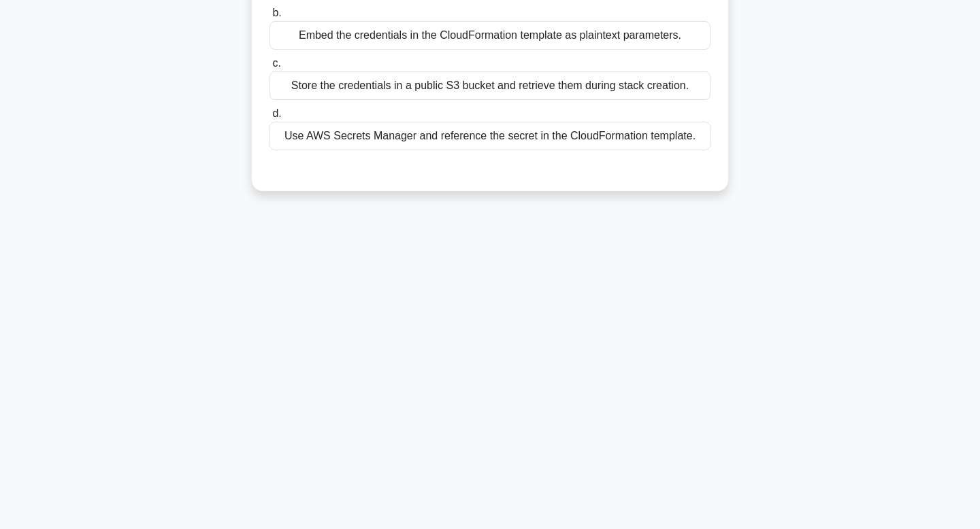
scroll to position [0, 0]
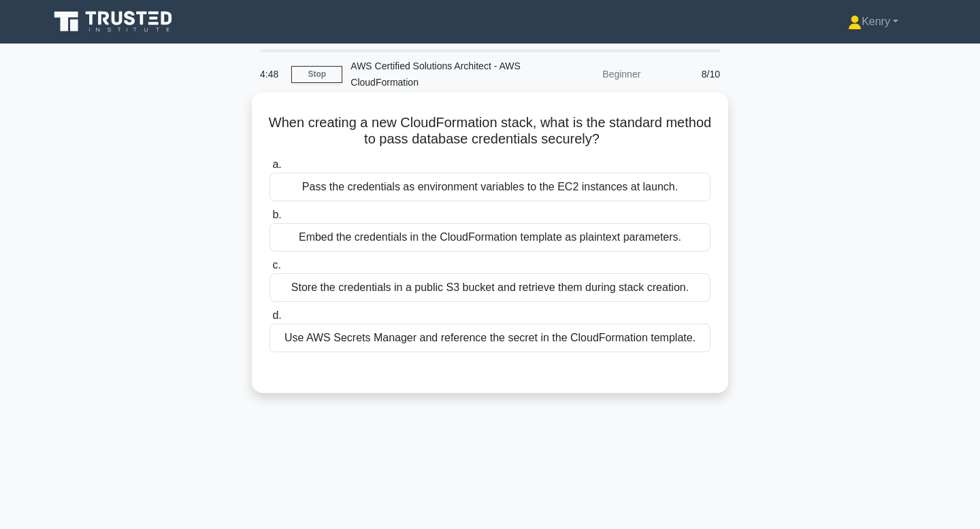
click at [554, 337] on div "Use AWS Secrets Manager and reference the secret in the CloudFormation template." at bounding box center [489, 338] width 441 height 29
click at [269, 320] on input "d. Use AWS Secrets Manager and reference the secret in the CloudFormation templ…" at bounding box center [269, 316] width 0 height 9
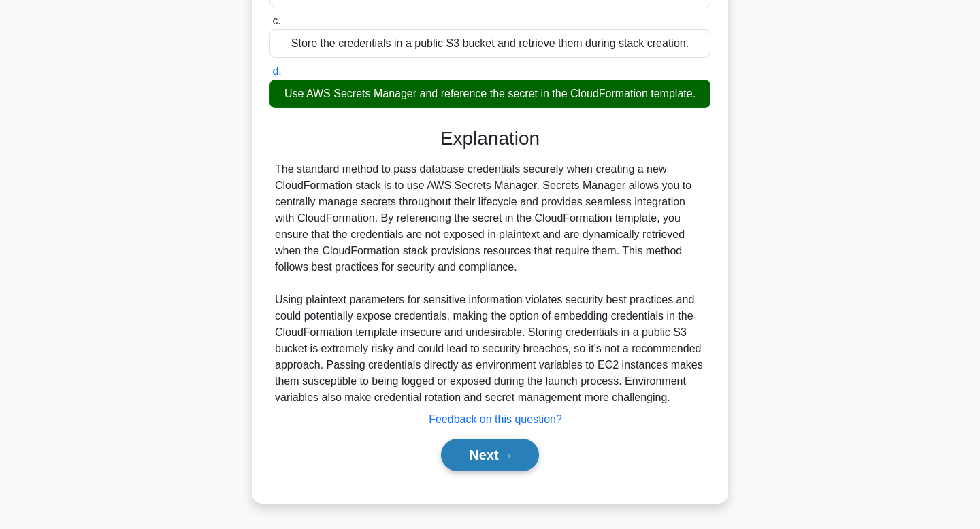
click at [499, 449] on button "Next" at bounding box center [489, 455] width 97 height 33
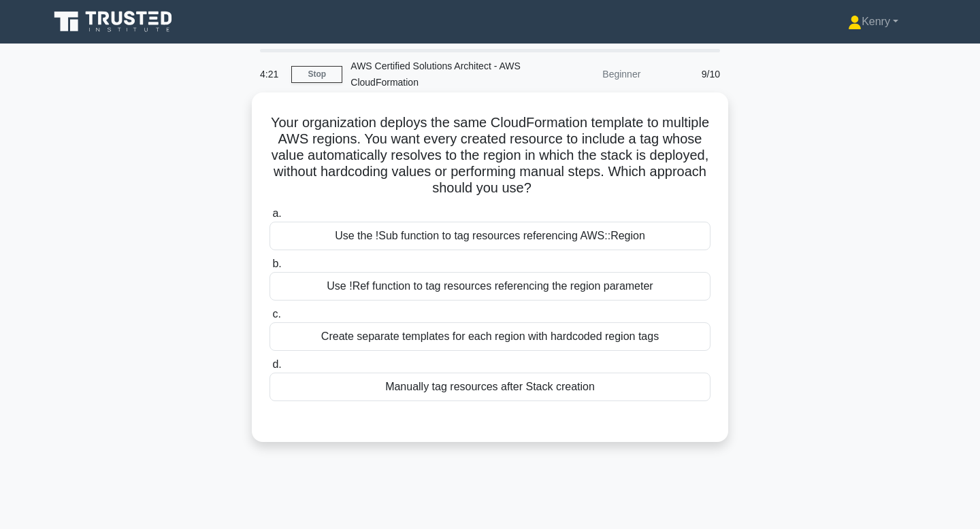
click at [523, 297] on div "Use !Ref function to tag resources referencing the region parameter" at bounding box center [489, 286] width 441 height 29
click at [269, 269] on input "b. Use !Ref function to tag resources referencing the region parameter" at bounding box center [269, 264] width 0 height 9
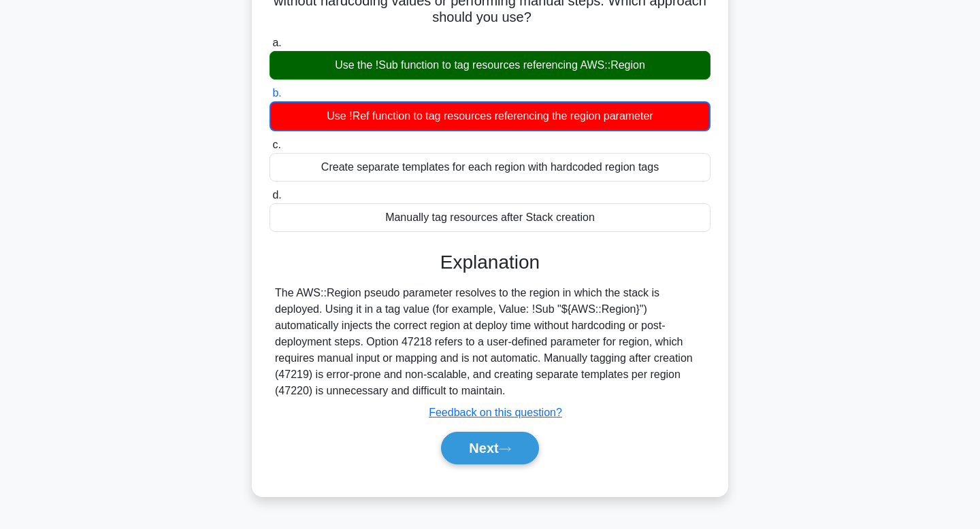
scroll to position [205, 0]
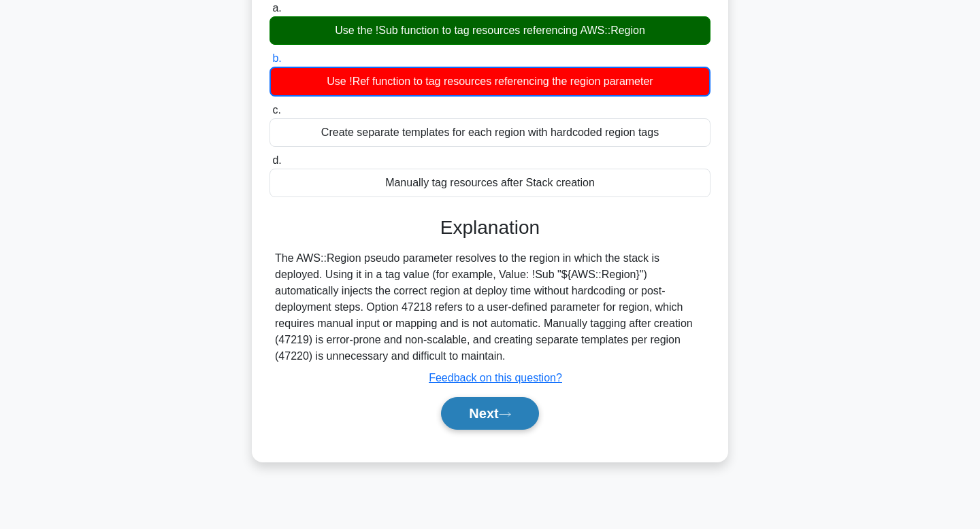
click at [497, 423] on button "Next" at bounding box center [489, 413] width 97 height 33
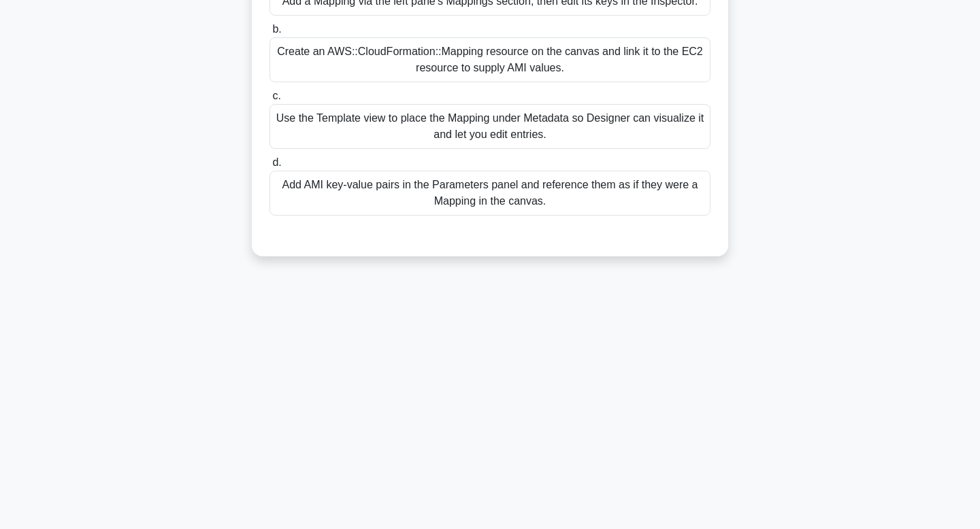
scroll to position [0, 0]
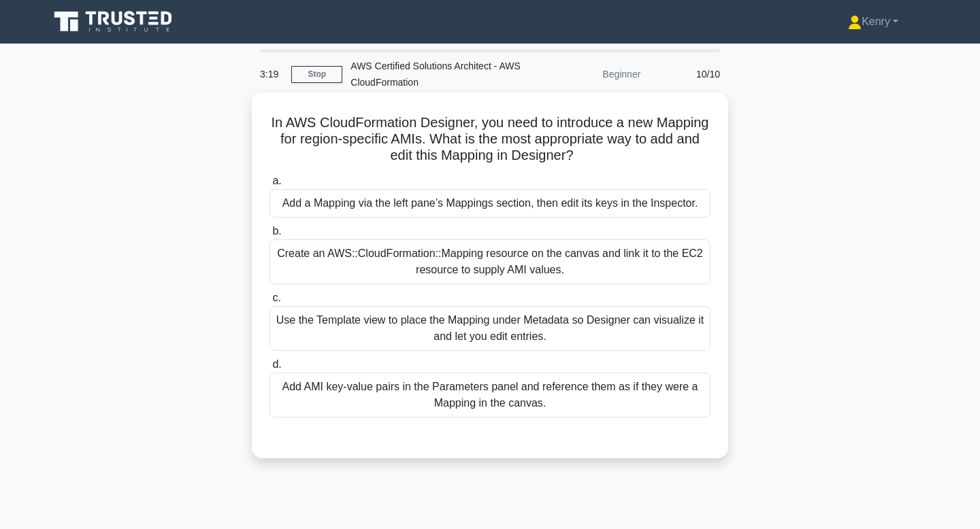
click at [610, 354] on div "a. Add a Mapping via the left pane’s Mappings section, then edit its keys in th…" at bounding box center [489, 295] width 457 height 250
click at [600, 347] on div "Use the Template view to place the Mapping under Metadata so Designer can visua…" at bounding box center [489, 328] width 441 height 45
click at [269, 303] on input "c. Use the Template view to place the Mapping under Metadata so Designer can vi…" at bounding box center [269, 298] width 0 height 9
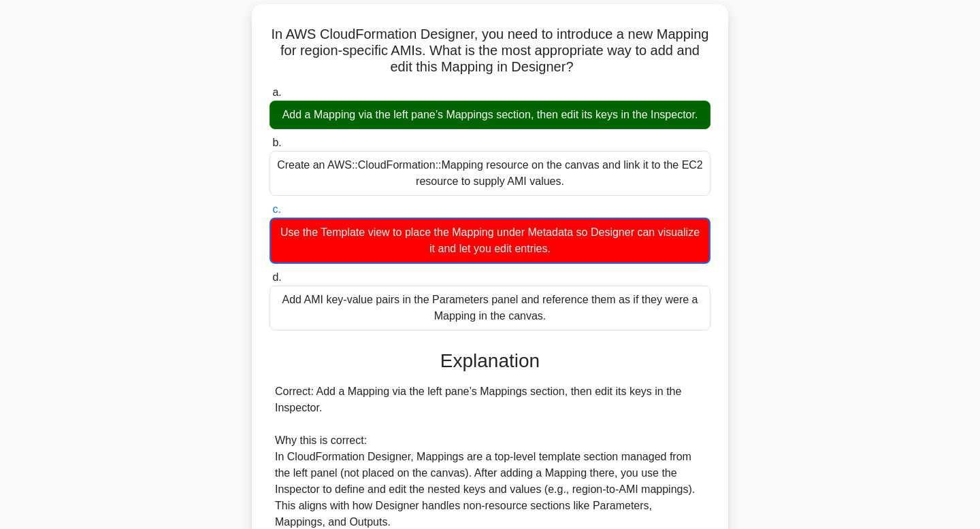
scroll to position [393, 0]
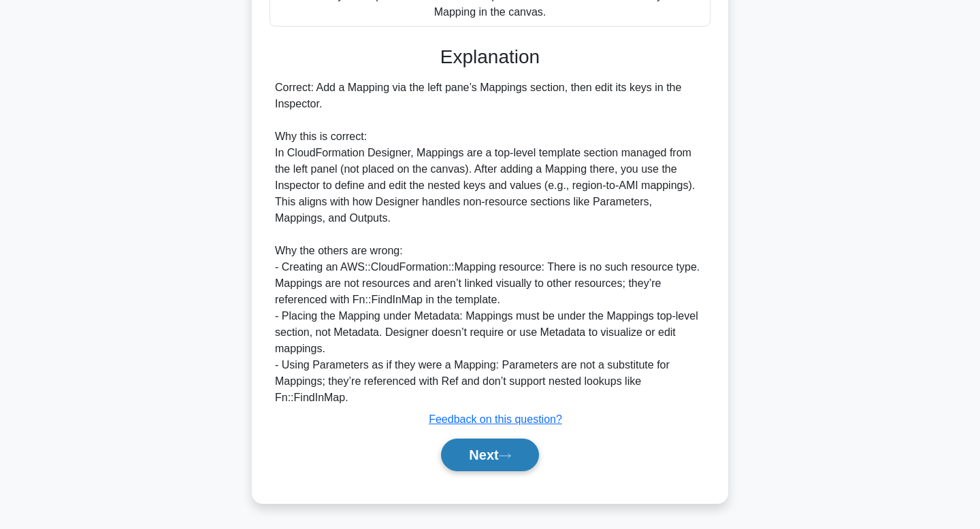
click at [482, 459] on button "Next" at bounding box center [489, 455] width 97 height 33
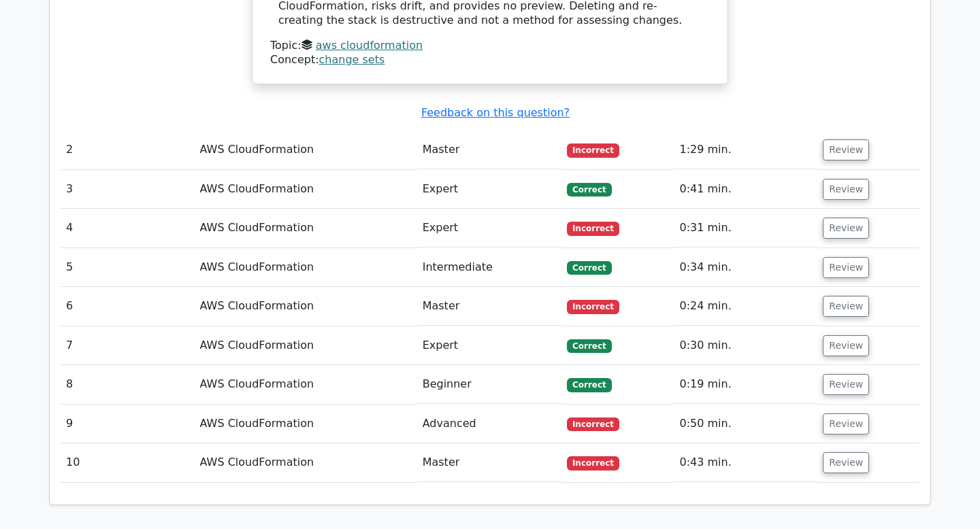
scroll to position [1185, 0]
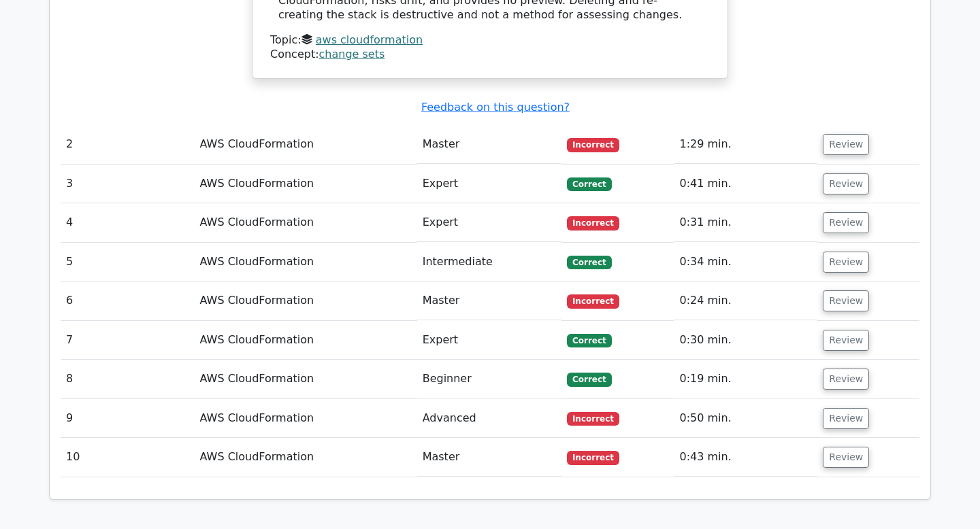
click at [447, 203] on td "Expert" at bounding box center [489, 222] width 144 height 39
click at [445, 243] on td "Intermediate" at bounding box center [489, 262] width 144 height 39
click at [437, 282] on td "Master" at bounding box center [489, 301] width 144 height 39
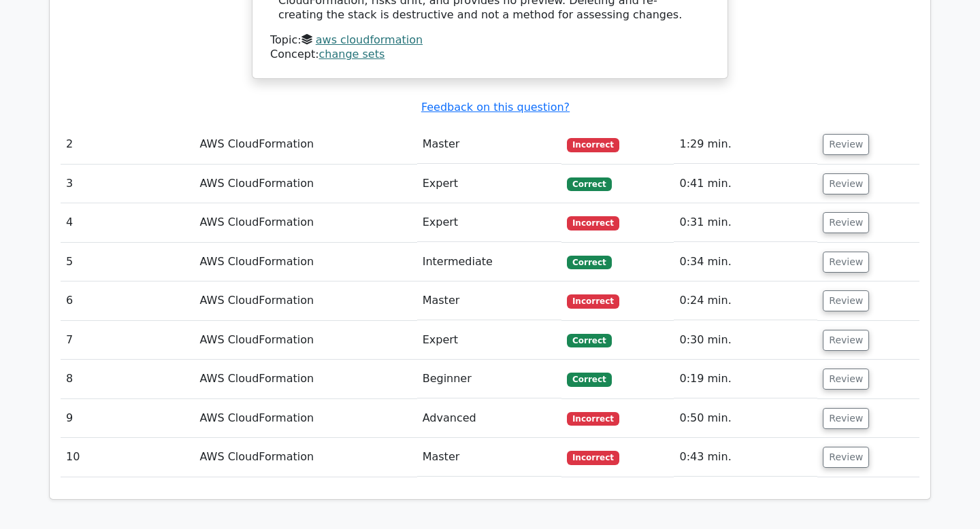
click at [437, 282] on td "Master" at bounding box center [489, 301] width 144 height 39
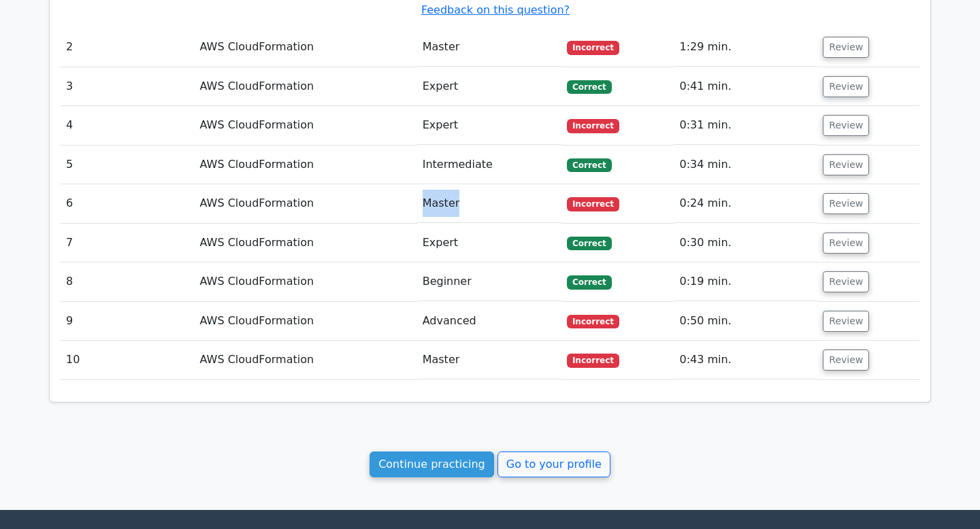
scroll to position [1325, 0]
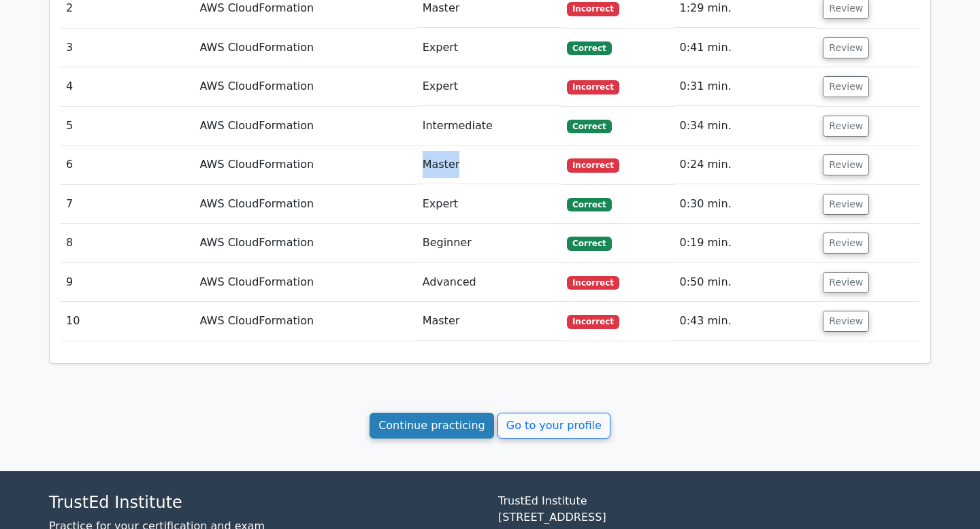
click at [418, 413] on link "Continue practicing" at bounding box center [431, 426] width 125 height 26
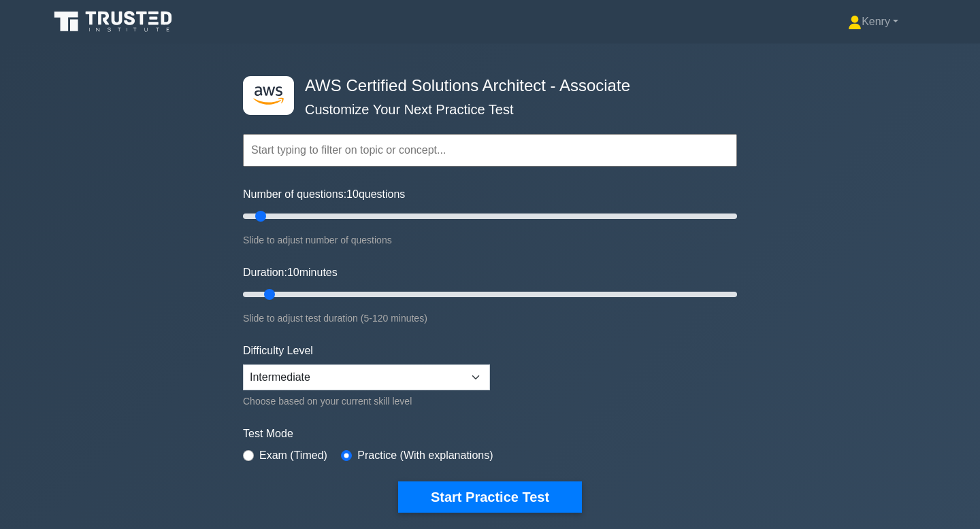
click at [390, 154] on input "text" at bounding box center [490, 150] width 494 height 33
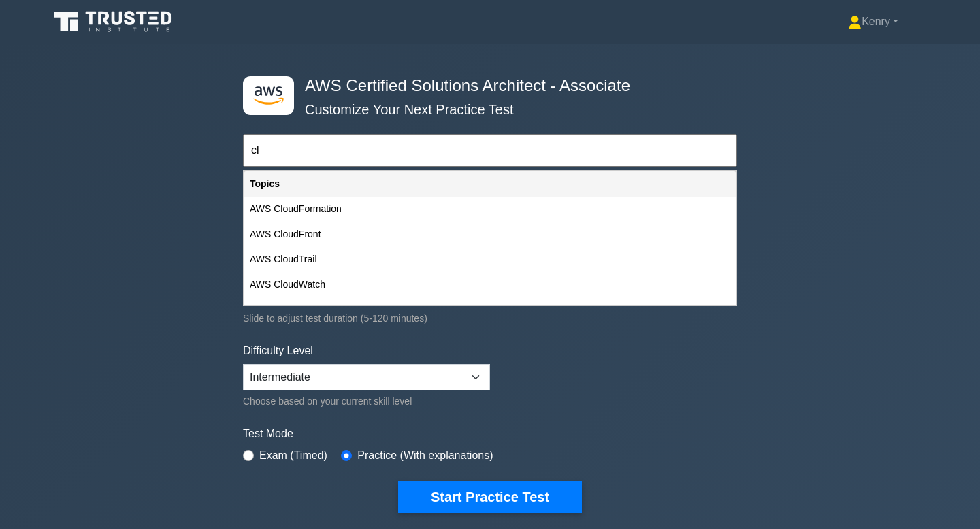
type input "c"
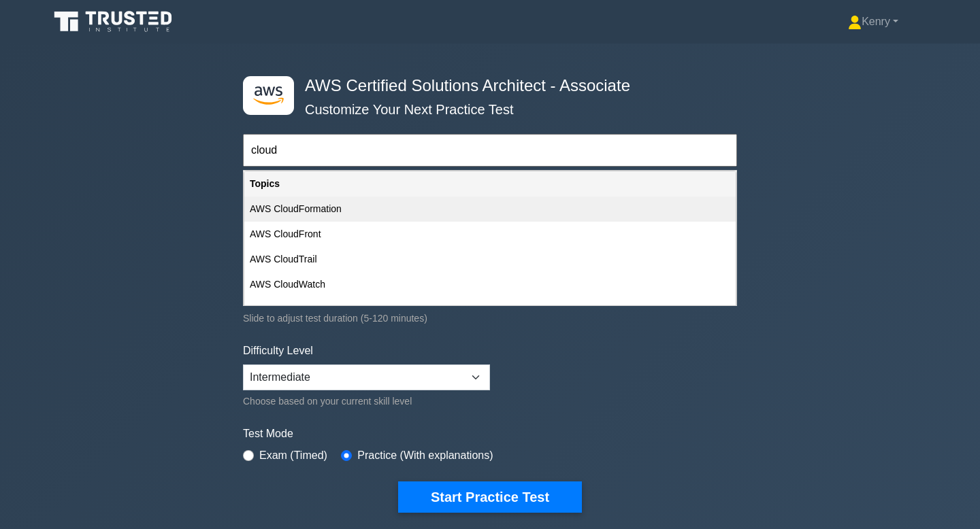
click at [385, 204] on div "AWS CloudFormation" at bounding box center [489, 209] width 491 height 25
type input "AWS CloudFormation"
